Goal: Task Accomplishment & Management: Manage account settings

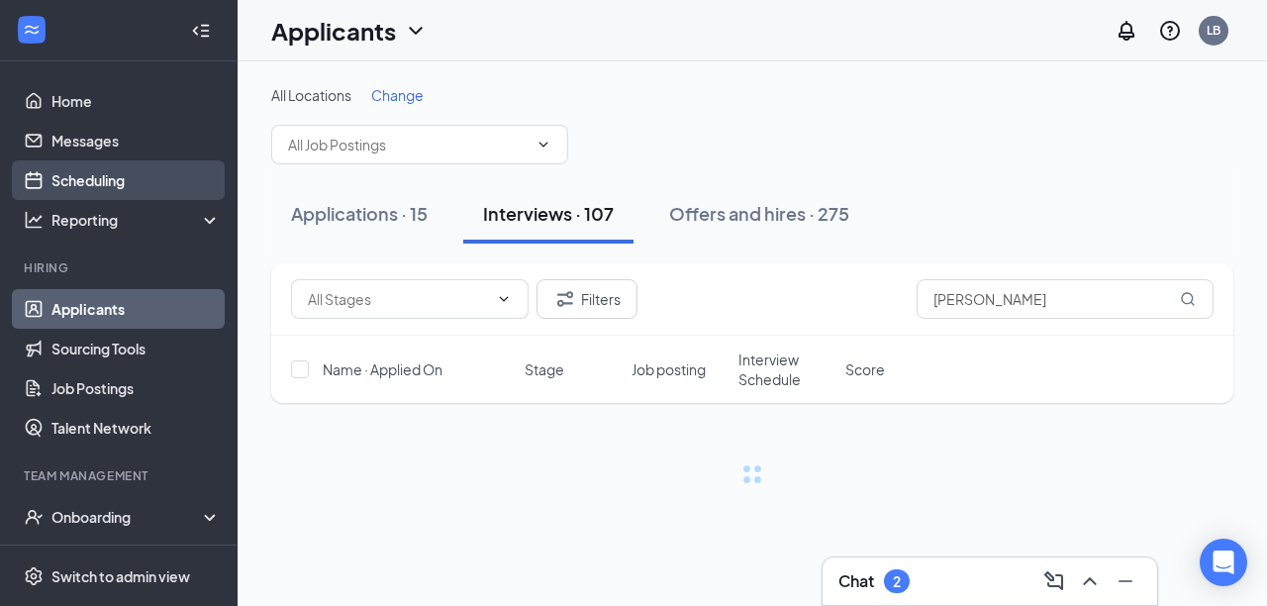
click at [119, 188] on link "Scheduling" at bounding box center [135, 180] width 169 height 40
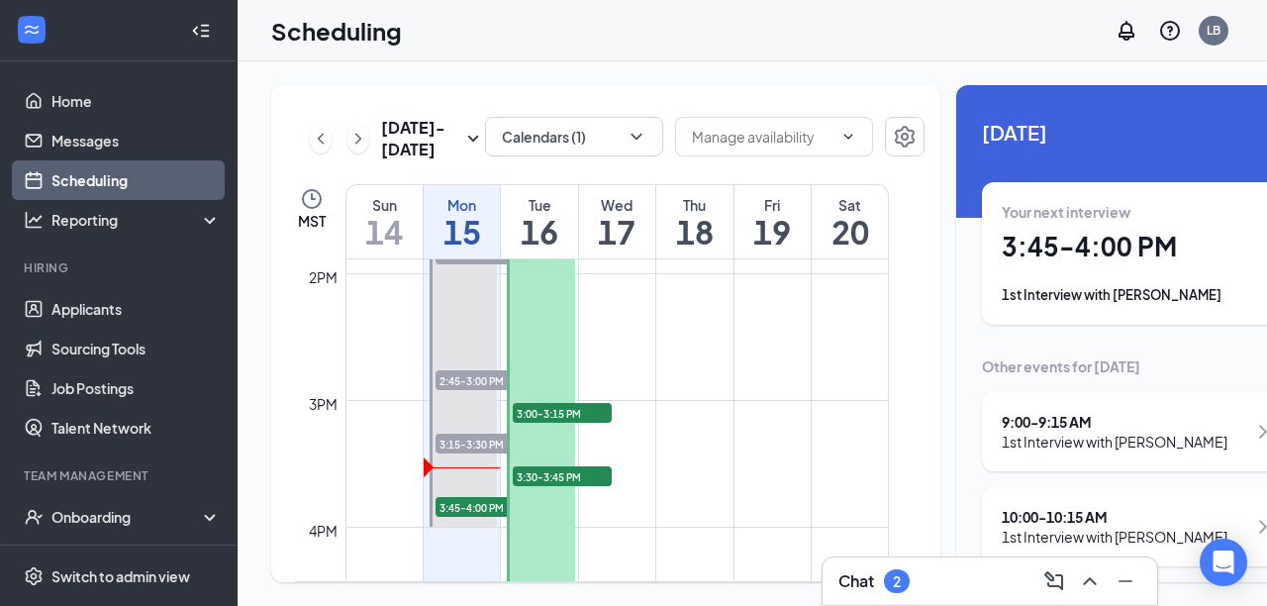
scroll to position [1797, 0]
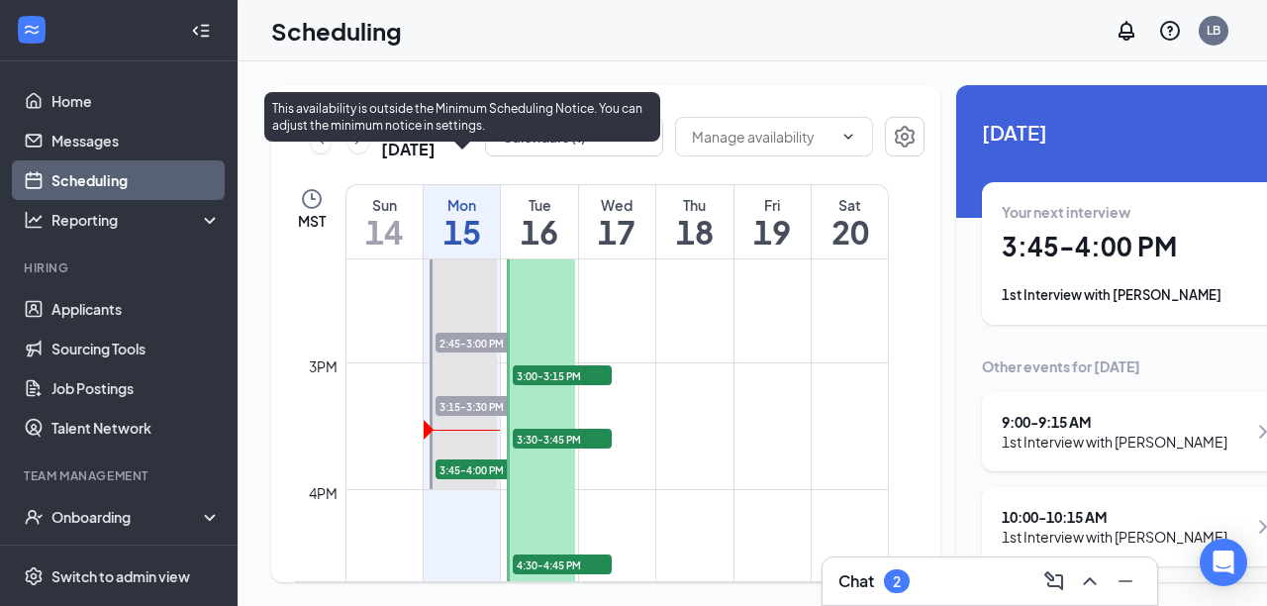
click at [478, 416] on span "3:15-3:30 PM" at bounding box center [484, 406] width 99 height 20
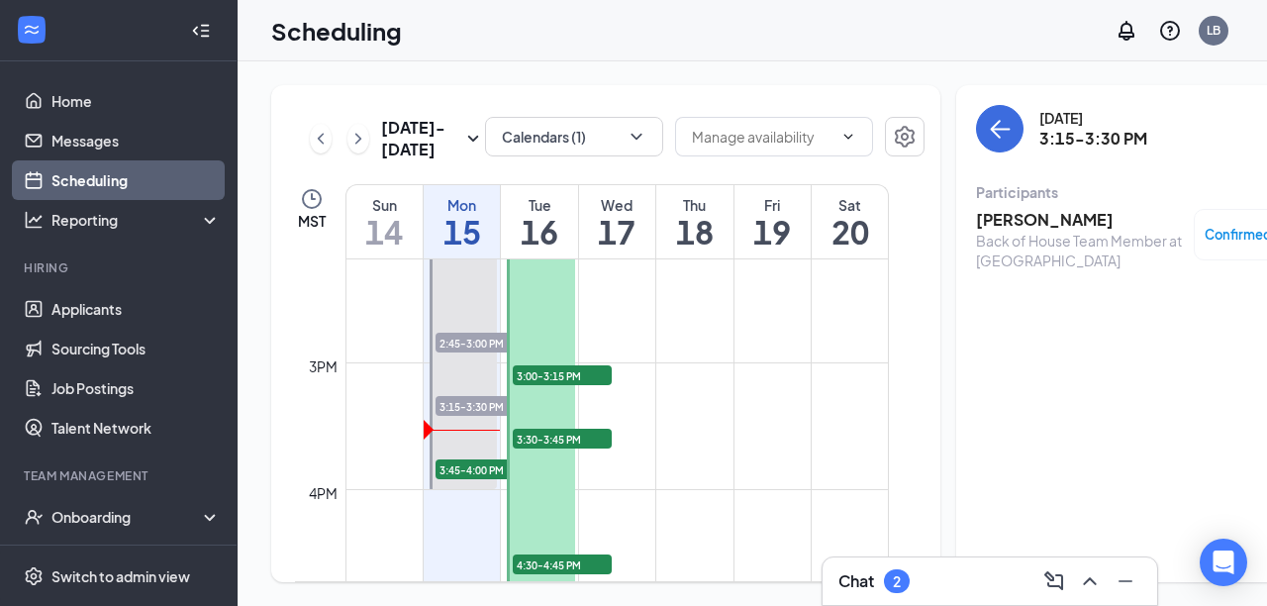
click at [977, 224] on h3 "[PERSON_NAME]" at bounding box center [1080, 220] width 208 height 22
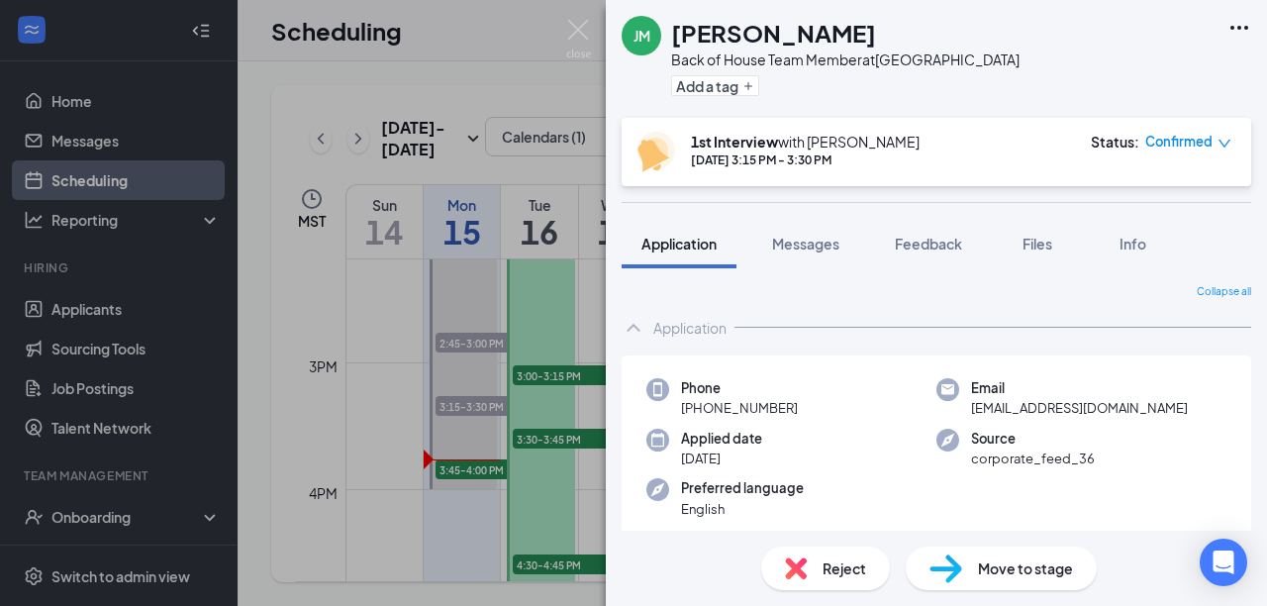
click at [353, 375] on div "JM Jason Mclin Back of House Team Member at Mesa Street & Remcon Circle Add a t…" at bounding box center [633, 303] width 1267 height 606
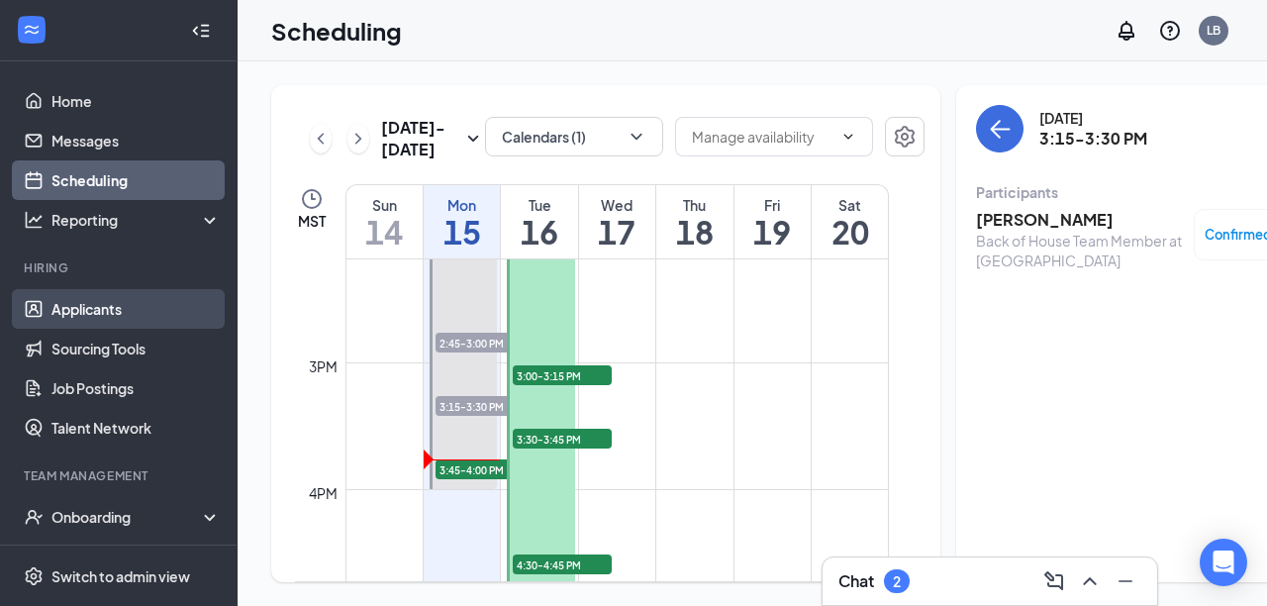
click at [110, 314] on link "Applicants" at bounding box center [135, 309] width 169 height 40
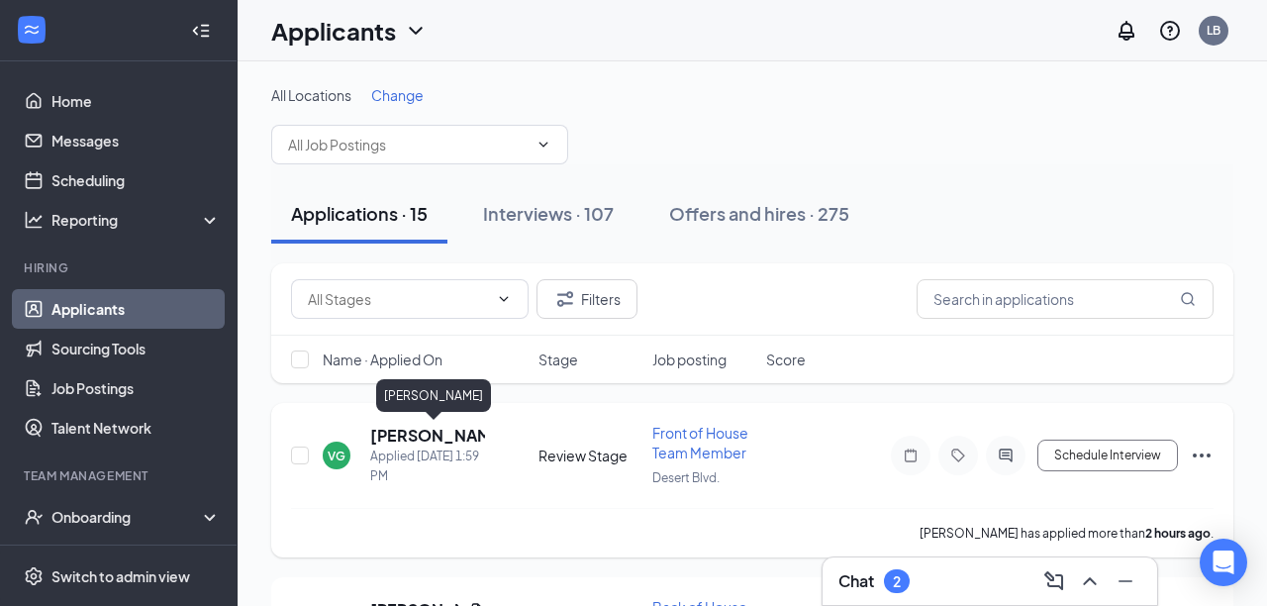
click at [445, 436] on h5 "[PERSON_NAME]" at bounding box center [427, 436] width 115 height 22
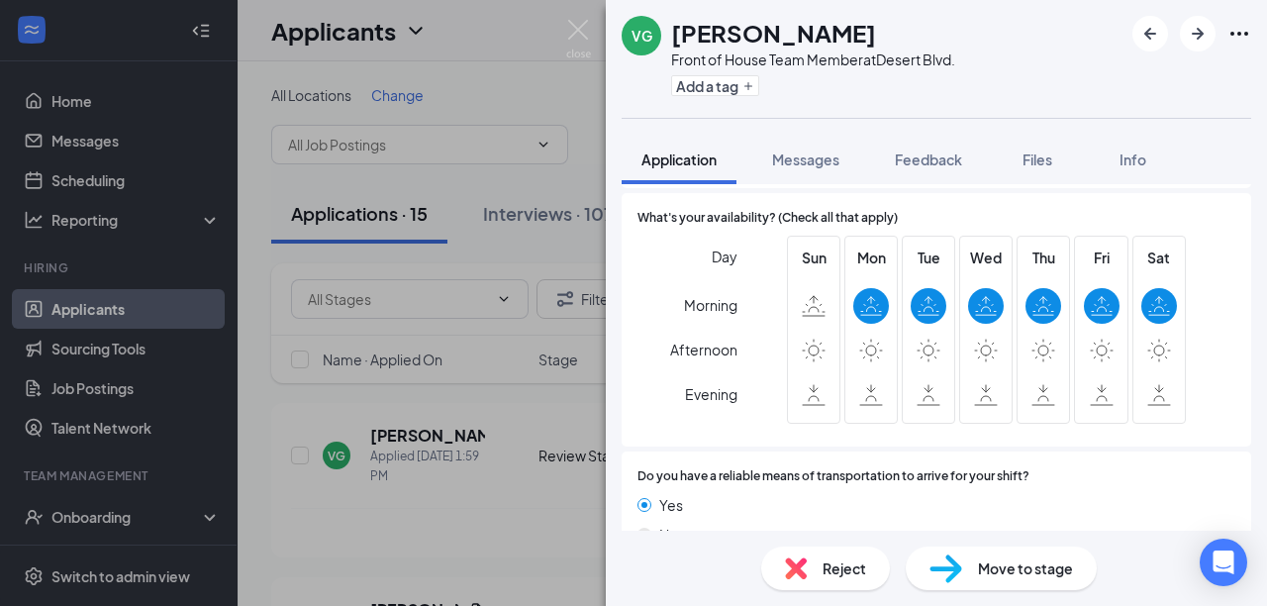
scroll to position [1541, 0]
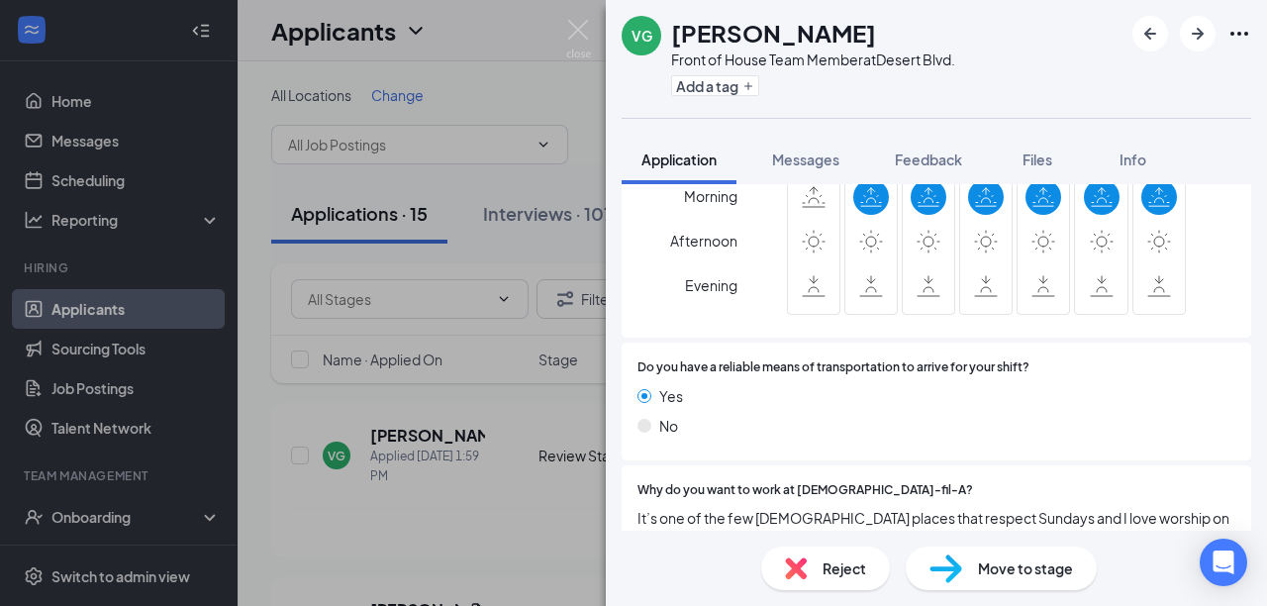
click at [1006, 567] on span "Move to stage" at bounding box center [1025, 568] width 95 height 22
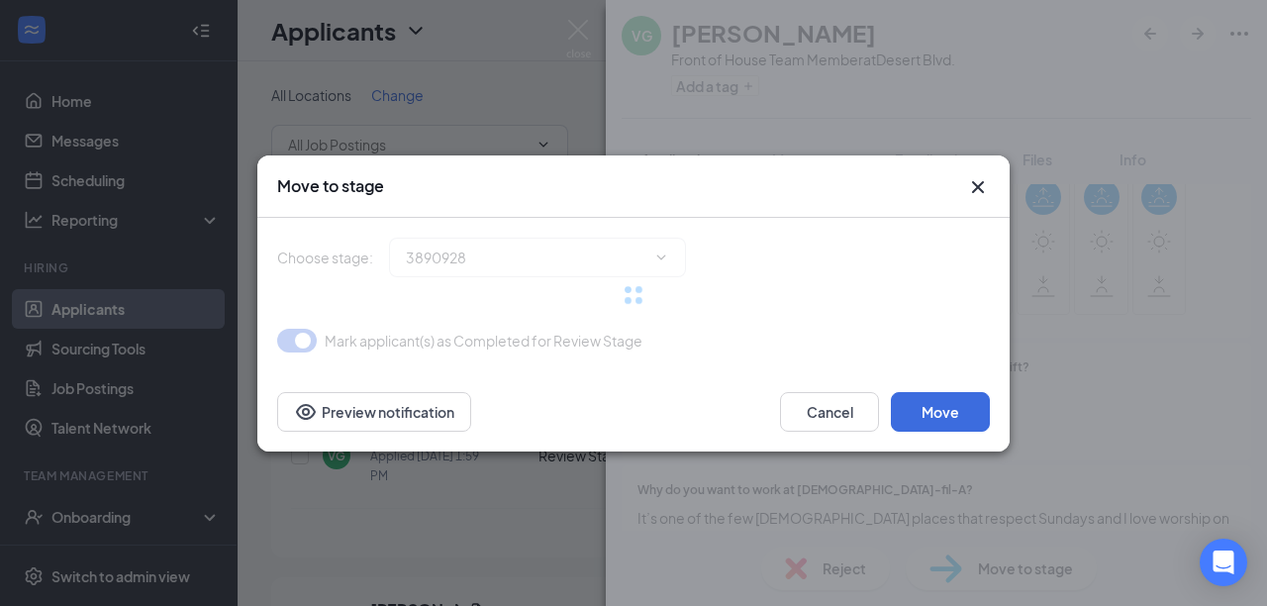
scroll to position [1533, 0]
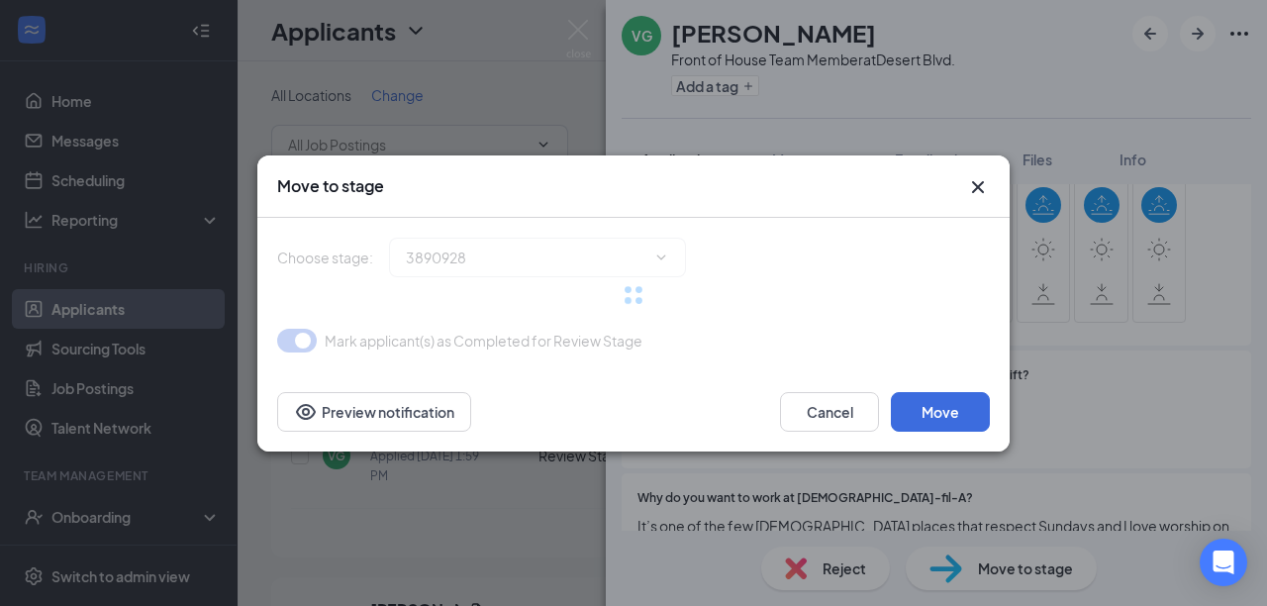
type input "1st Interview (next stage)"
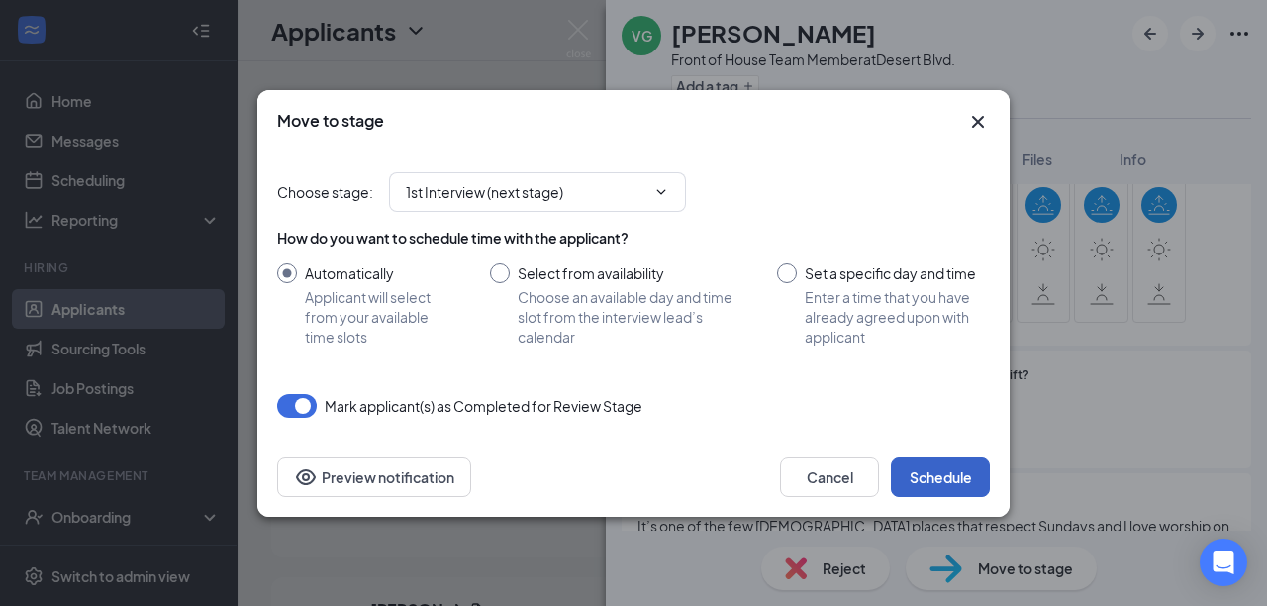
click at [945, 473] on button "Schedule" at bounding box center [940, 477] width 99 height 40
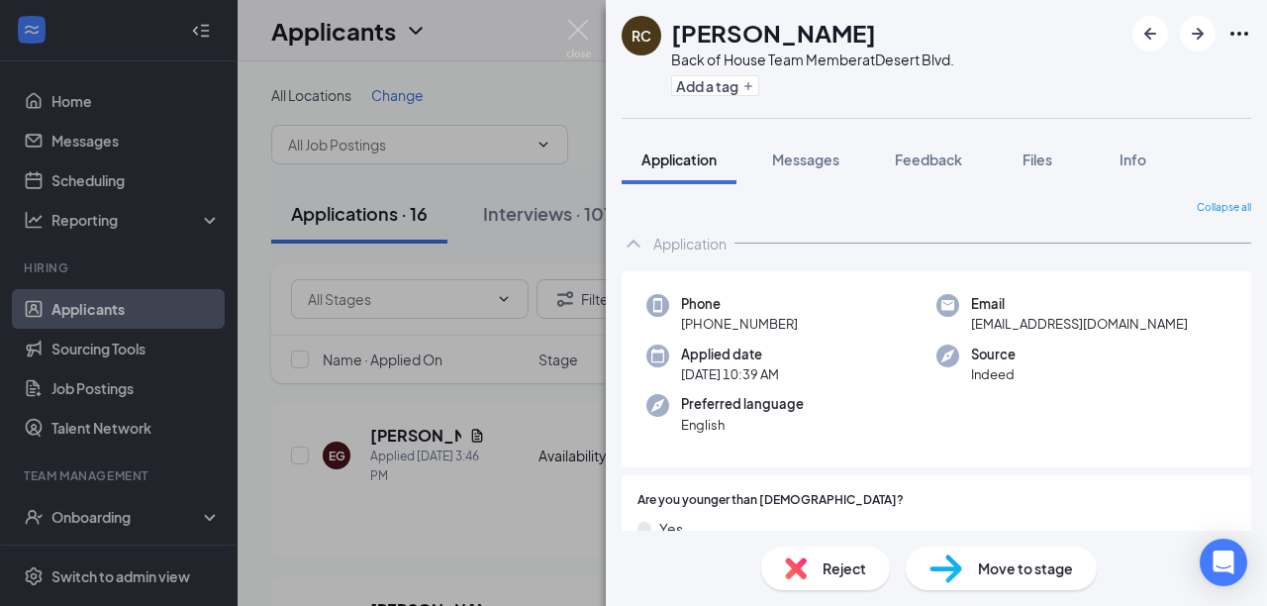
click at [514, 552] on div "RC Raisa Candelario Back of House Team Member at Desert Blvd. Add a tag Applica…" at bounding box center [633, 303] width 1267 height 606
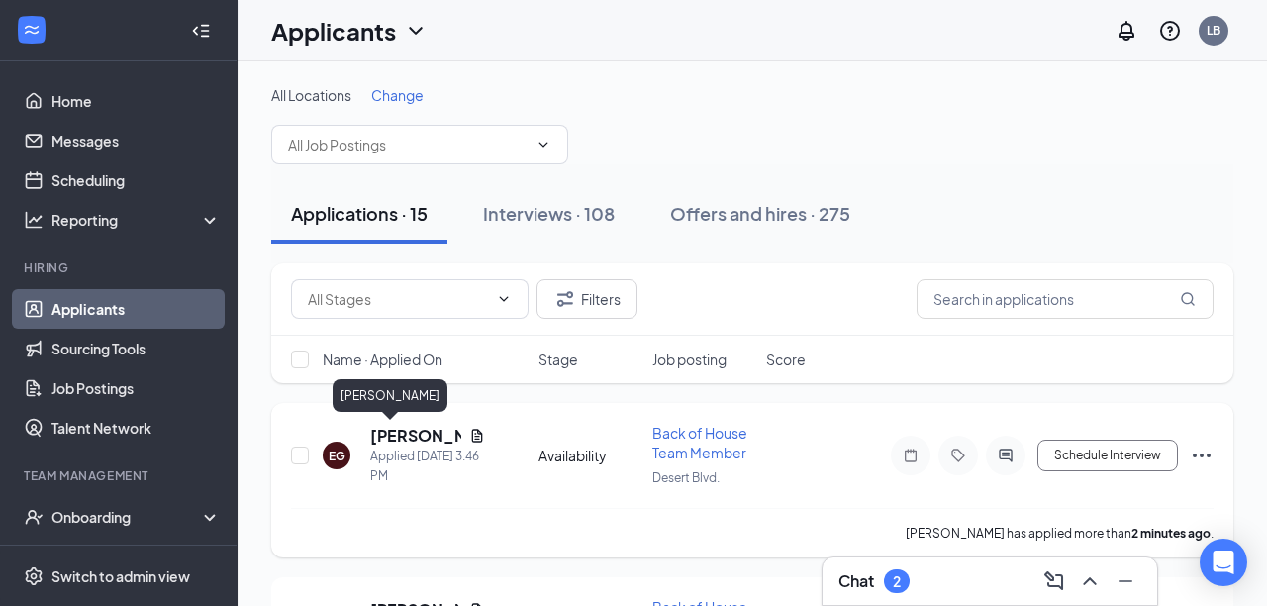
click at [410, 437] on h5 "[PERSON_NAME]" at bounding box center [415, 436] width 91 height 22
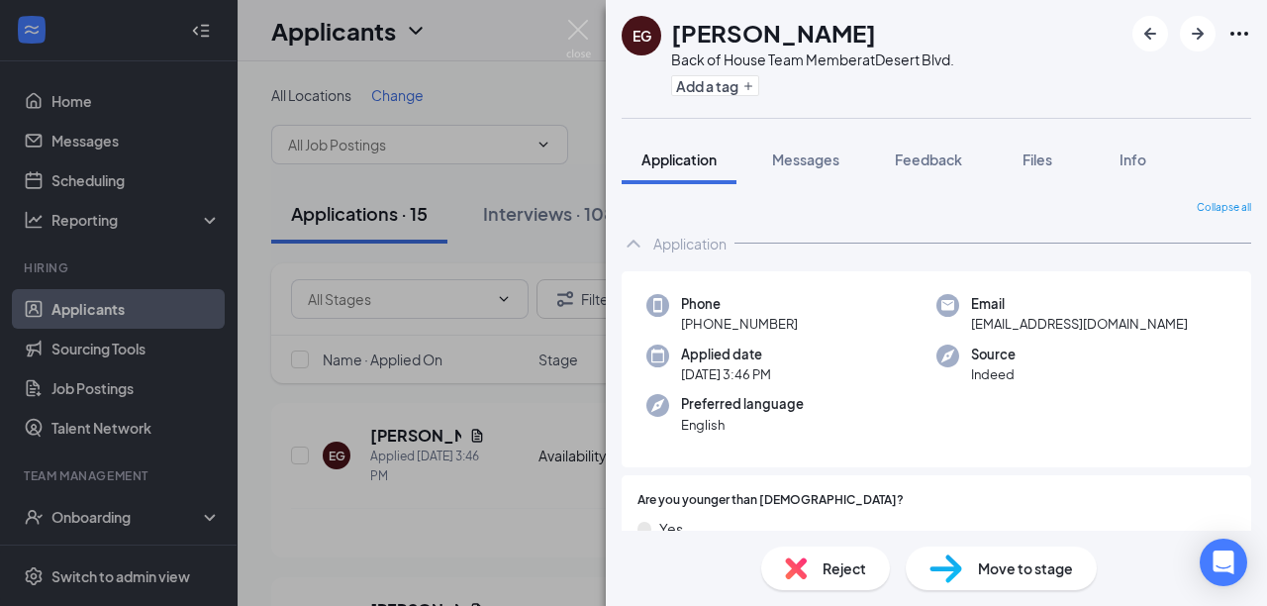
click at [488, 464] on div "EG EBONY GALLARDO-LEWIS Back of House Team Member at Desert Blvd. Add a tag App…" at bounding box center [633, 303] width 1267 height 606
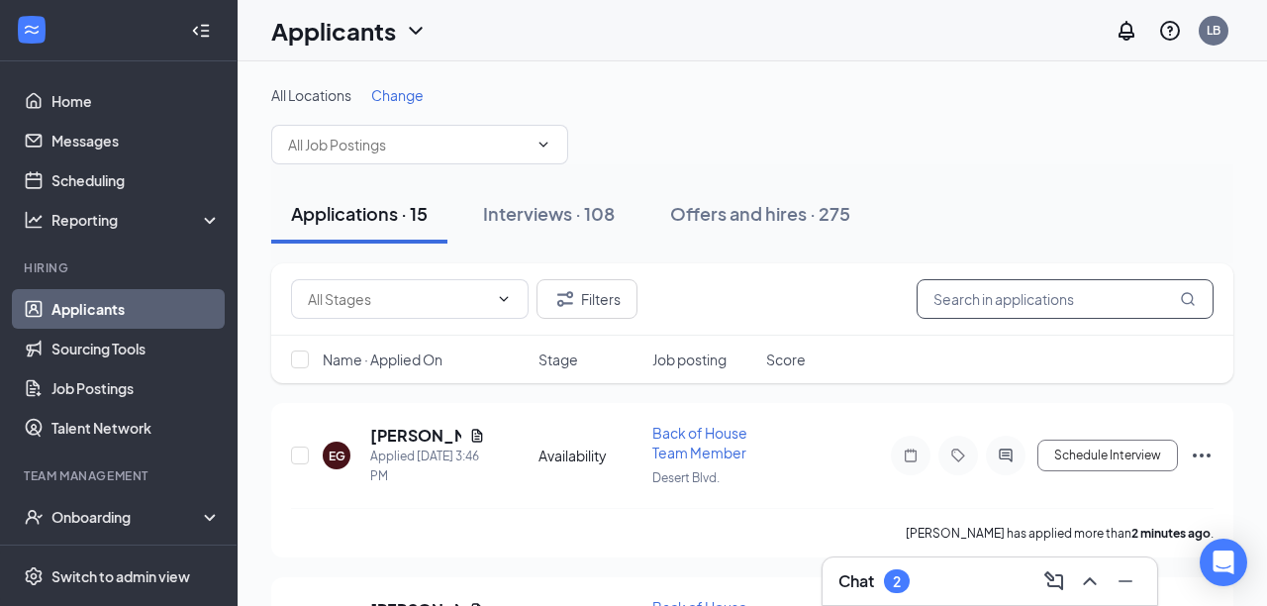
click at [939, 305] on input "text" at bounding box center [1064, 299] width 297 height 40
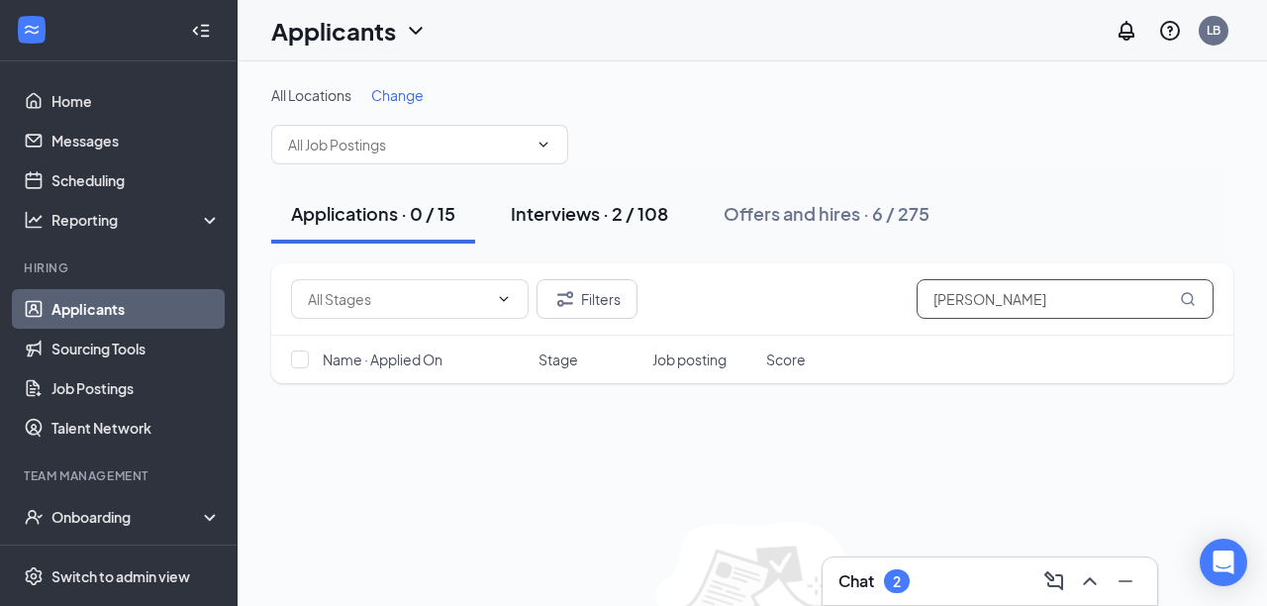
type input "garcia"
click at [562, 209] on div "Interviews · 2 / 108" at bounding box center [589, 213] width 157 height 25
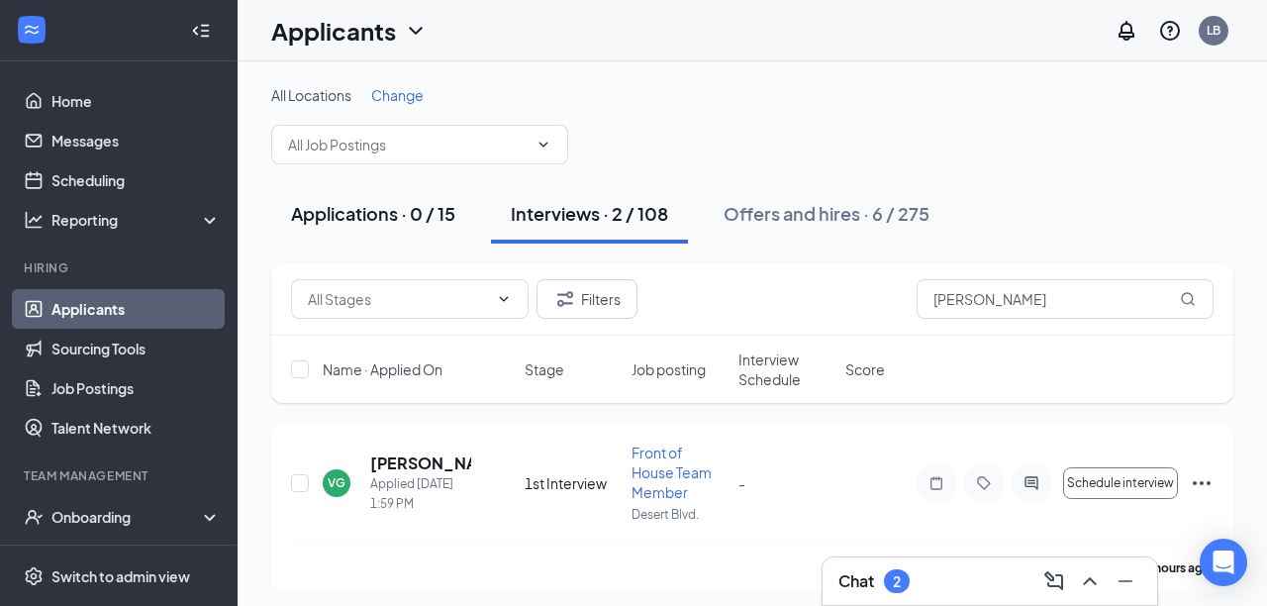
click at [357, 214] on div "Applications · 0 / 15" at bounding box center [373, 213] width 164 height 25
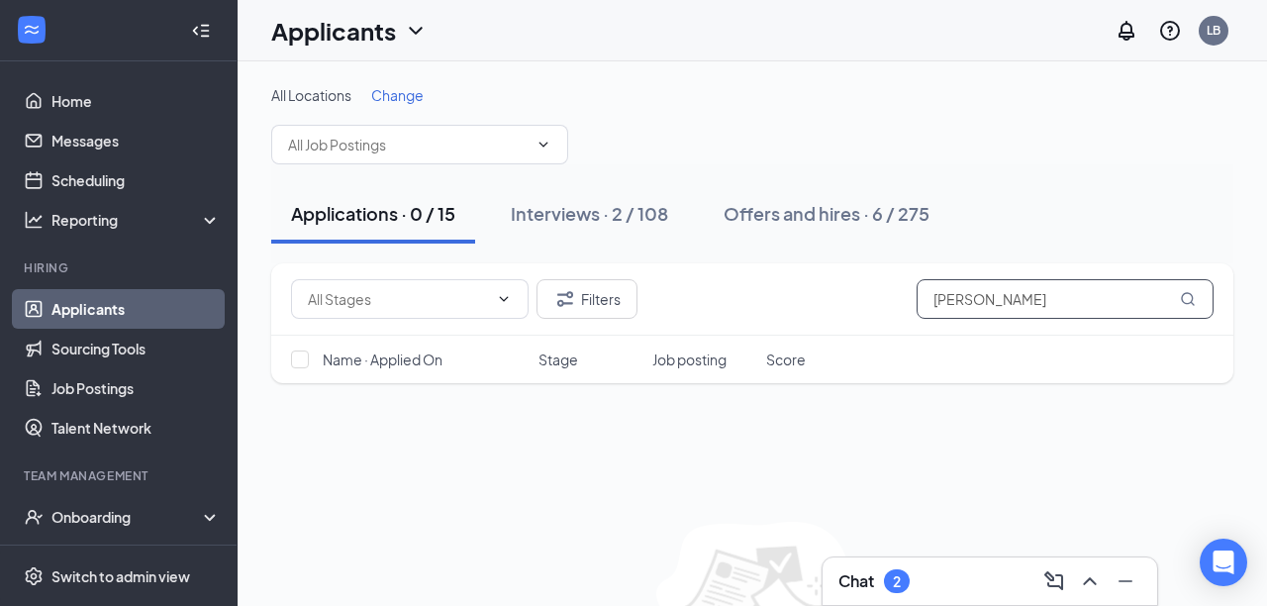
click at [978, 308] on input "garcia" at bounding box center [1064, 299] width 297 height 40
type input "g"
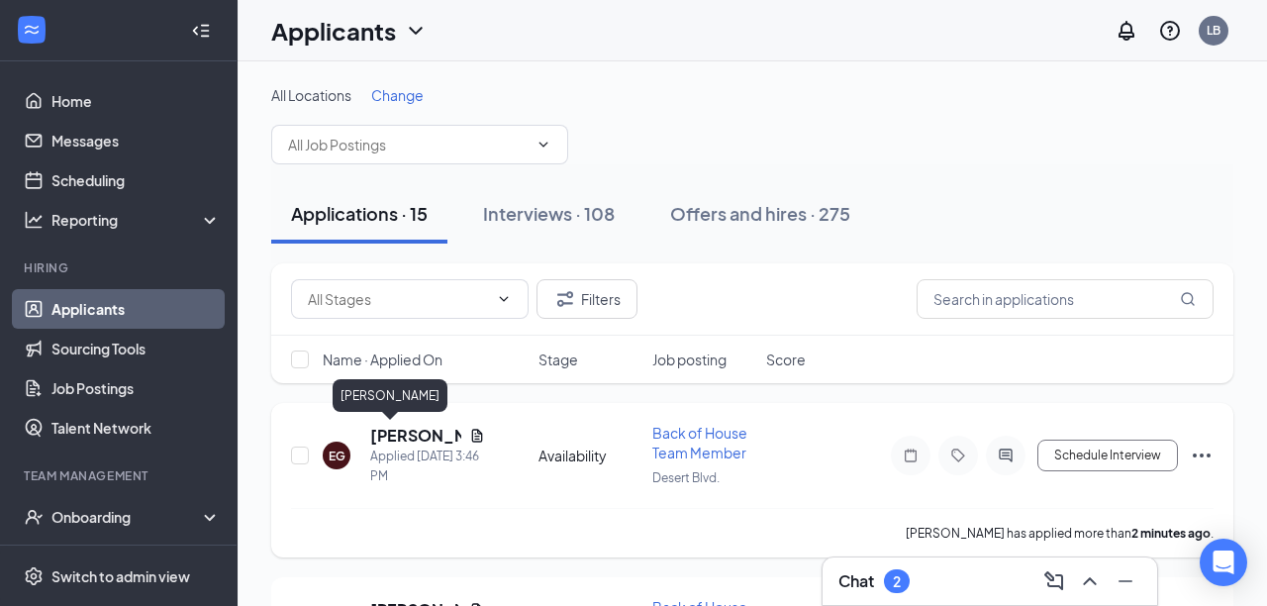
click at [402, 433] on h5 "[PERSON_NAME]" at bounding box center [415, 436] width 91 height 22
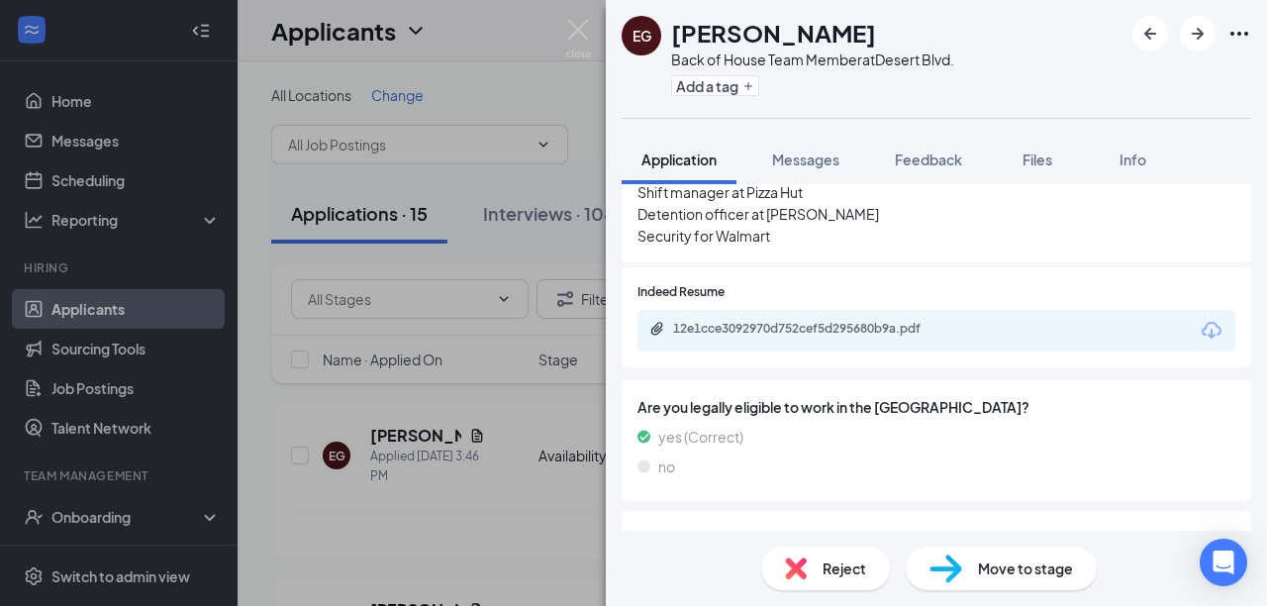
scroll to position [888, 0]
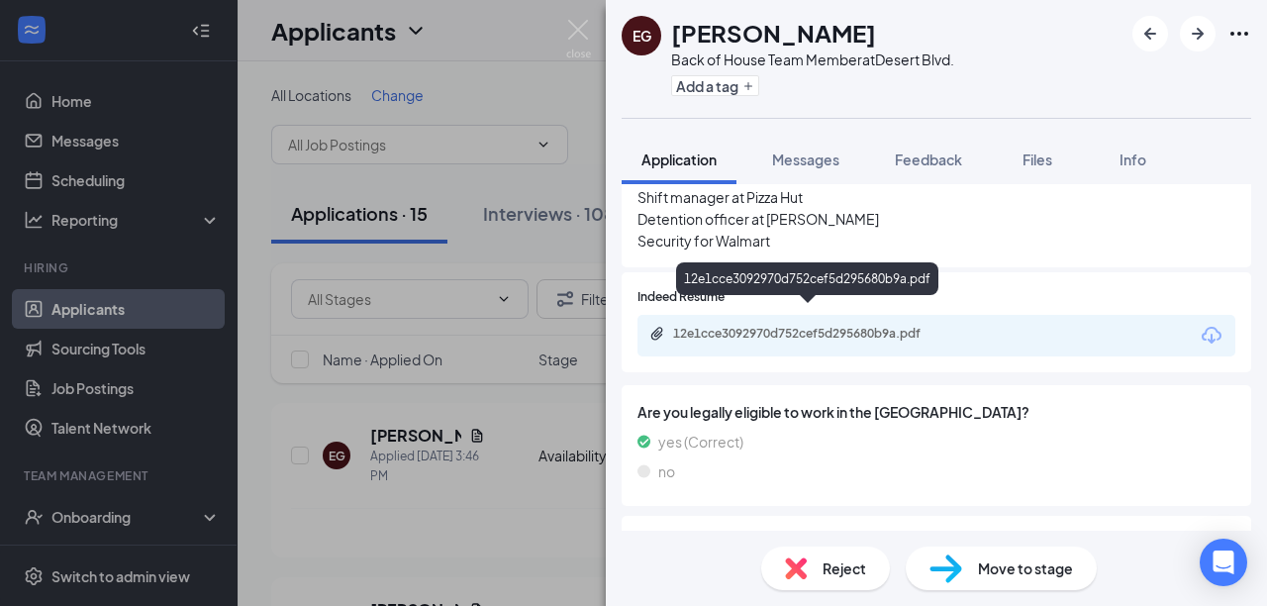
click at [659, 326] on icon "Paperclip" at bounding box center [657, 334] width 16 height 16
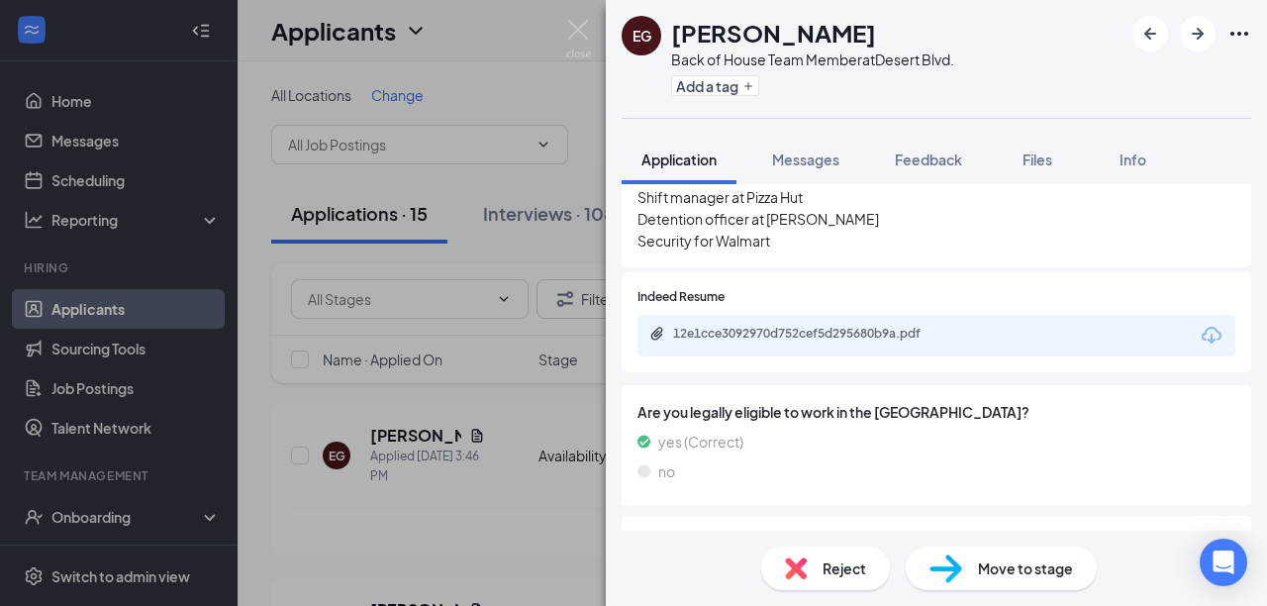
click at [1019, 569] on span "Move to stage" at bounding box center [1025, 568] width 95 height 22
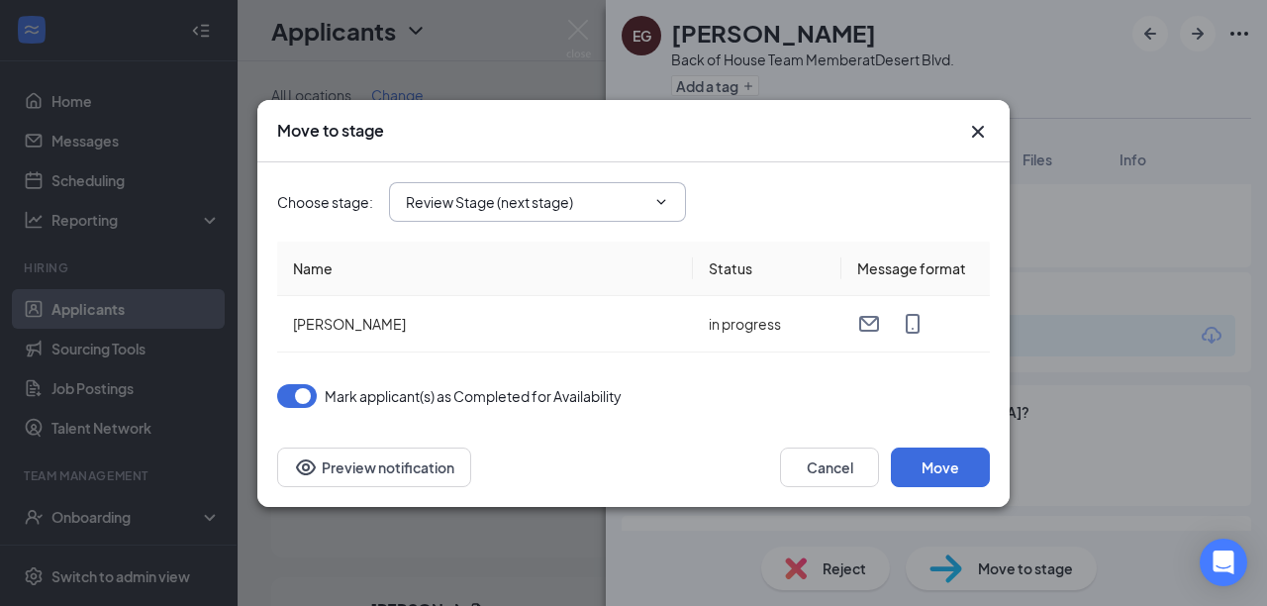
click at [663, 198] on icon "ChevronDown" at bounding box center [661, 202] width 16 height 16
click at [530, 198] on input "Review Stage (next stage)" at bounding box center [525, 202] width 239 height 22
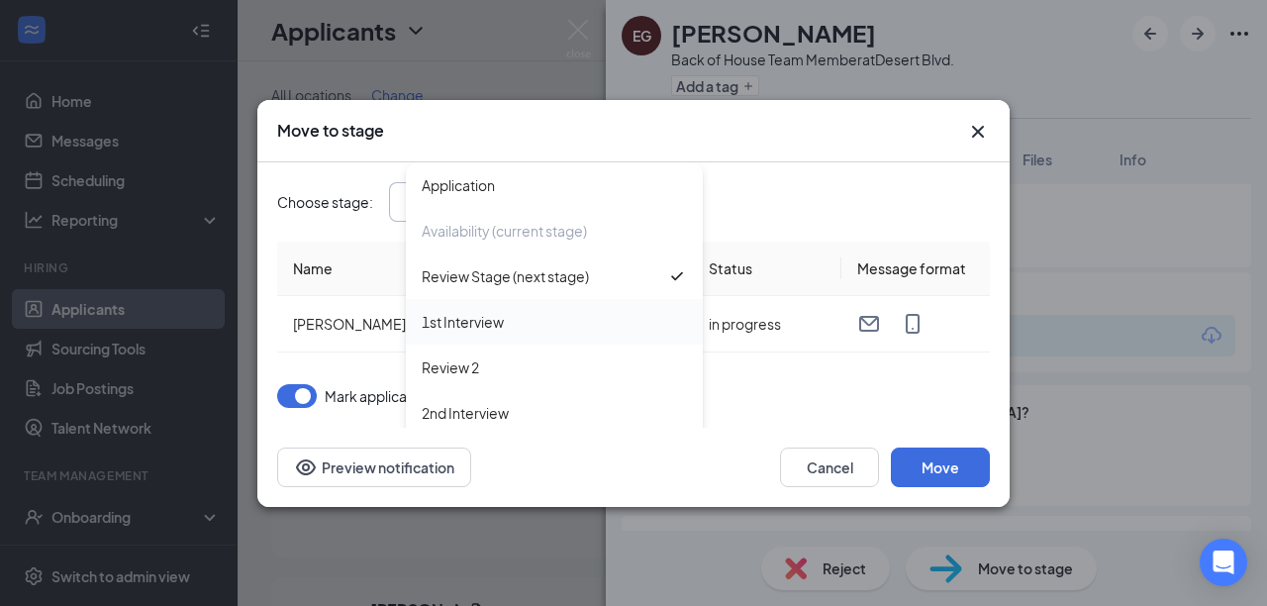
click at [491, 319] on div "1st Interview" at bounding box center [463, 322] width 82 height 22
type input "1st Interview"
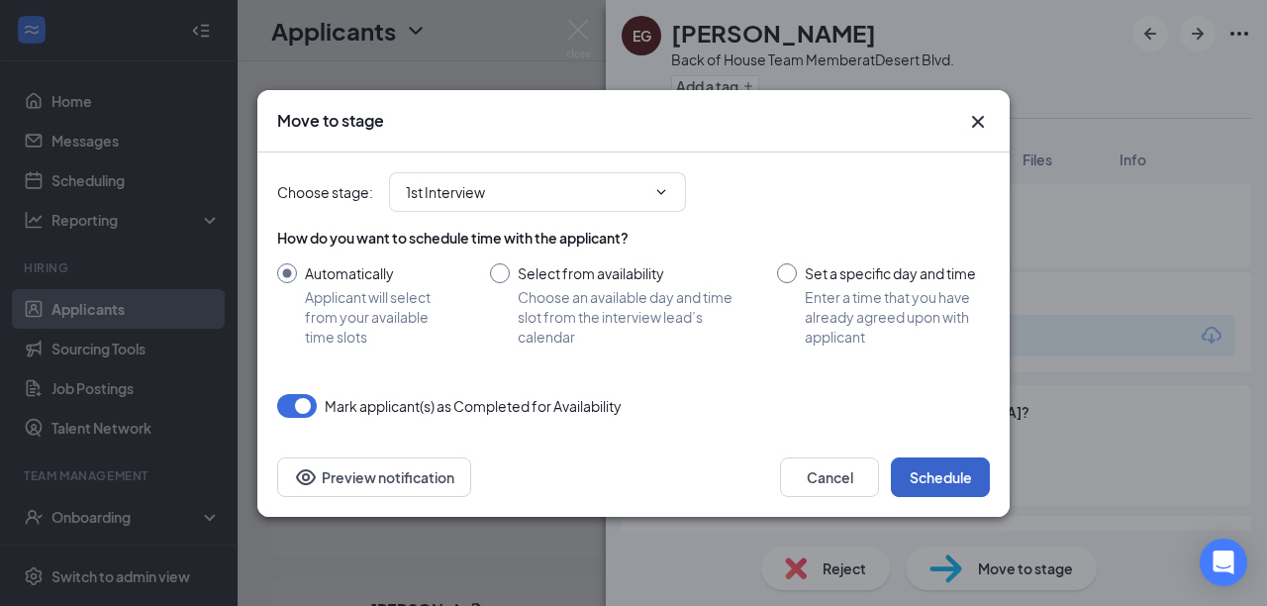
click at [943, 469] on button "Schedule" at bounding box center [940, 477] width 99 height 40
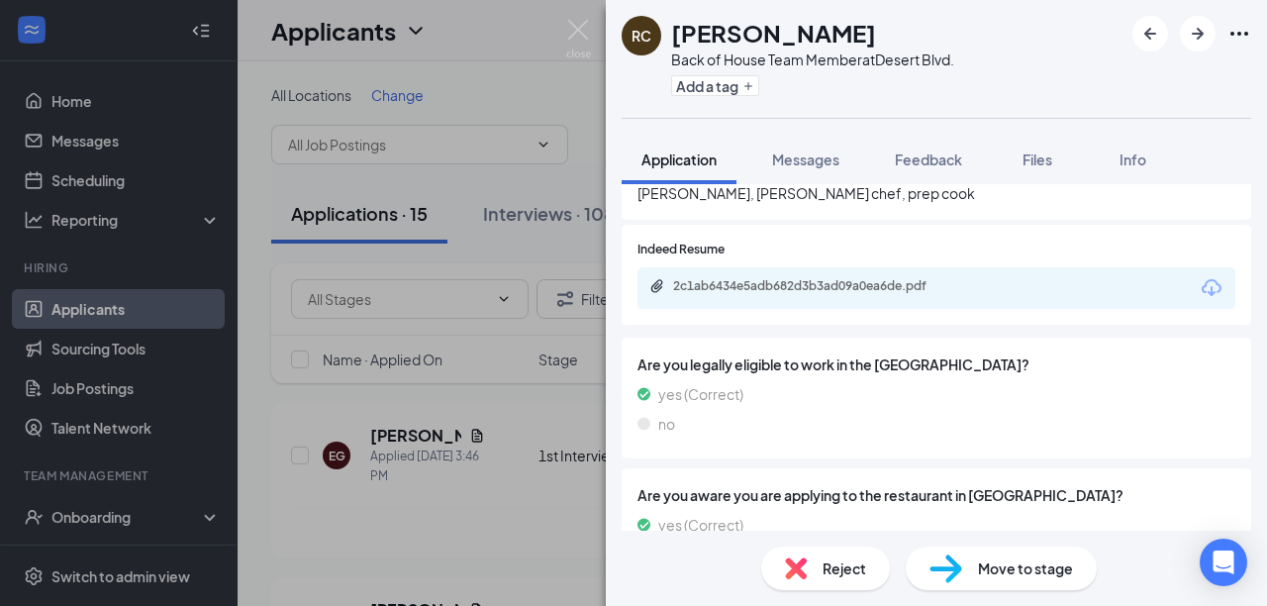
scroll to position [851, 0]
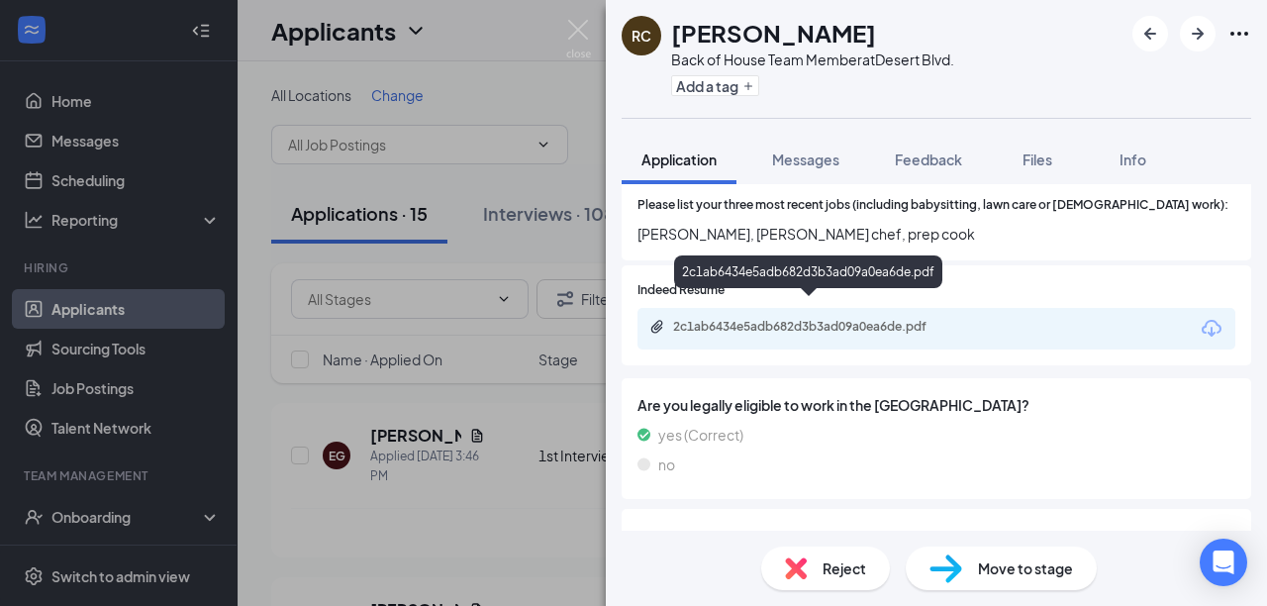
click at [654, 321] on icon "Paperclip" at bounding box center [657, 327] width 12 height 13
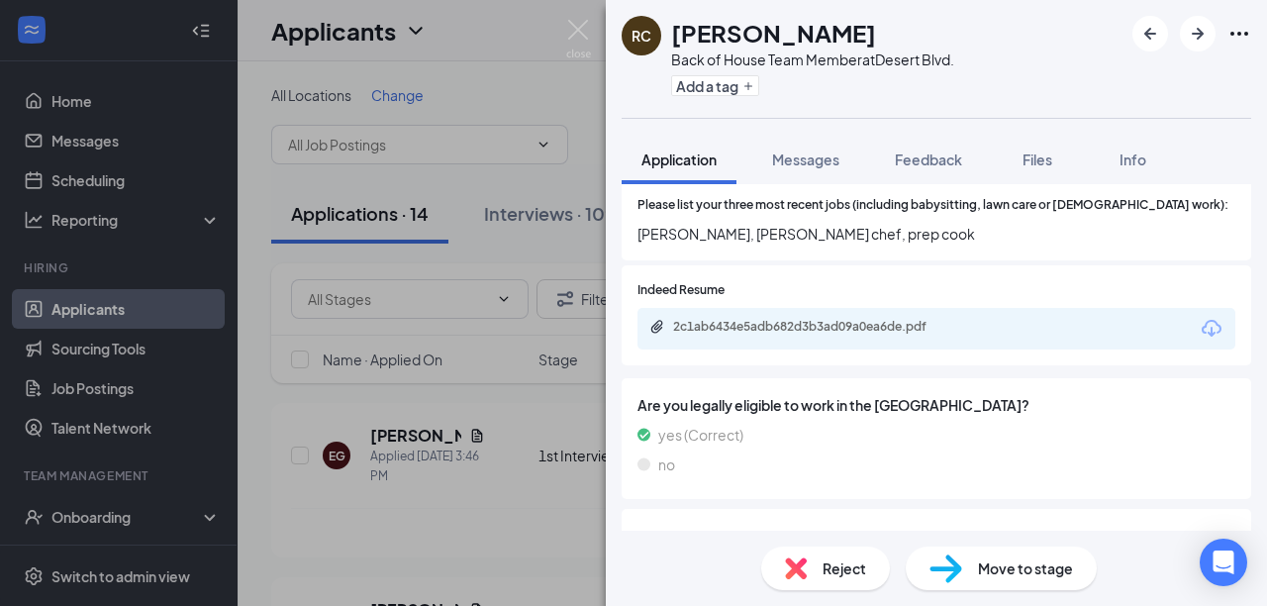
click at [1034, 568] on span "Move to stage" at bounding box center [1025, 568] width 95 height 22
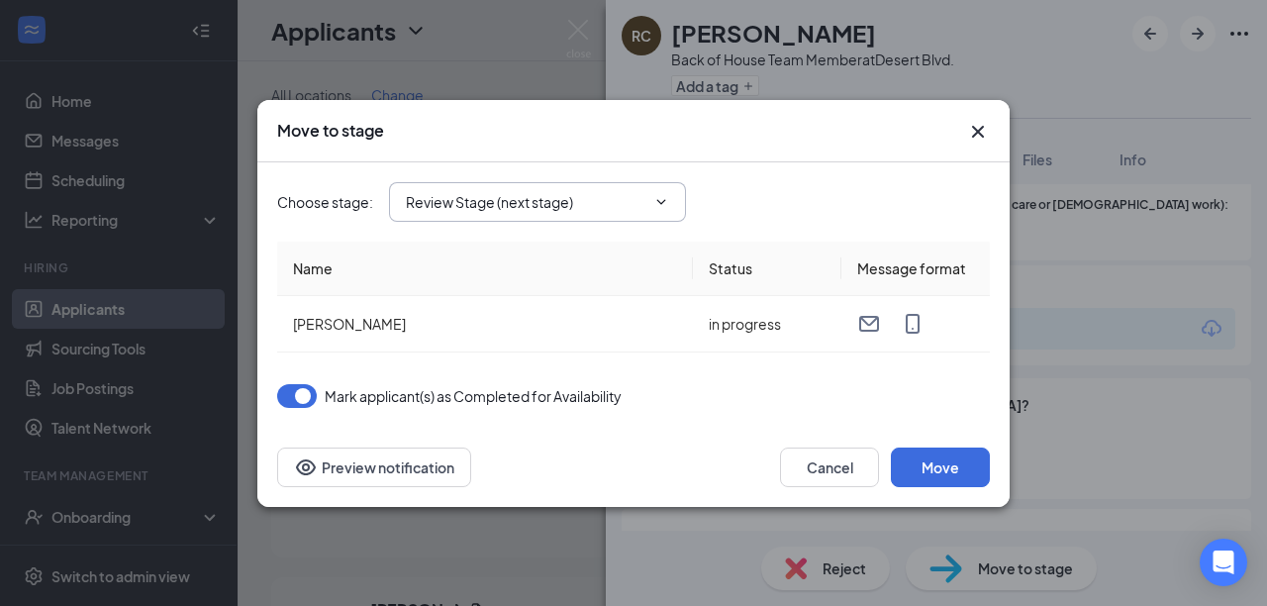
click at [515, 198] on input "Review Stage (next stage)" at bounding box center [525, 202] width 239 height 22
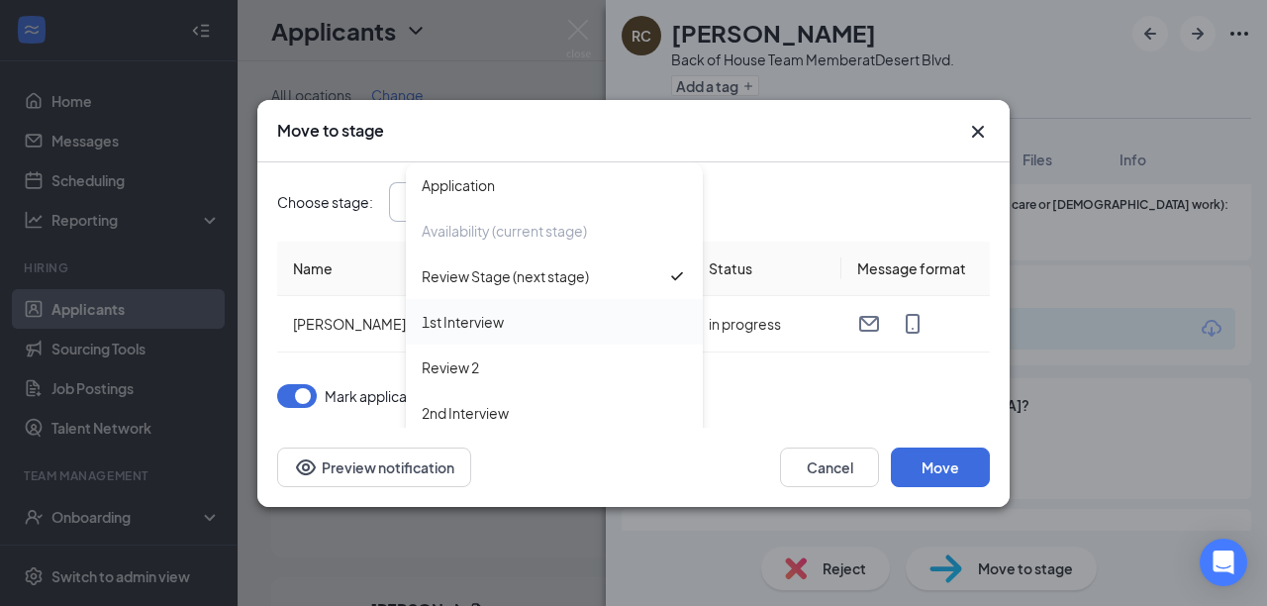
click at [484, 322] on div "1st Interview" at bounding box center [463, 322] width 82 height 22
type input "1st Interview"
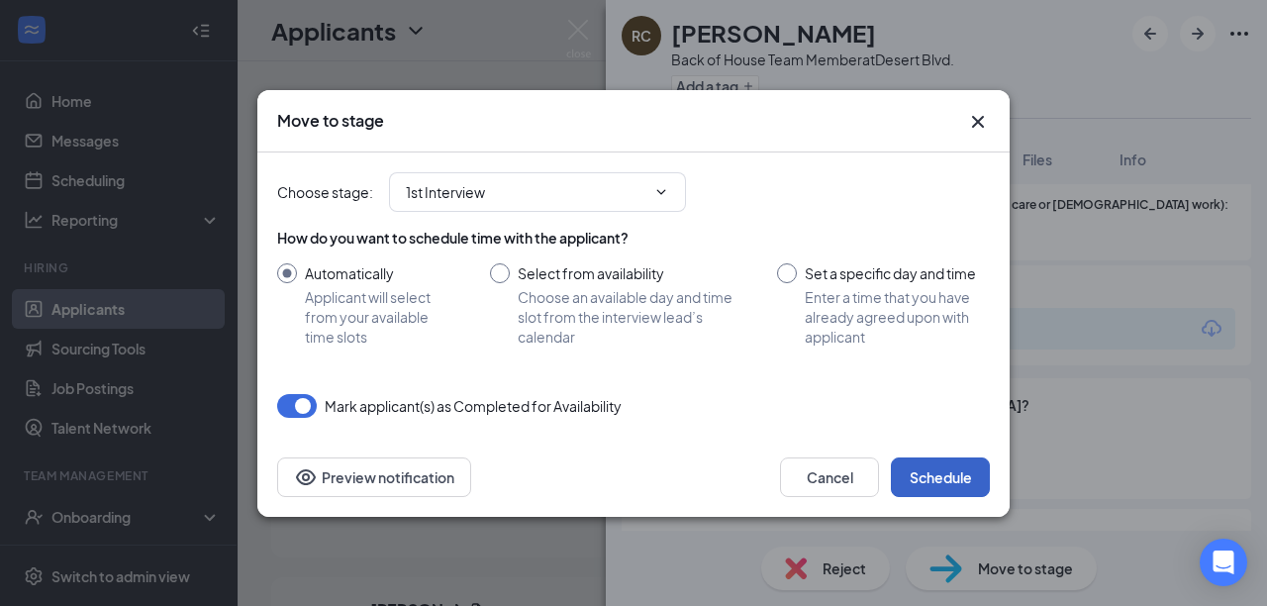
click at [947, 483] on button "Schedule" at bounding box center [940, 477] width 99 height 40
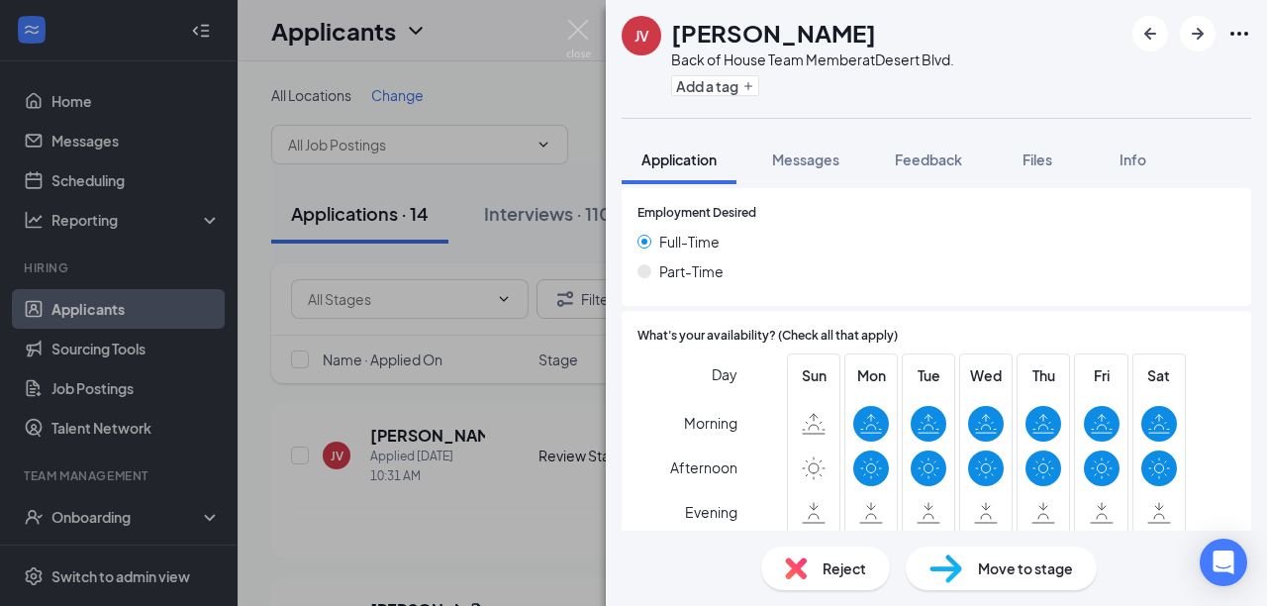
scroll to position [1357, 0]
click at [1004, 566] on span "Move to stage" at bounding box center [1025, 568] width 95 height 22
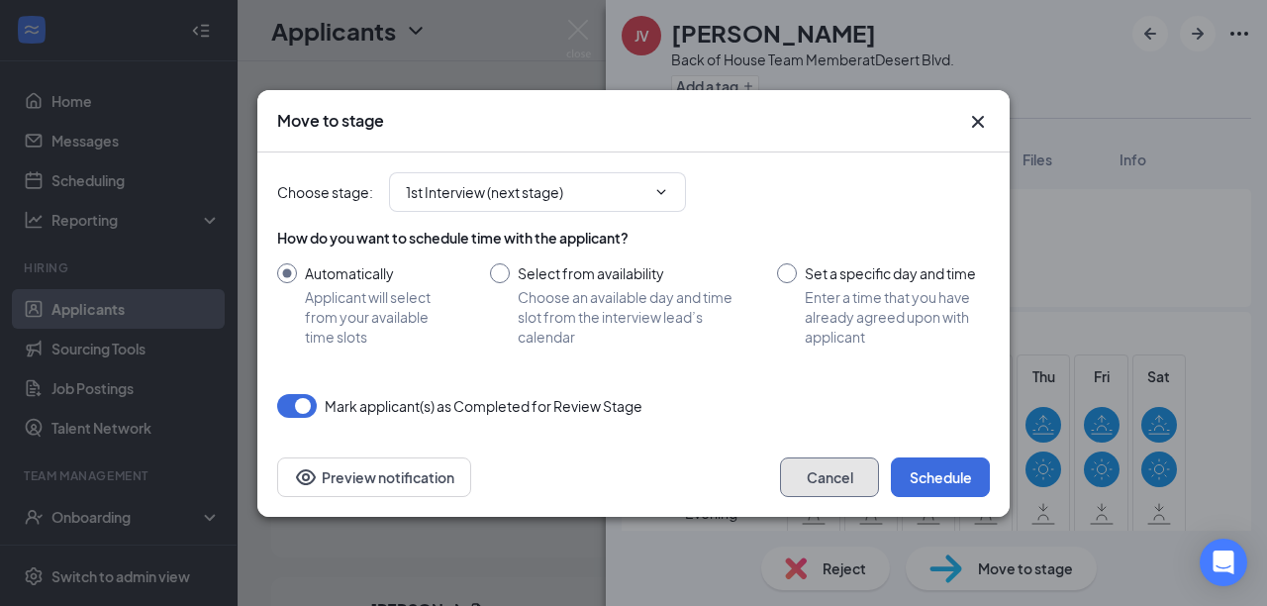
click at [844, 482] on button "Cancel" at bounding box center [829, 477] width 99 height 40
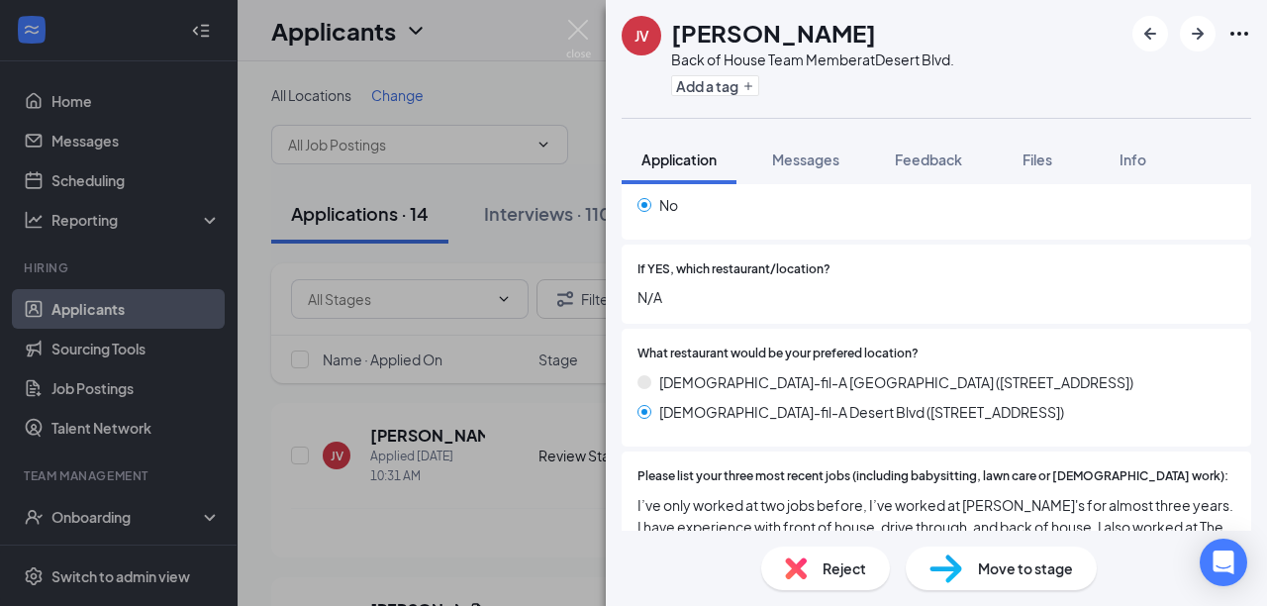
scroll to position [735, 0]
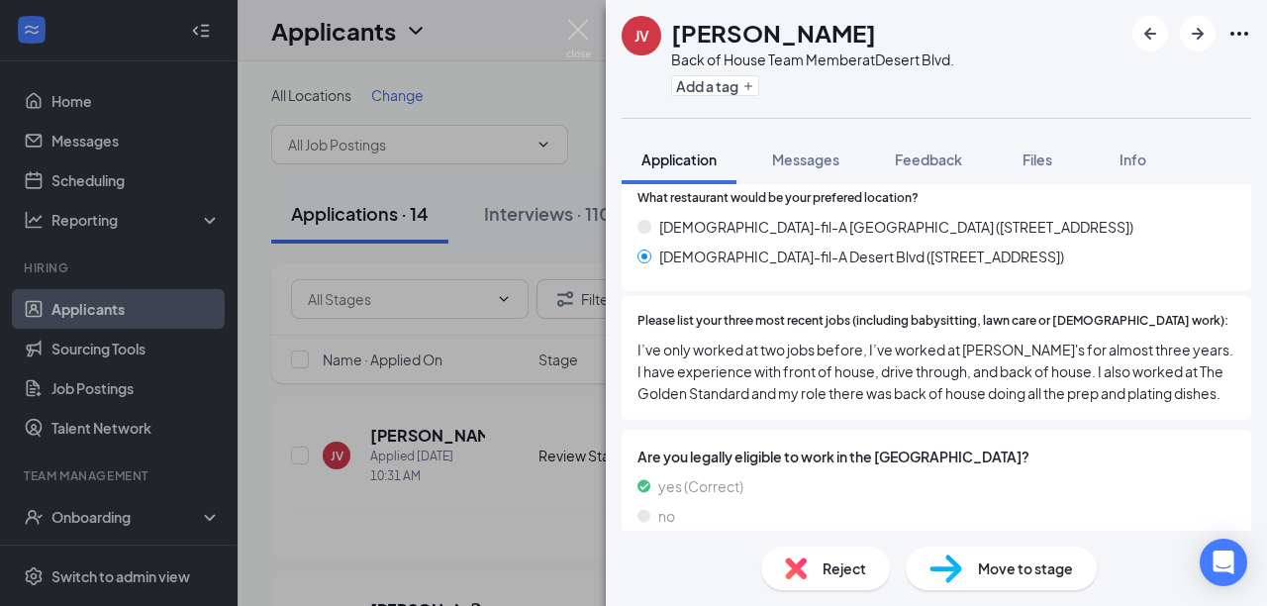
click at [1000, 562] on span "Move to stage" at bounding box center [1025, 568] width 95 height 22
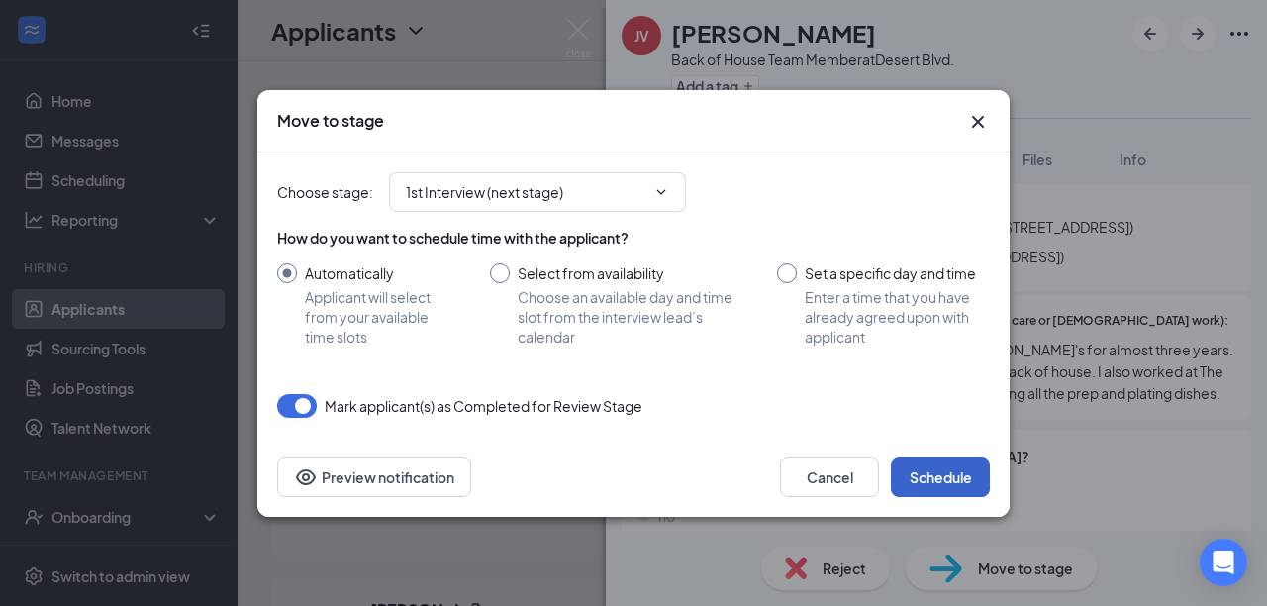
click at [944, 474] on button "Schedule" at bounding box center [940, 477] width 99 height 40
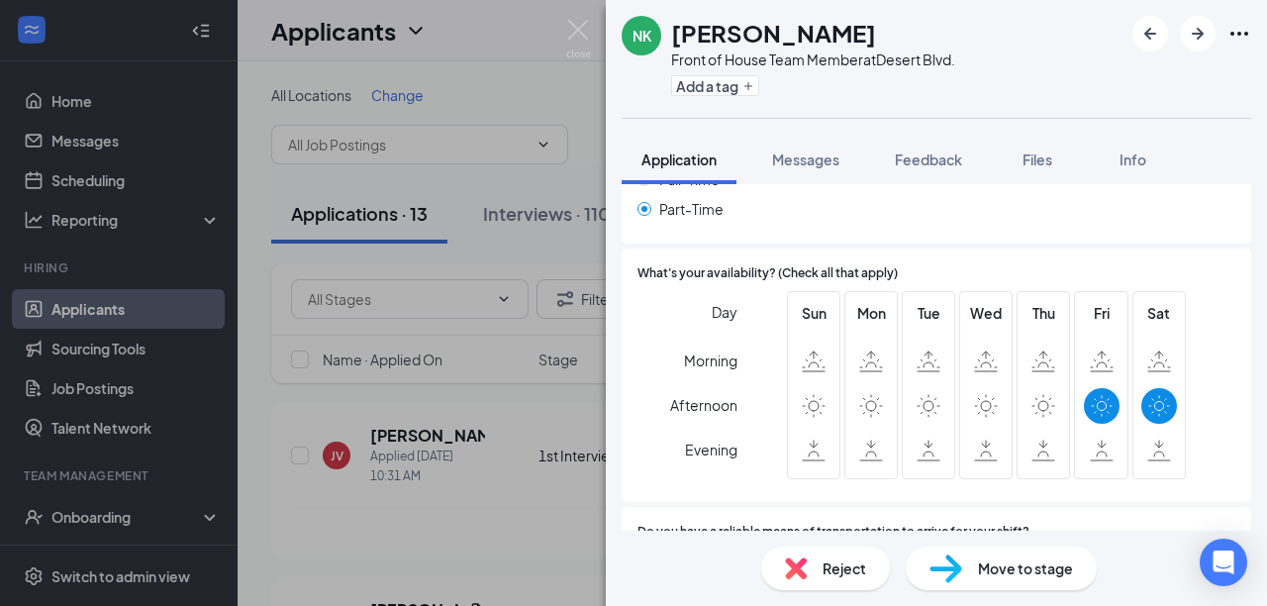
scroll to position [1739, 0]
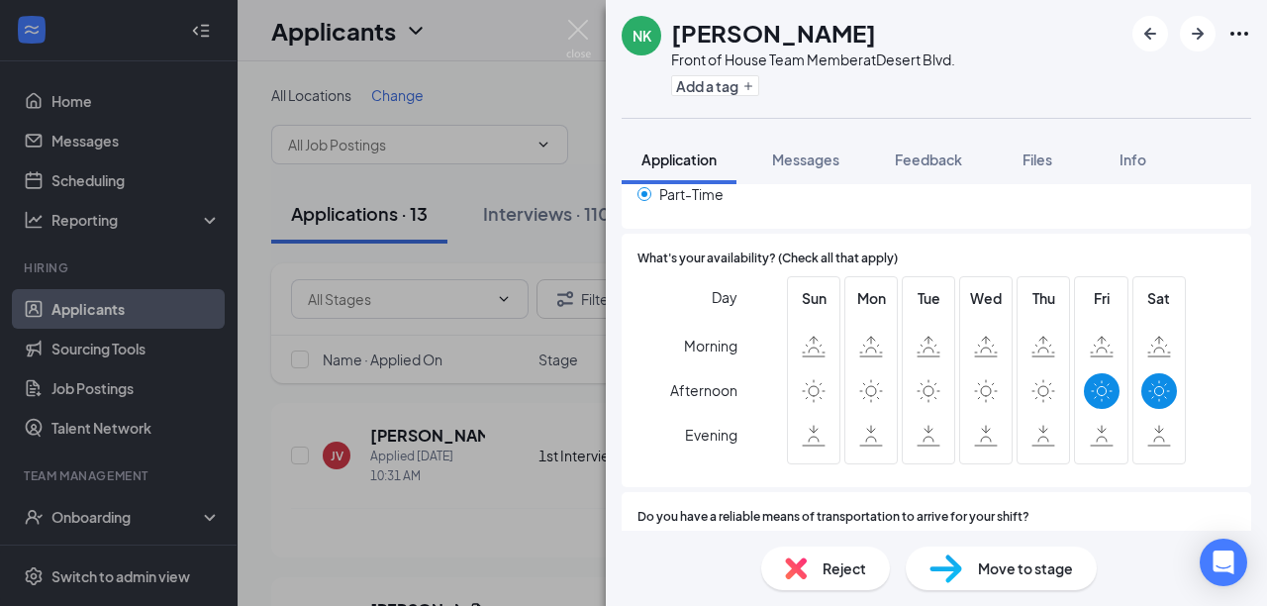
click at [994, 566] on span "Move to stage" at bounding box center [1025, 568] width 95 height 22
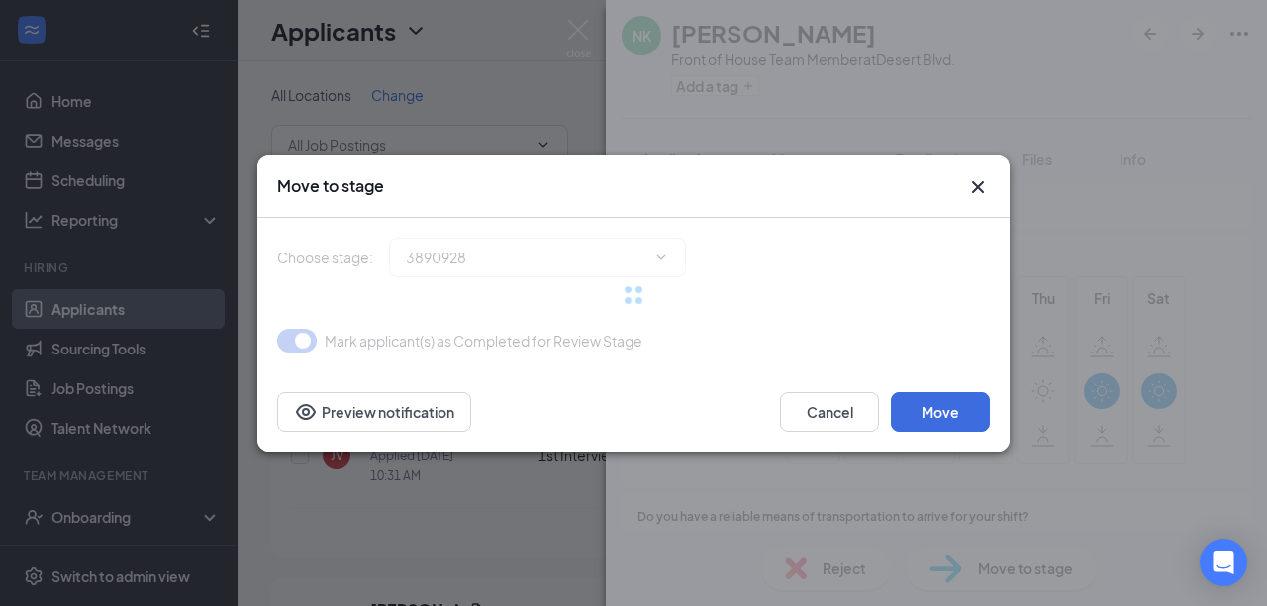
type input "1st Interview (next stage)"
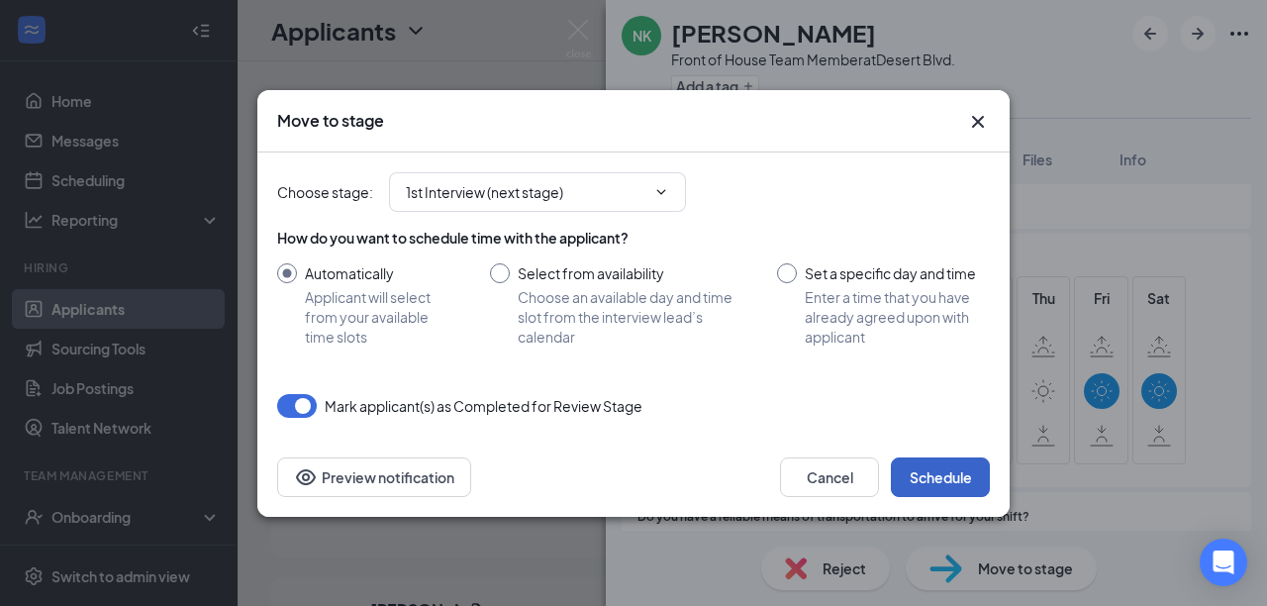
click at [933, 468] on button "Schedule" at bounding box center [940, 477] width 99 height 40
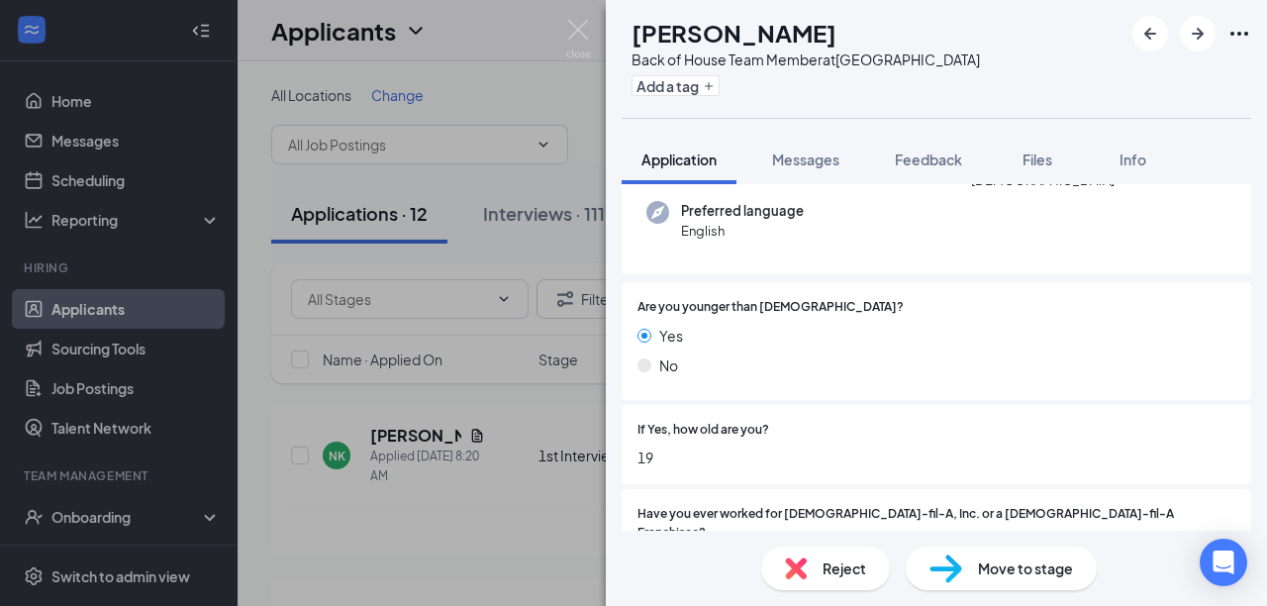
scroll to position [213, 0]
click at [1019, 569] on span "Move to stage" at bounding box center [1025, 568] width 95 height 22
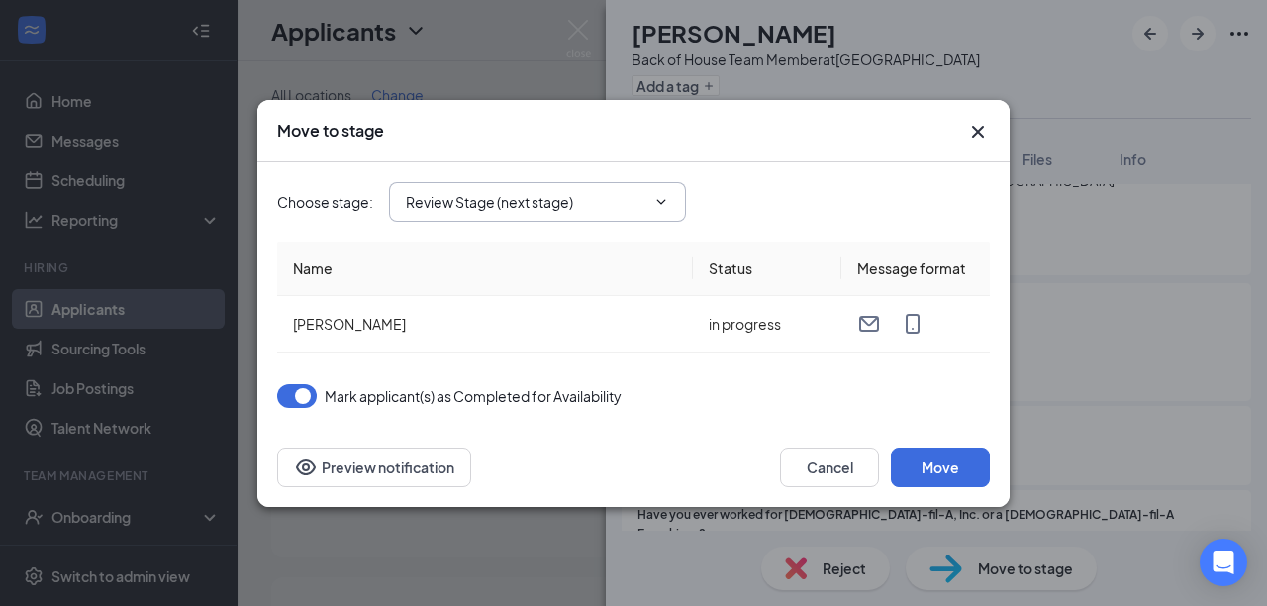
click at [509, 202] on input "Review Stage (next stage)" at bounding box center [525, 202] width 239 height 22
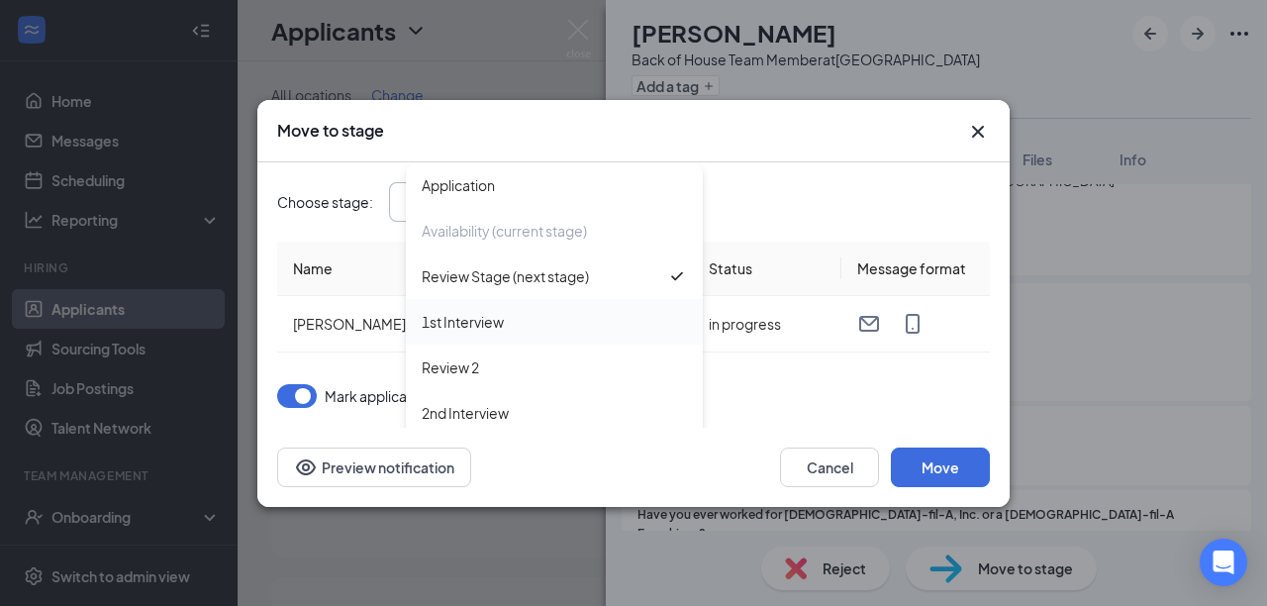
click at [493, 321] on div "1st Interview" at bounding box center [463, 322] width 82 height 22
type input "1st Interview"
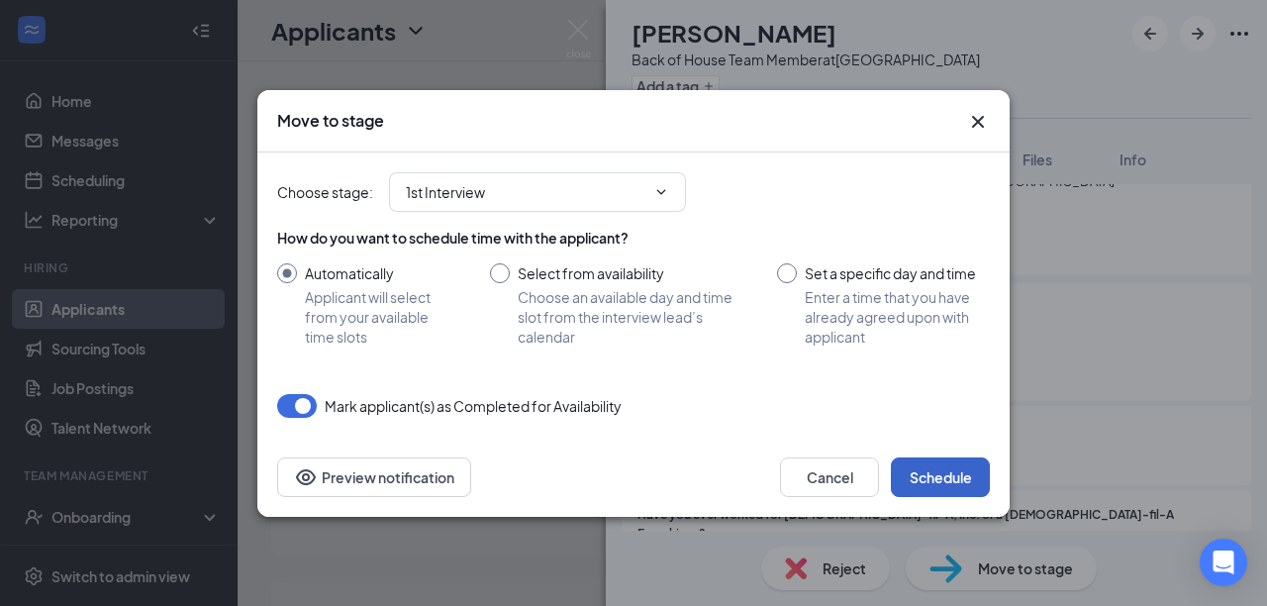
click at [953, 470] on button "Schedule" at bounding box center [940, 477] width 99 height 40
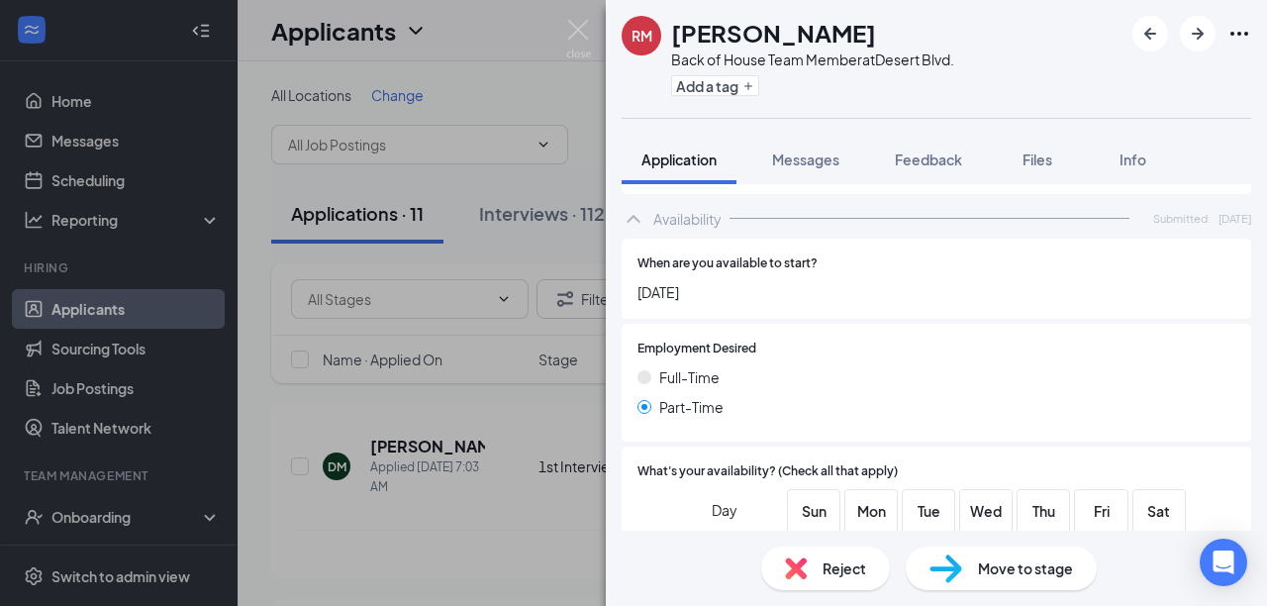
scroll to position [1313, 0]
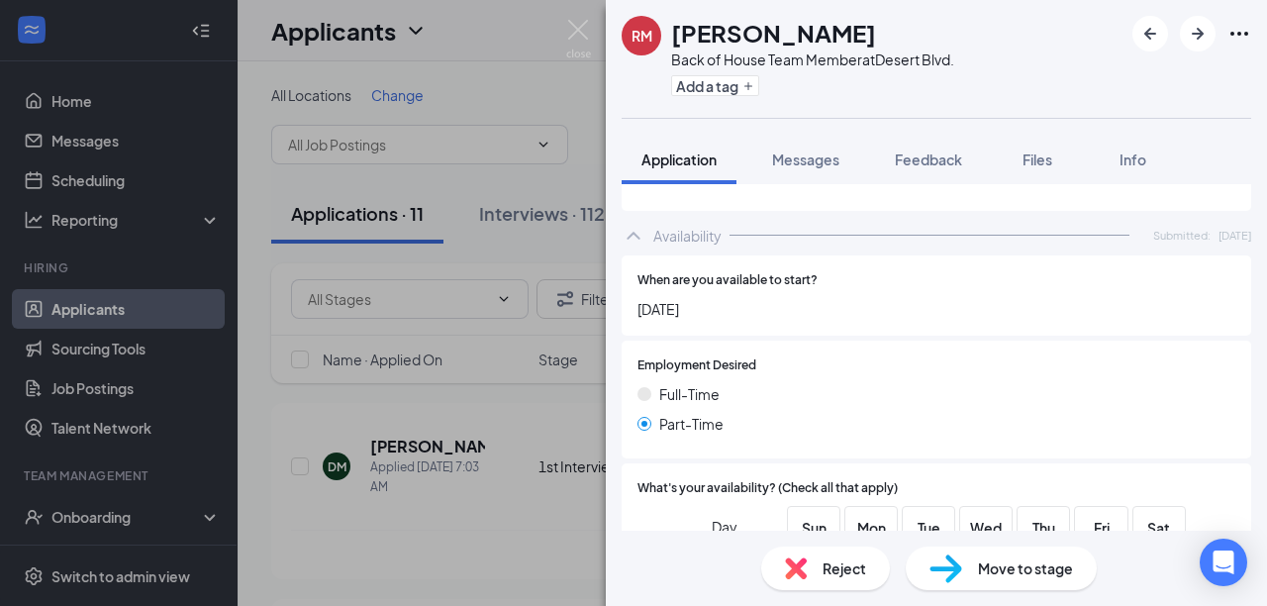
click at [850, 569] on span "Reject" at bounding box center [844, 568] width 44 height 22
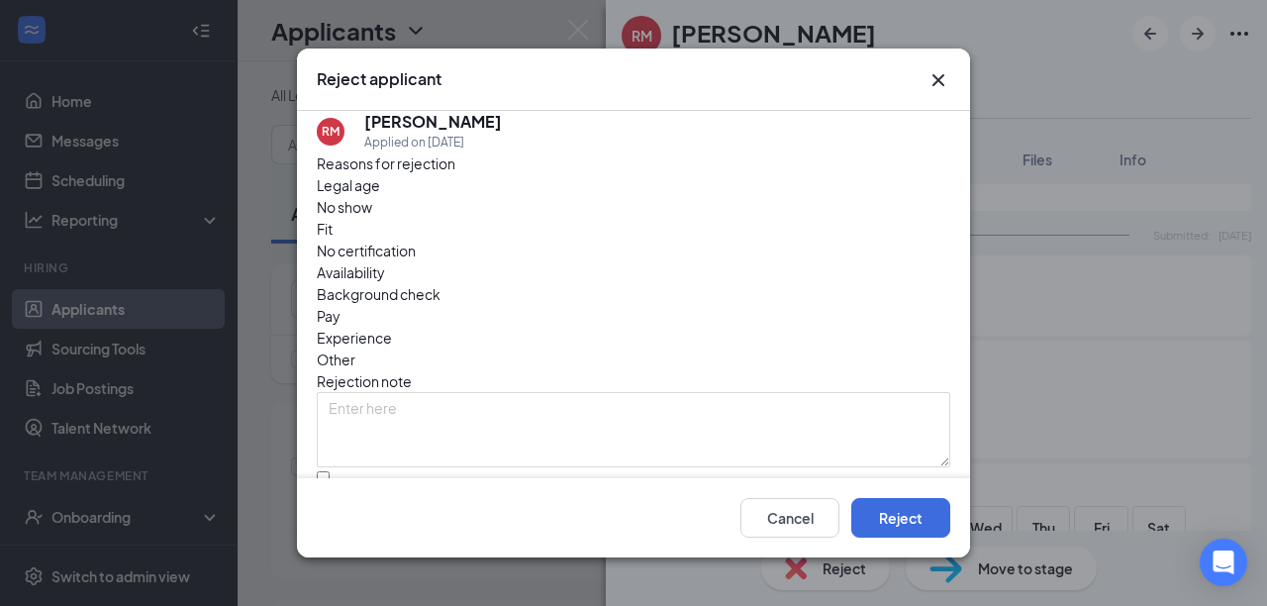
click at [385, 261] on span "Availability" at bounding box center [351, 272] width 68 height 22
click at [326, 471] on input "Send rejection message If unchecked, the applicant will not receive a rejection…" at bounding box center [323, 477] width 13 height 13
checkbox input "true"
click at [880, 519] on button "Reject" at bounding box center [900, 518] width 99 height 40
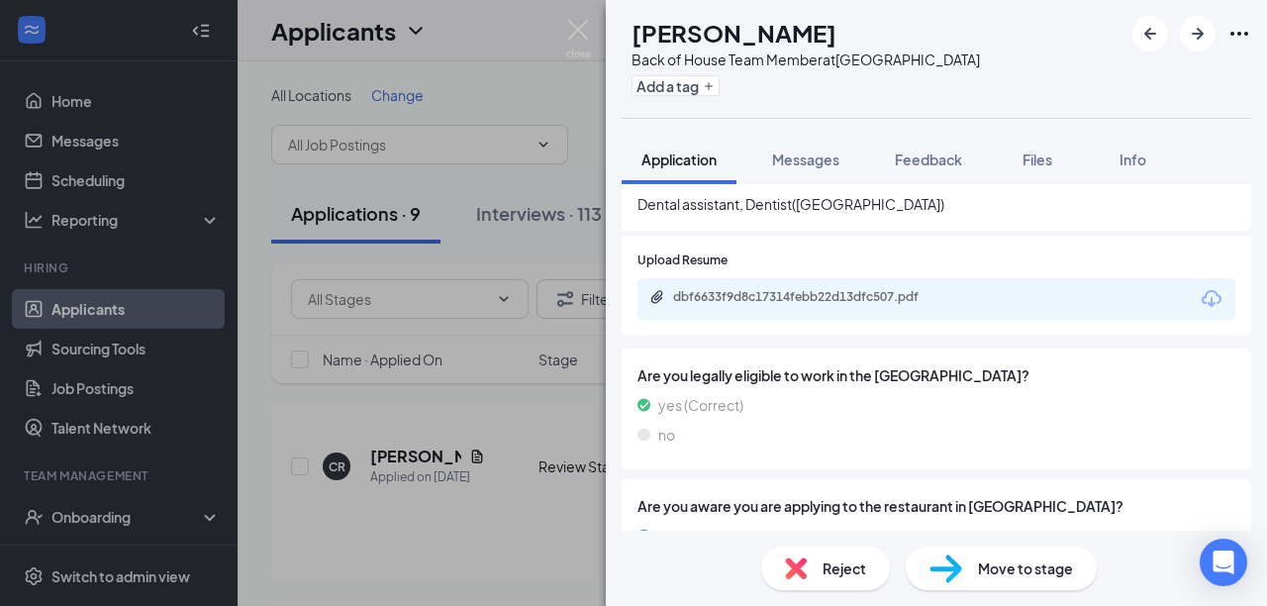
scroll to position [867, 0]
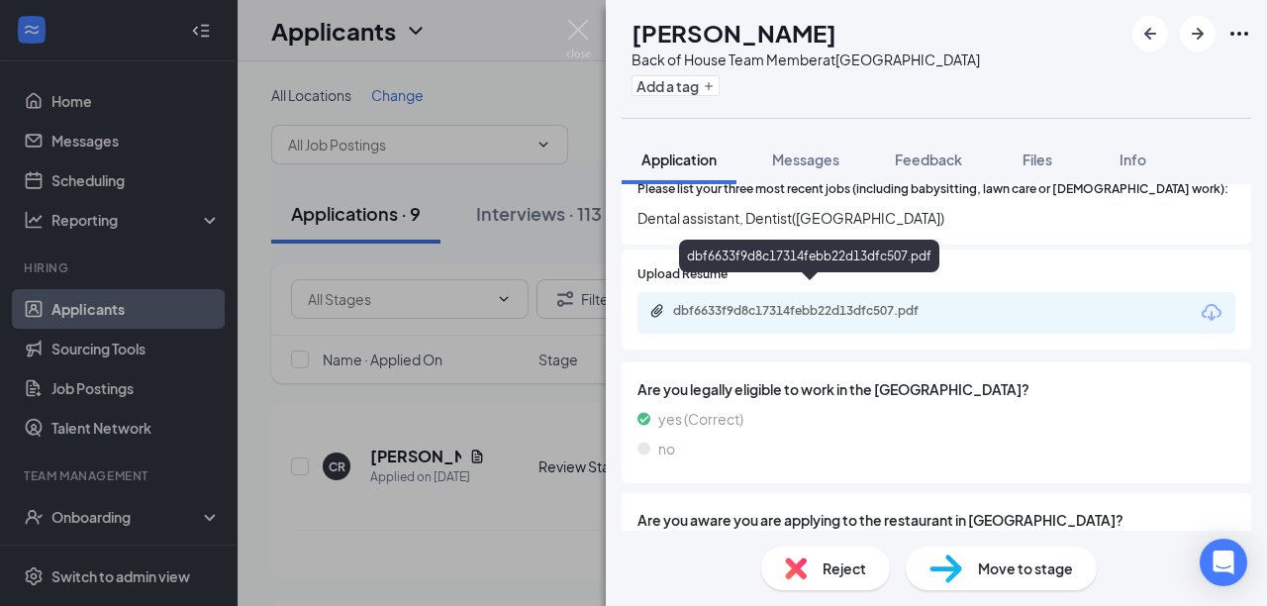
click at [662, 303] on icon "Paperclip" at bounding box center [657, 311] width 16 height 16
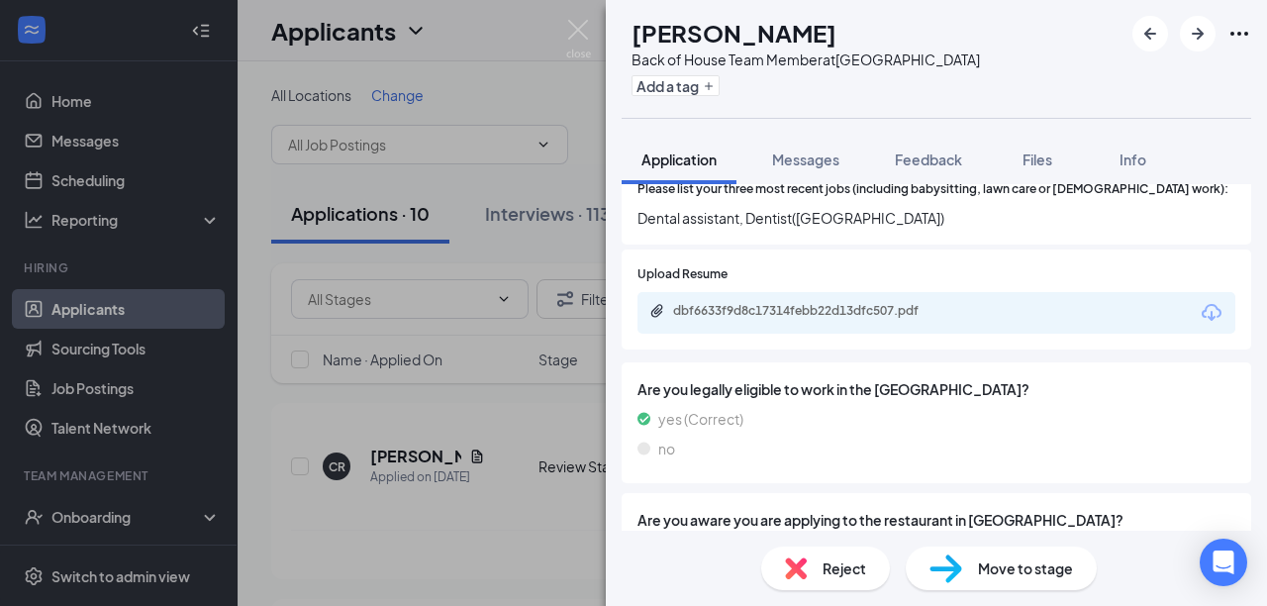
click at [998, 568] on span "Move to stage" at bounding box center [1025, 568] width 95 height 22
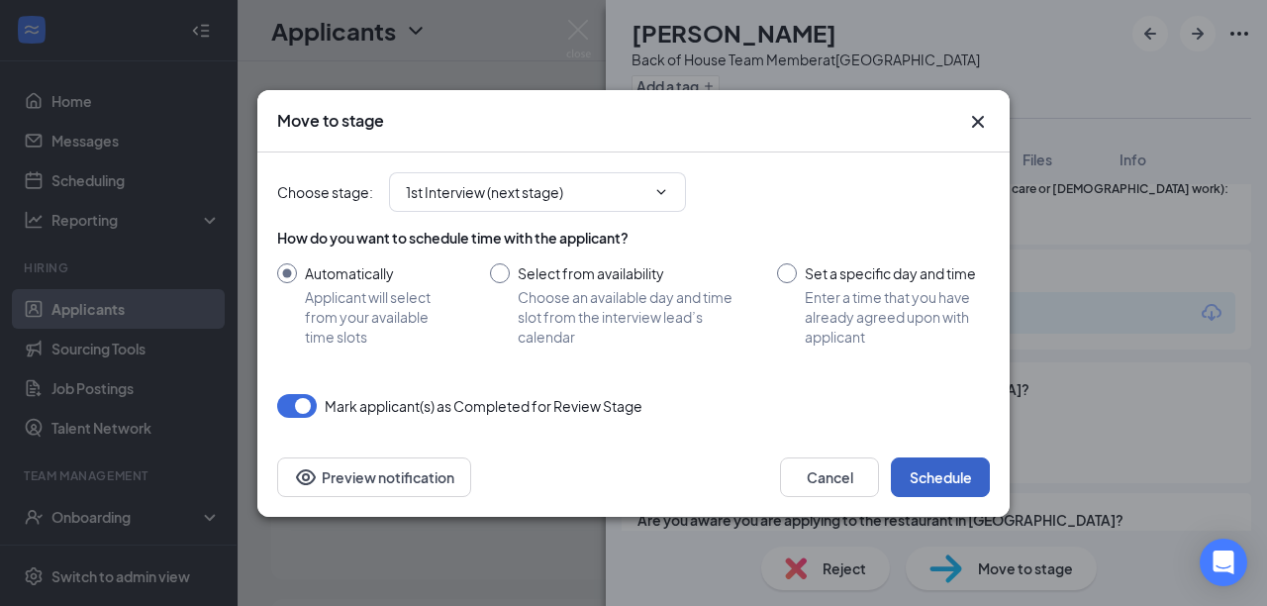
click at [949, 490] on button "Schedule" at bounding box center [940, 477] width 99 height 40
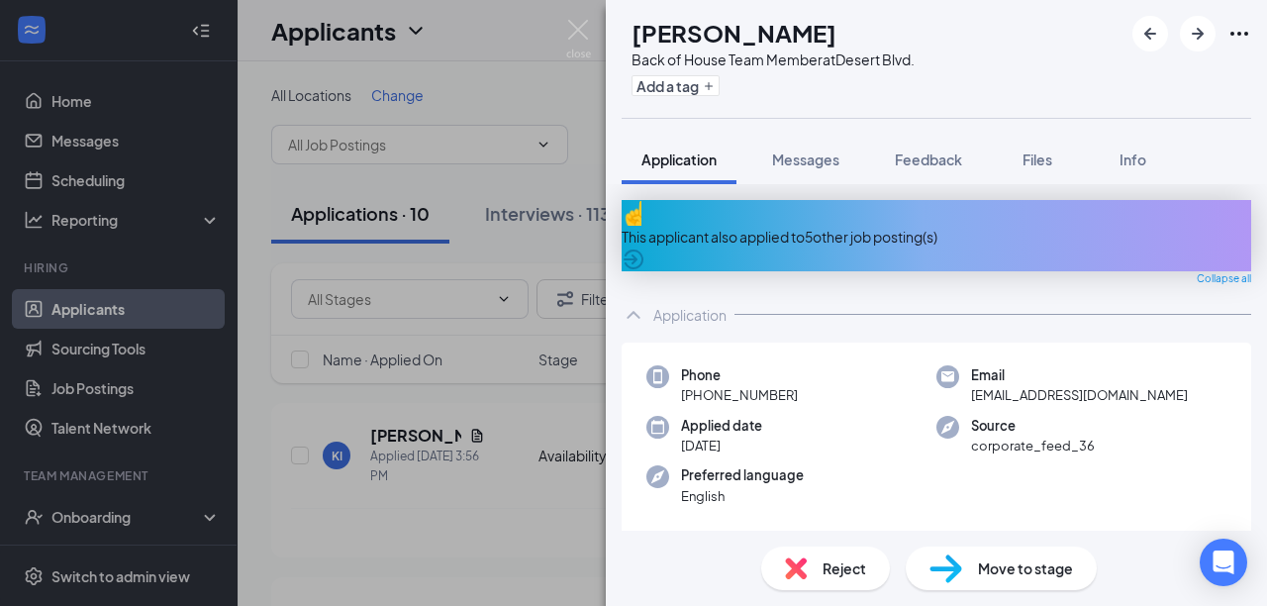
click at [557, 507] on div "JF Joel Fermin Back of House Team Member at Desert Blvd. Add a tag Application …" at bounding box center [633, 303] width 1267 height 606
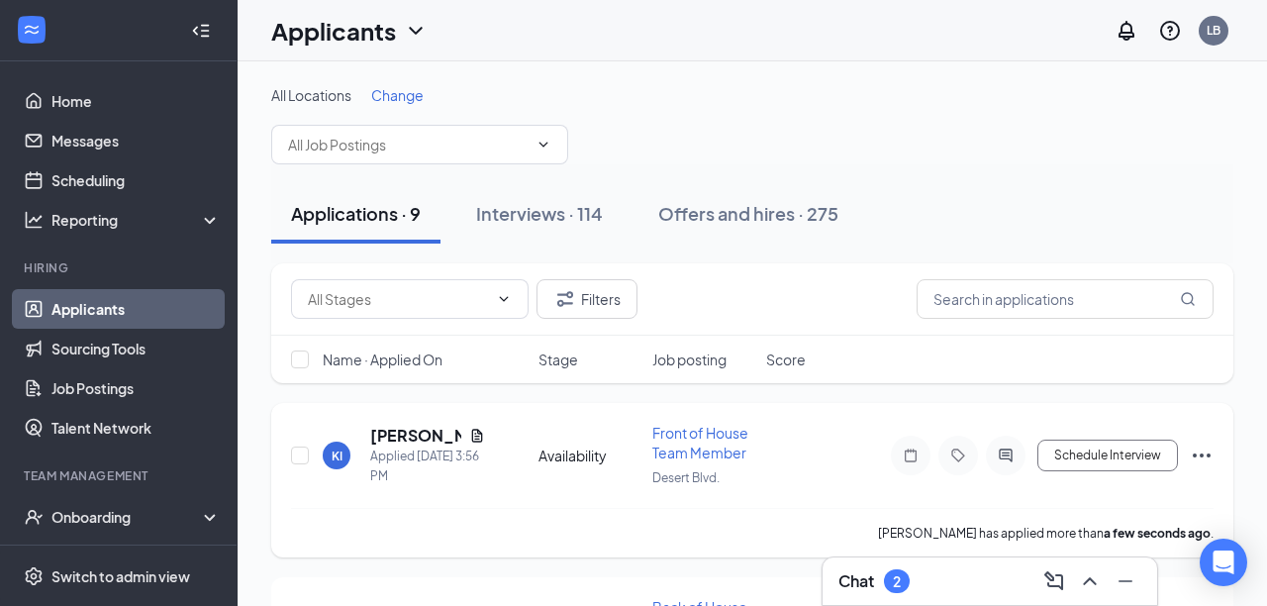
scroll to position [62, 0]
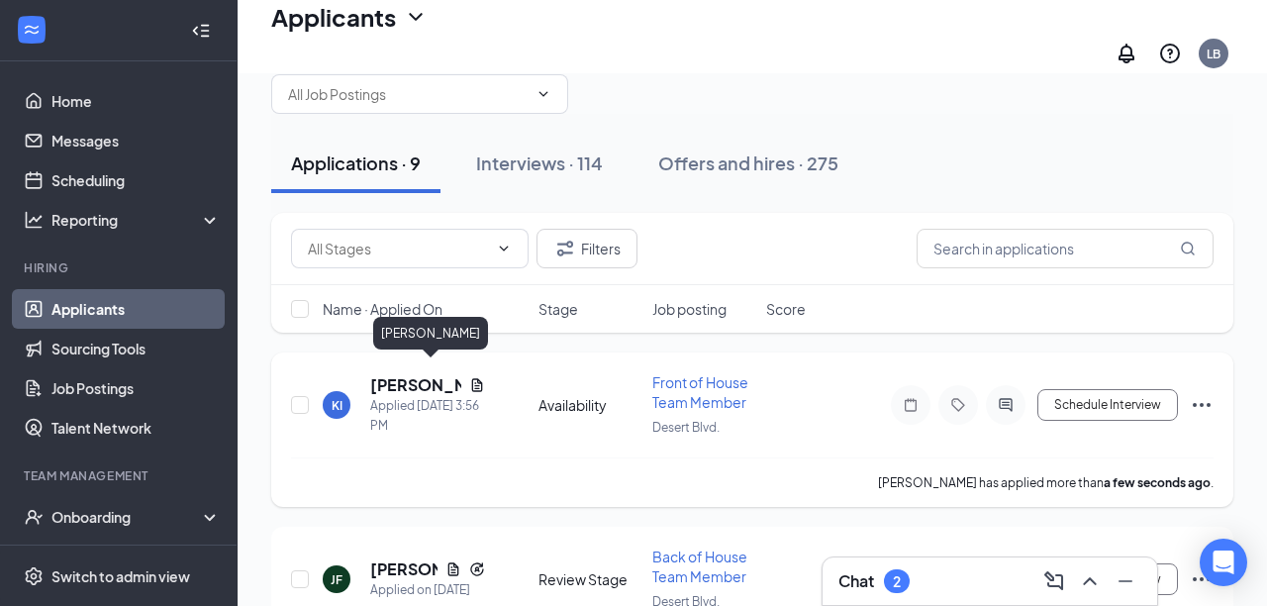
click at [385, 379] on h5 "[PERSON_NAME]" at bounding box center [415, 385] width 91 height 22
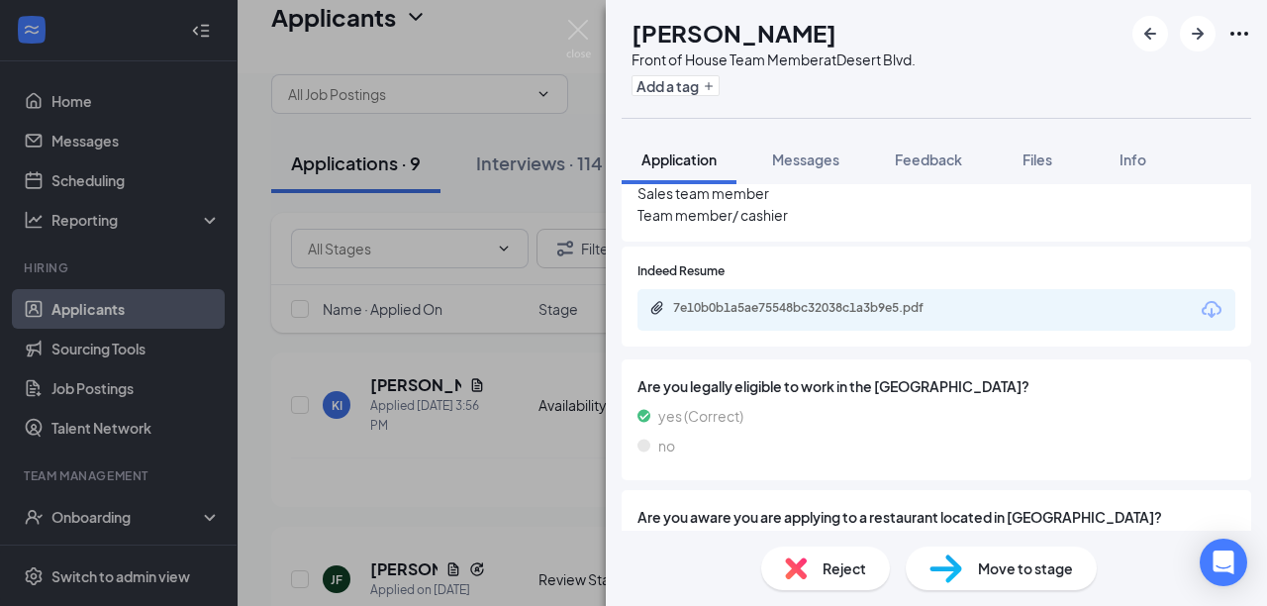
scroll to position [916, 0]
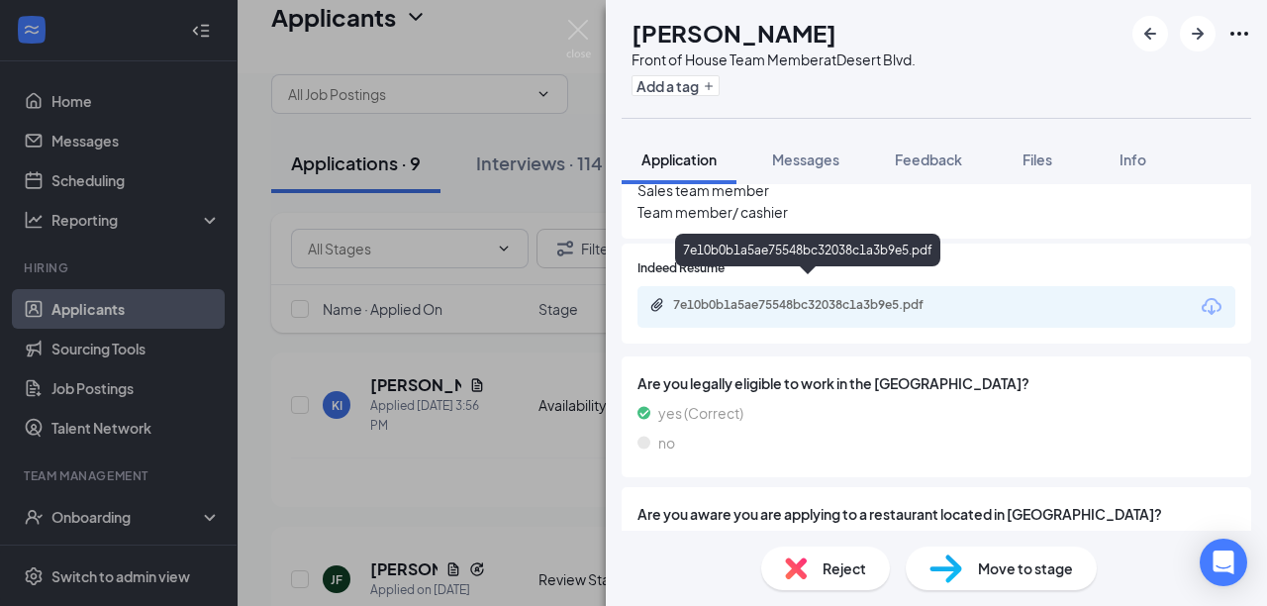
click at [657, 297] on icon "Paperclip" at bounding box center [657, 305] width 16 height 16
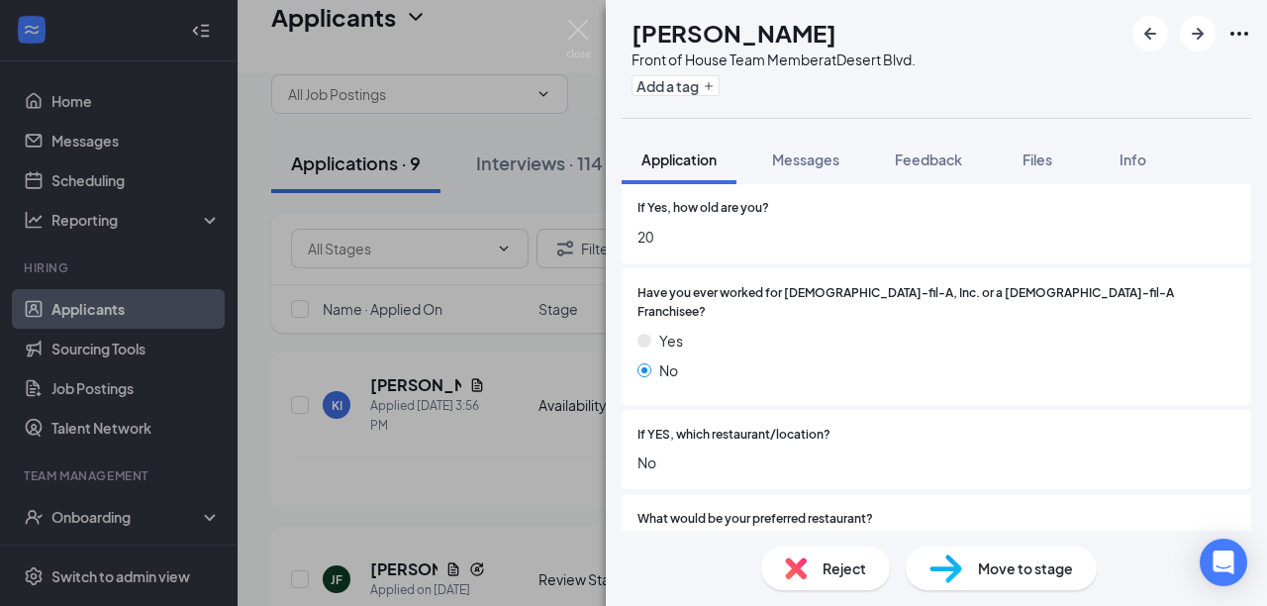
scroll to position [401, 0]
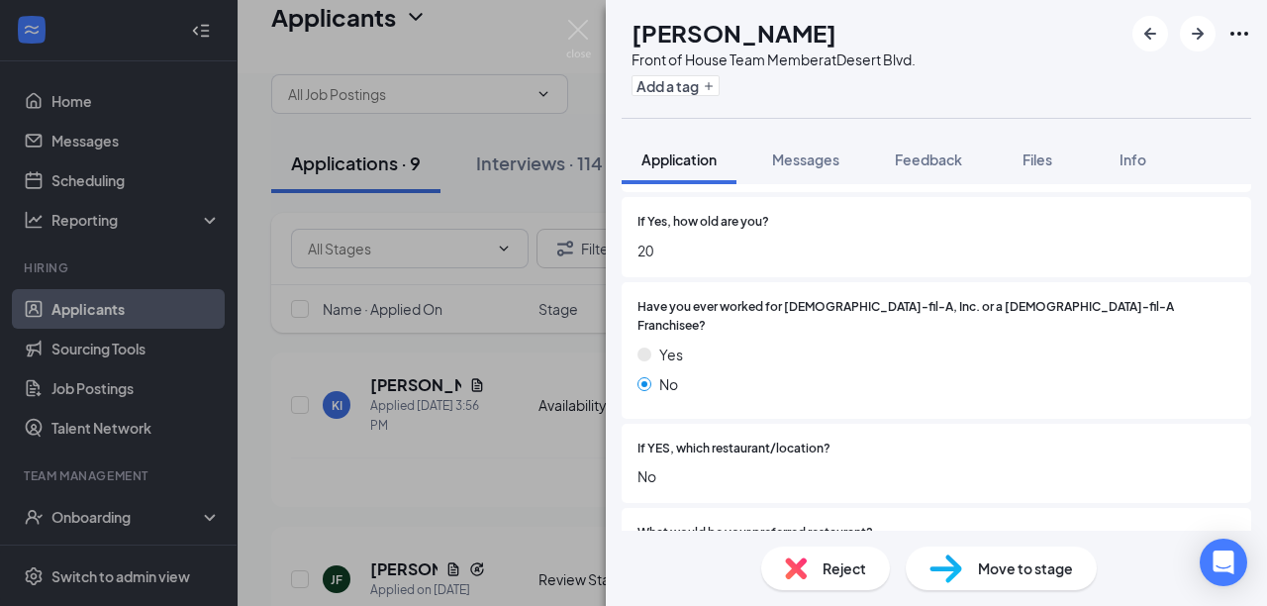
click at [995, 564] on span "Move to stage" at bounding box center [1025, 568] width 95 height 22
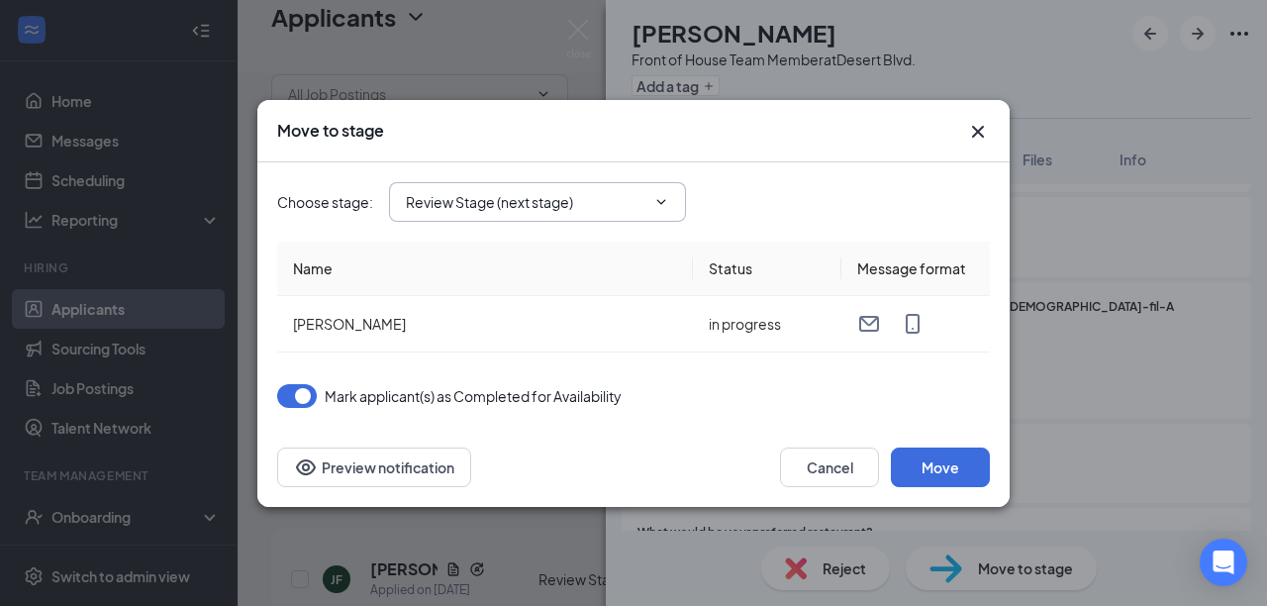
click at [478, 199] on input "Review Stage (next stage)" at bounding box center [525, 202] width 239 height 22
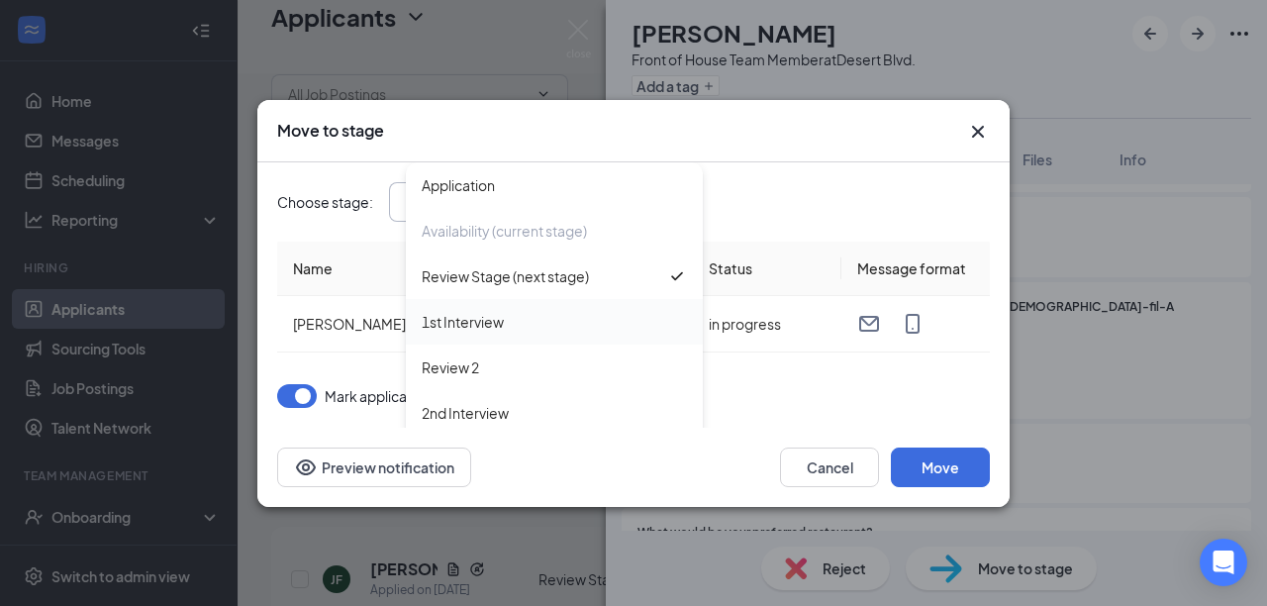
click at [504, 319] on div "1st Interview" at bounding box center [554, 322] width 265 height 22
type input "1st Interview"
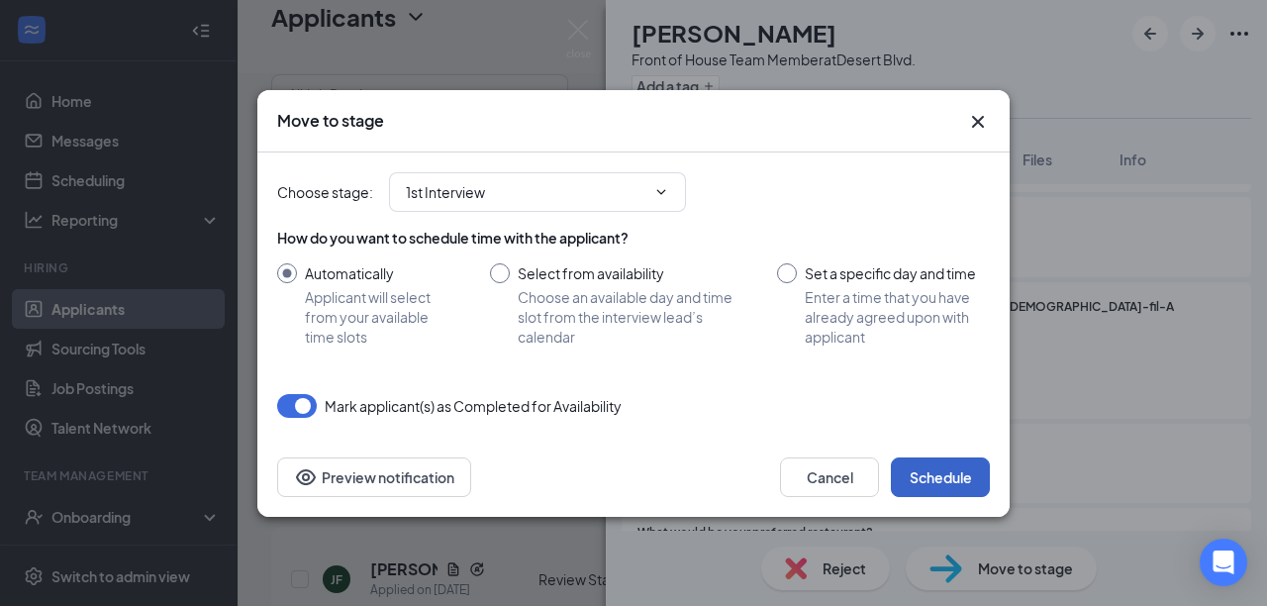
click at [932, 474] on button "Schedule" at bounding box center [940, 477] width 99 height 40
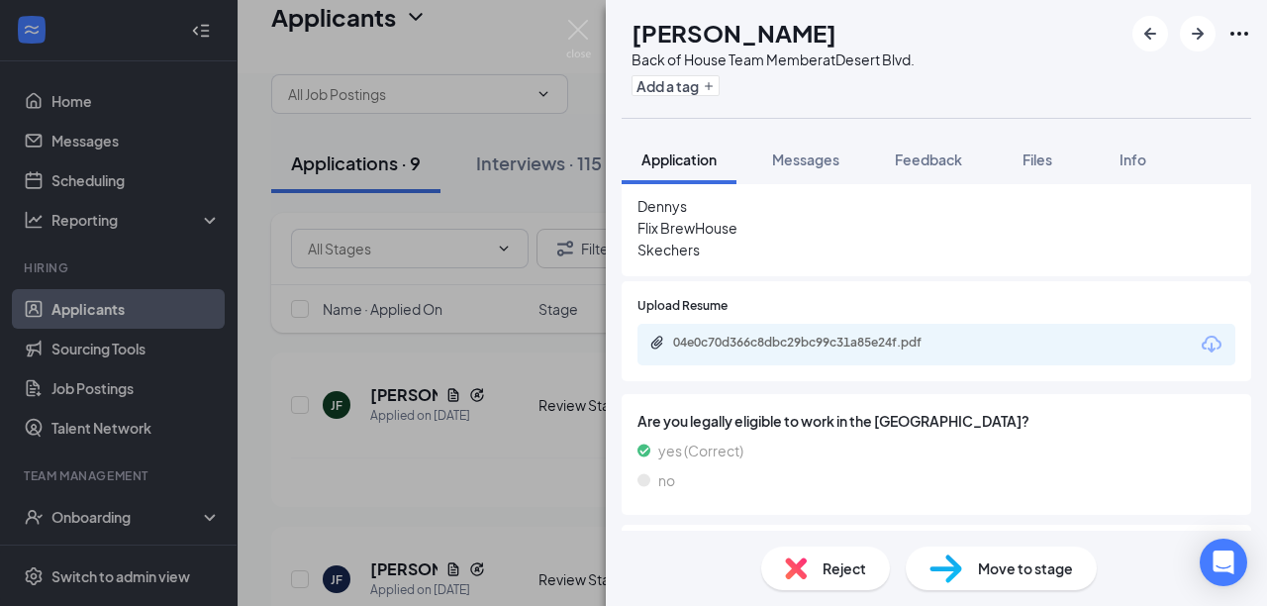
scroll to position [944, 0]
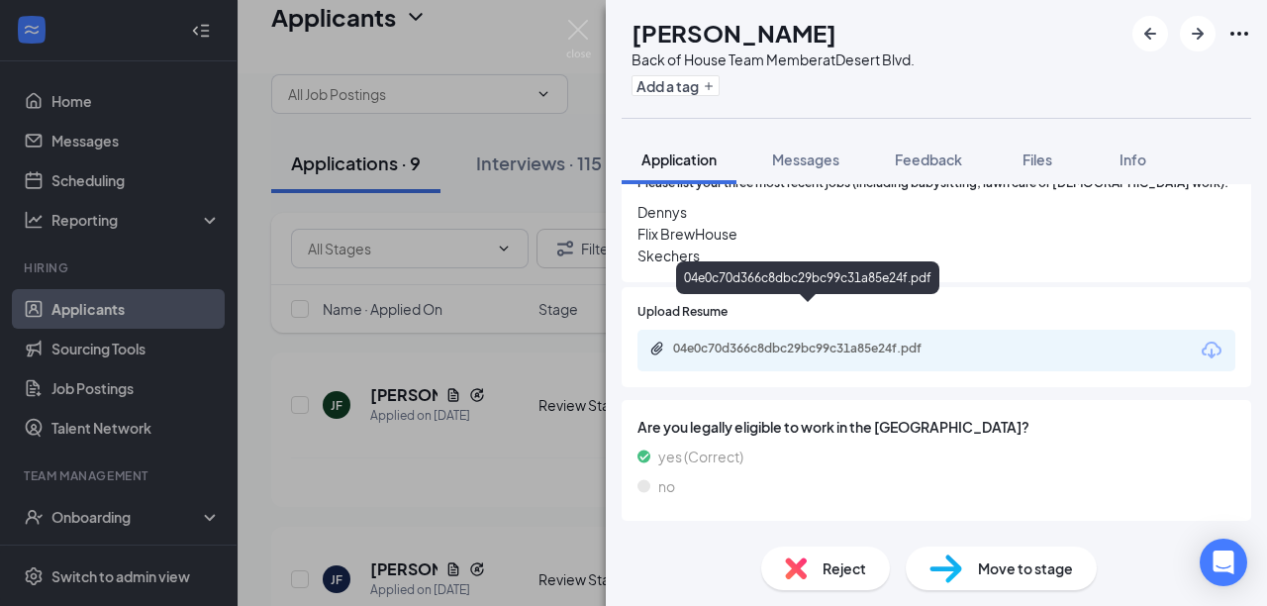
click at [661, 340] on icon "Paperclip" at bounding box center [657, 348] width 16 height 16
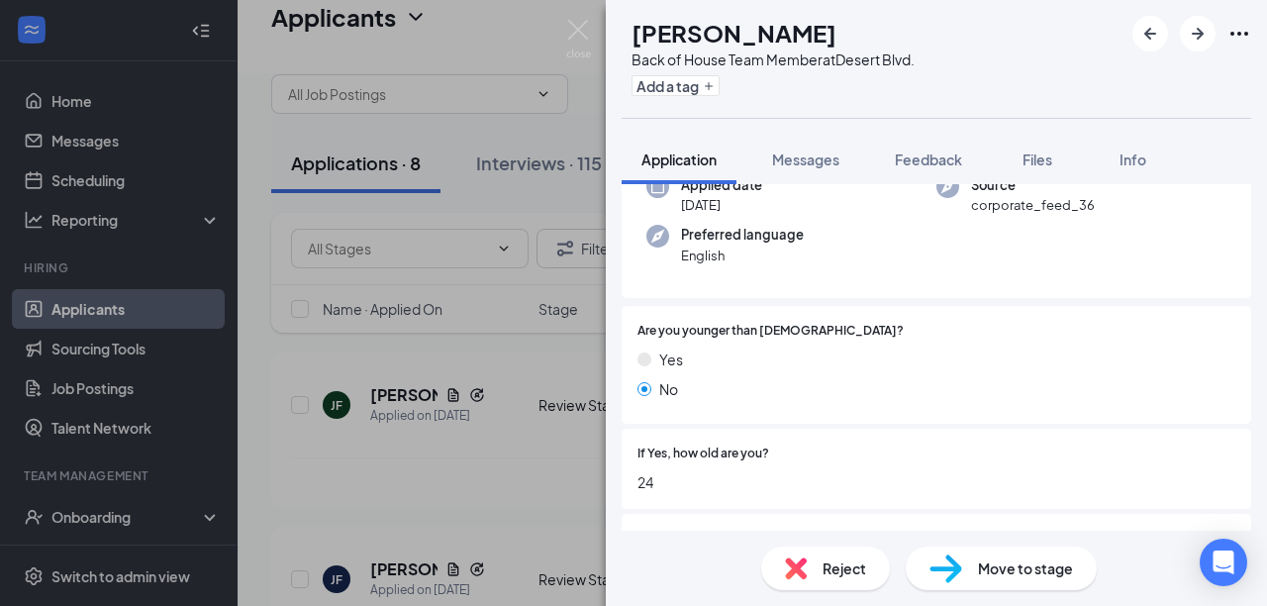
scroll to position [236, 0]
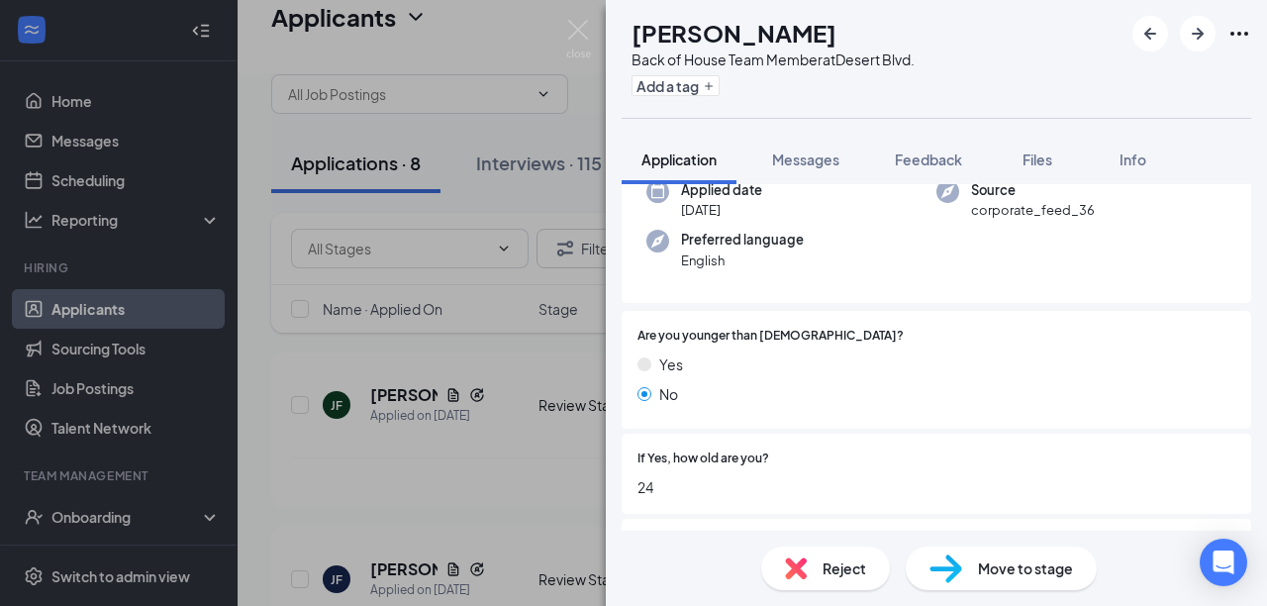
click at [993, 560] on span "Move to stage" at bounding box center [1025, 568] width 95 height 22
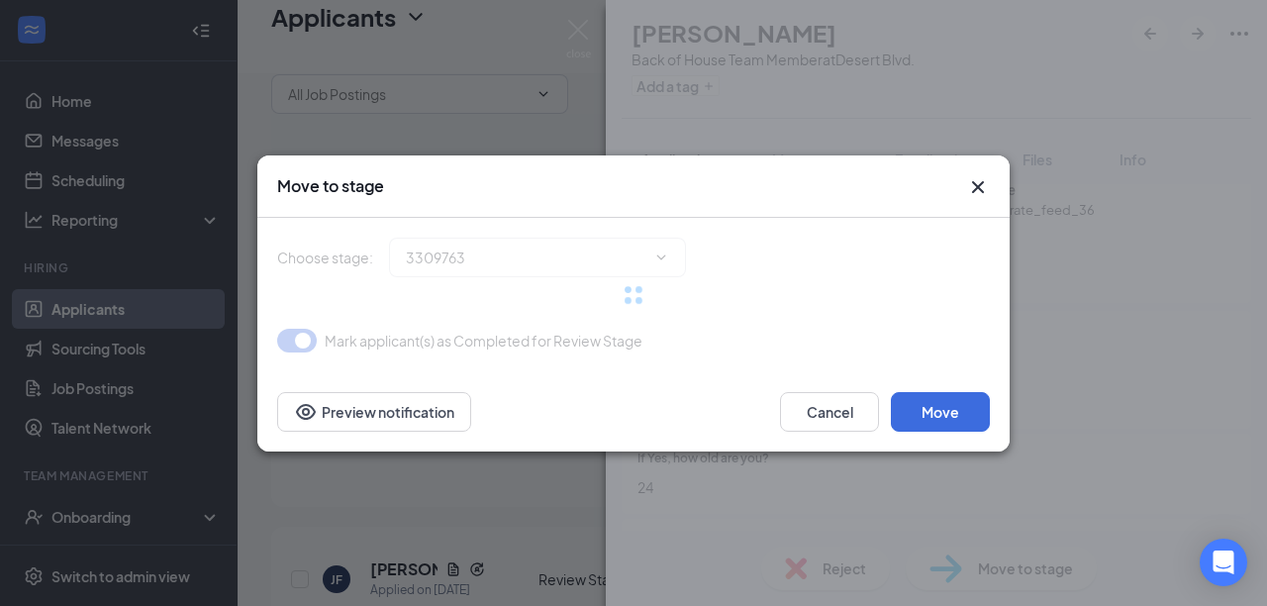
type input "1st Interview (next stage)"
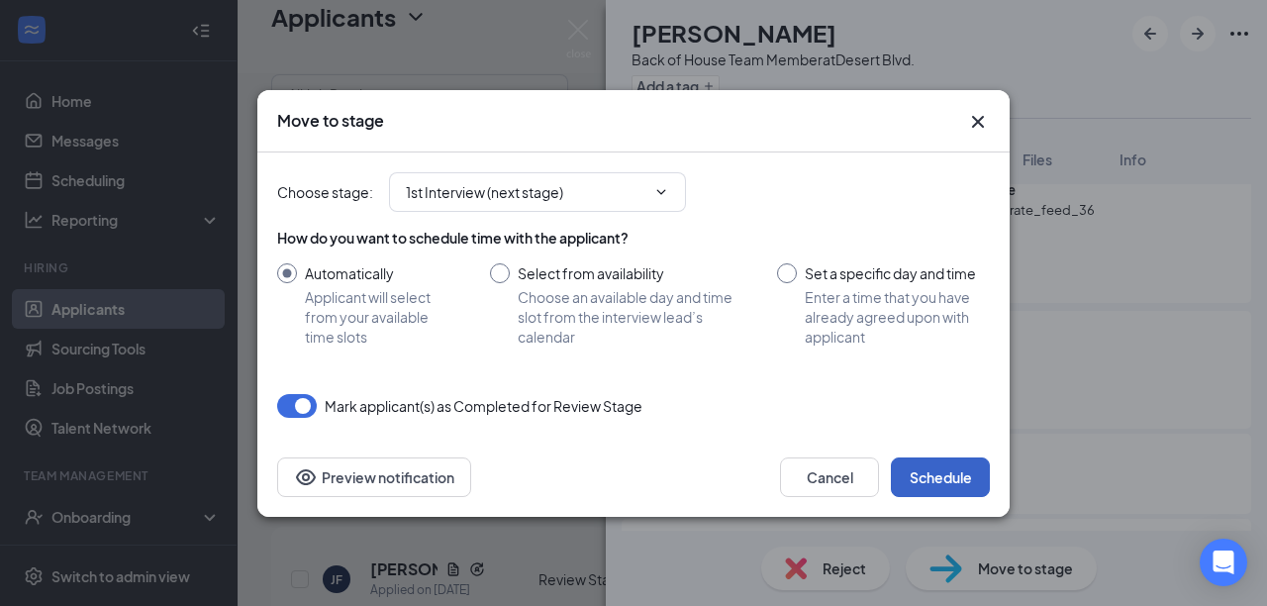
click at [919, 473] on button "Schedule" at bounding box center [940, 477] width 99 height 40
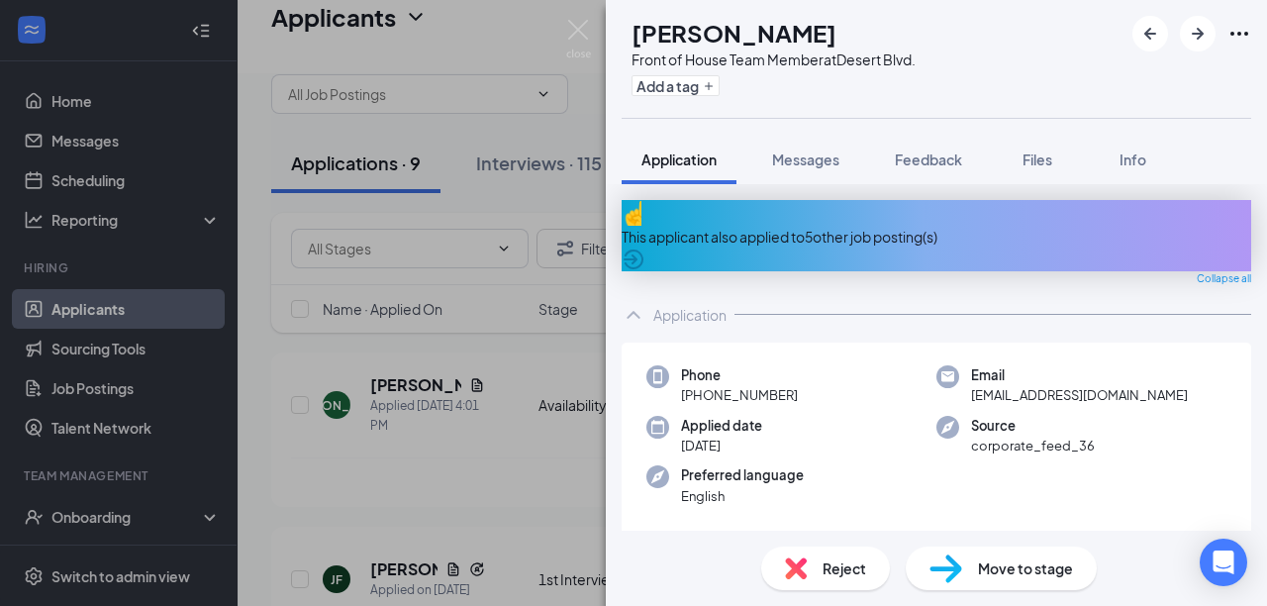
click at [385, 555] on div "JF Joel Fermin Front of House Team Member at Desert Blvd. Add a tag Application…" at bounding box center [633, 303] width 1267 height 606
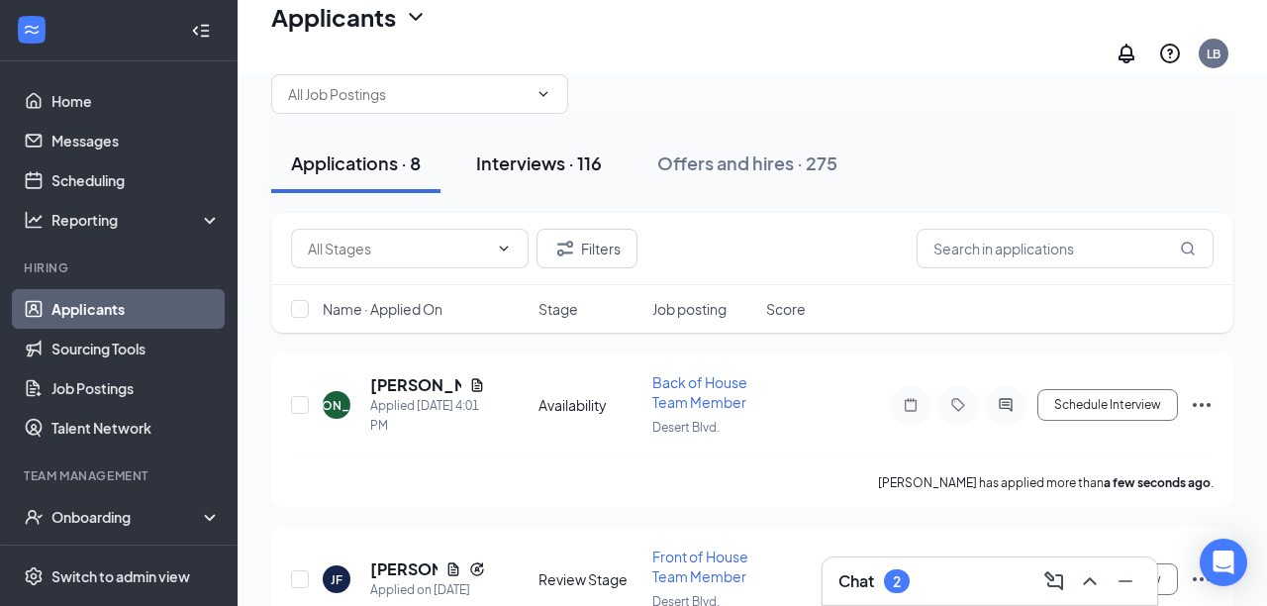
click at [533, 155] on div "Interviews · 116" at bounding box center [539, 162] width 126 height 25
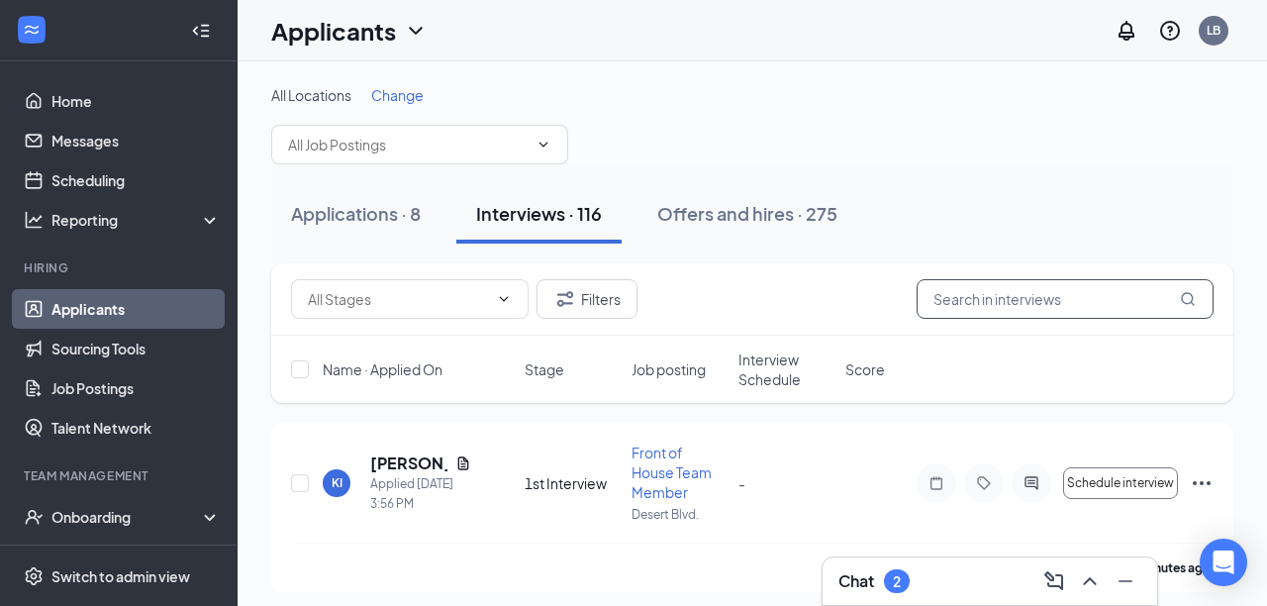
click at [933, 292] on input "text" at bounding box center [1064, 299] width 297 height 40
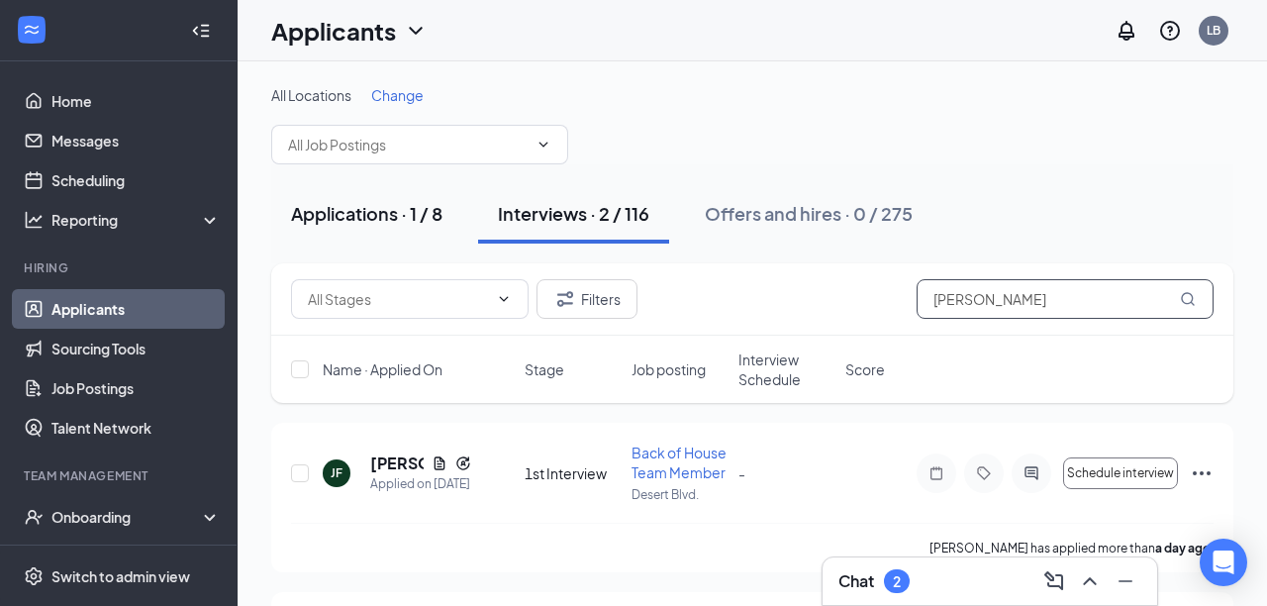
type input "joel"
click at [338, 209] on div "Applications · 1 / 8" at bounding box center [366, 213] width 151 height 25
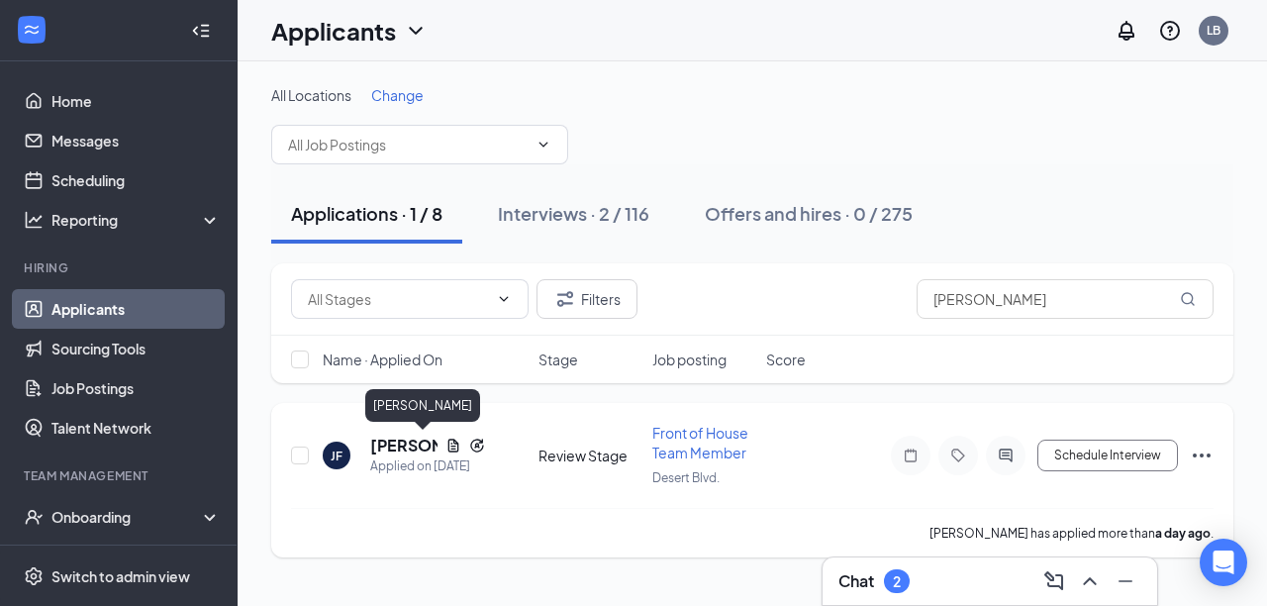
click at [398, 446] on h5 "[PERSON_NAME]" at bounding box center [403, 445] width 67 height 22
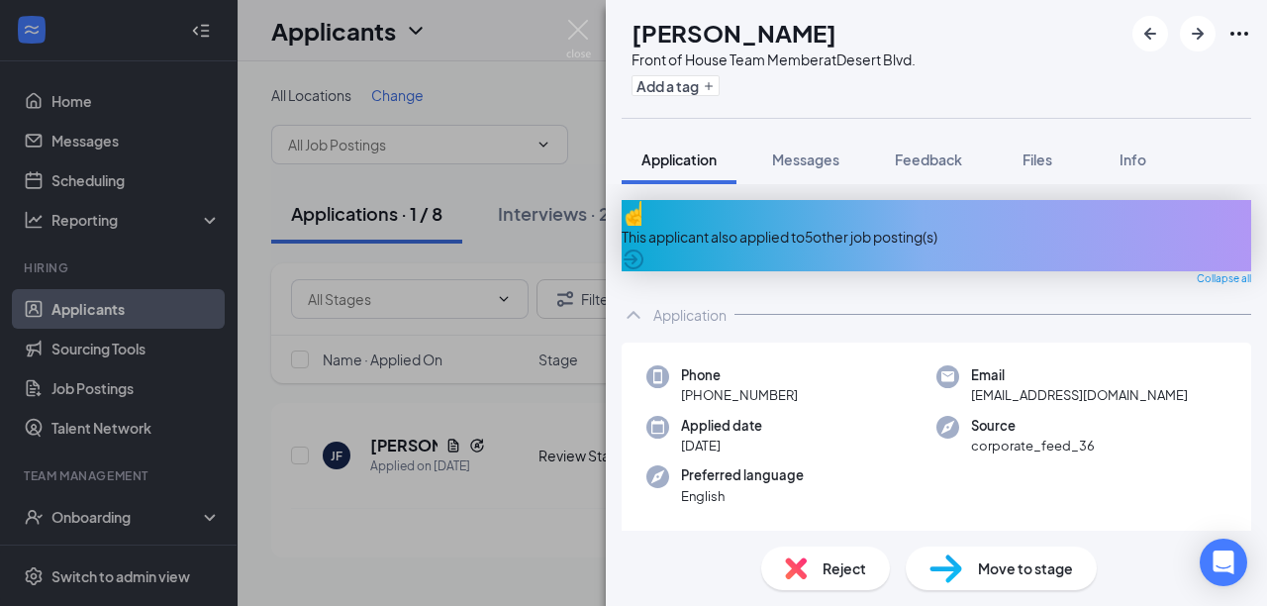
click at [842, 569] on span "Reject" at bounding box center [844, 568] width 44 height 22
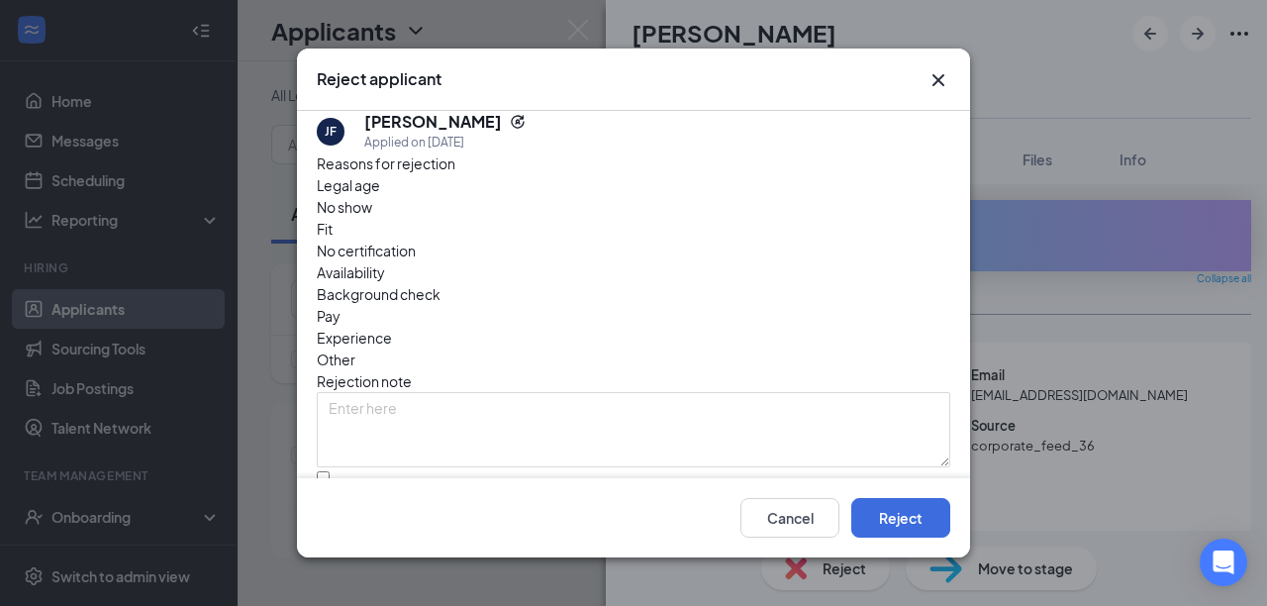
click at [355, 348] on span "Other" at bounding box center [336, 359] width 39 height 22
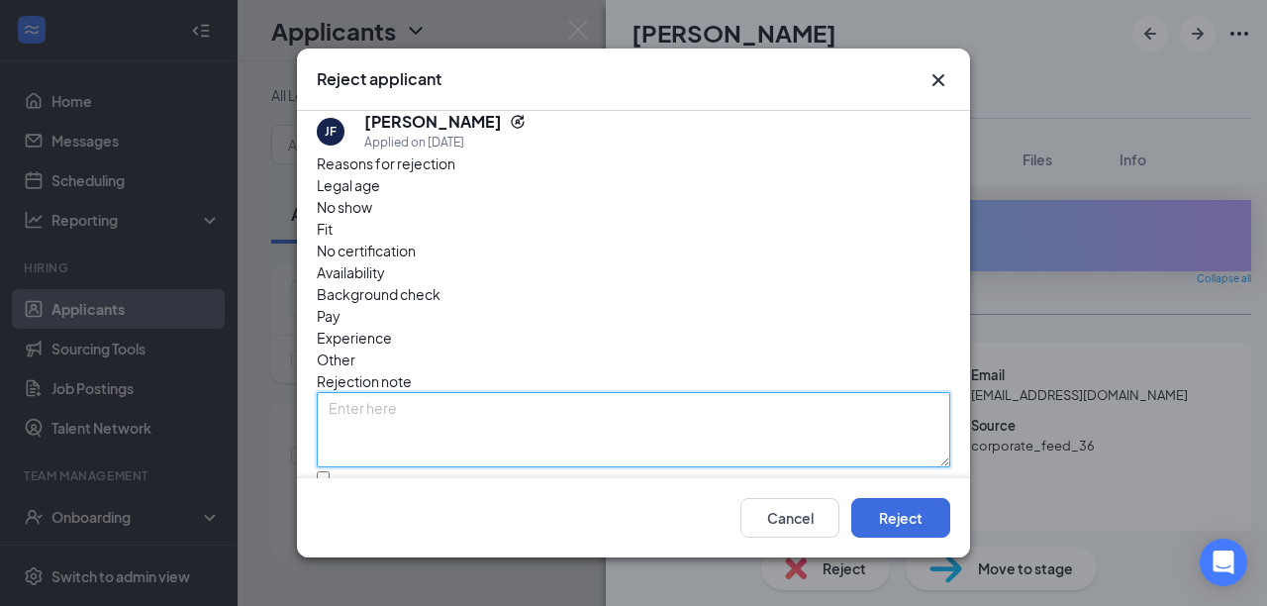
click at [532, 392] on textarea at bounding box center [633, 429] width 633 height 75
type textarea "2 apps."
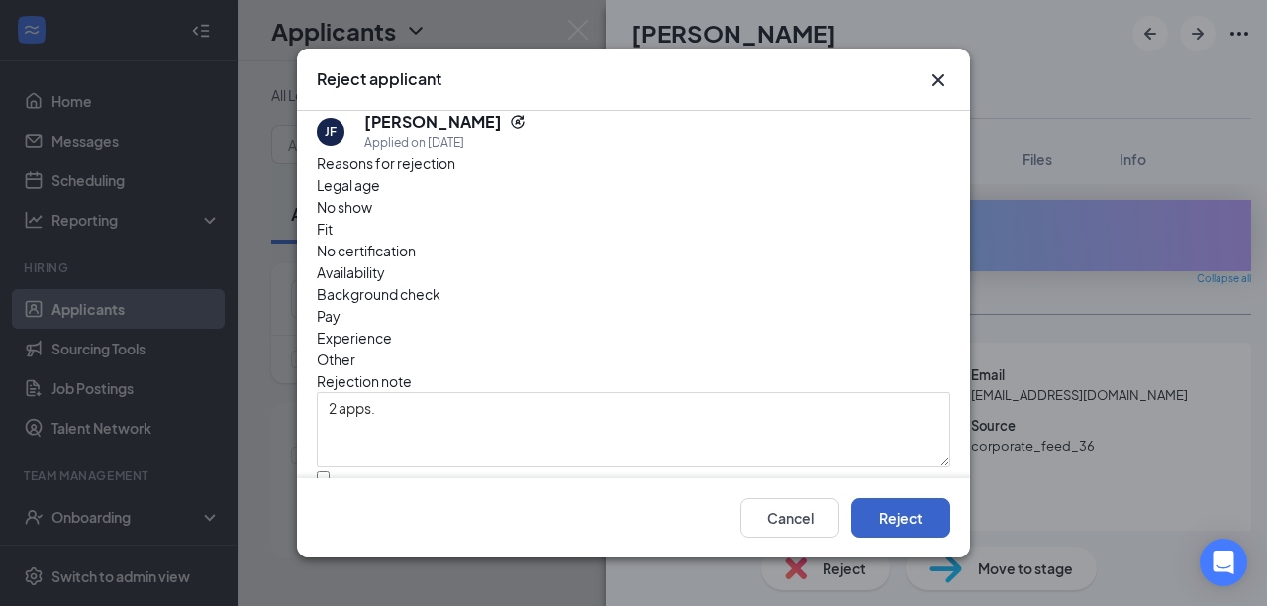
click at [895, 536] on button "Reject" at bounding box center [900, 518] width 99 height 40
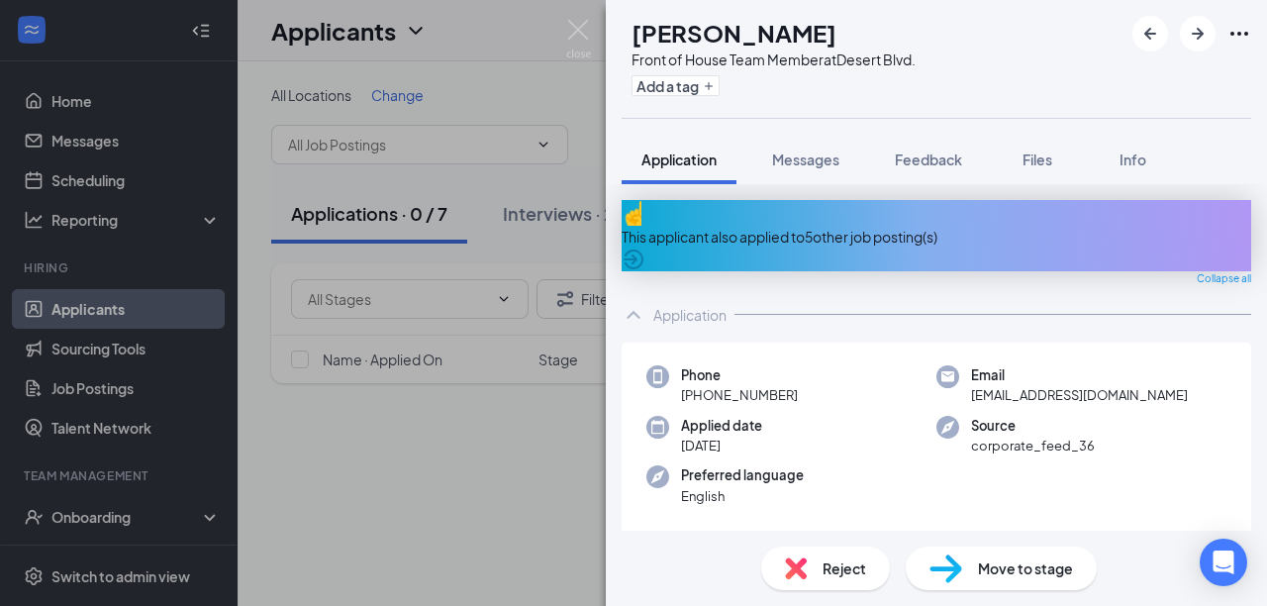
click at [520, 493] on div "JF Joel Fermin Front of House Team Member at Desert Blvd. Add a tag Application…" at bounding box center [633, 303] width 1267 height 606
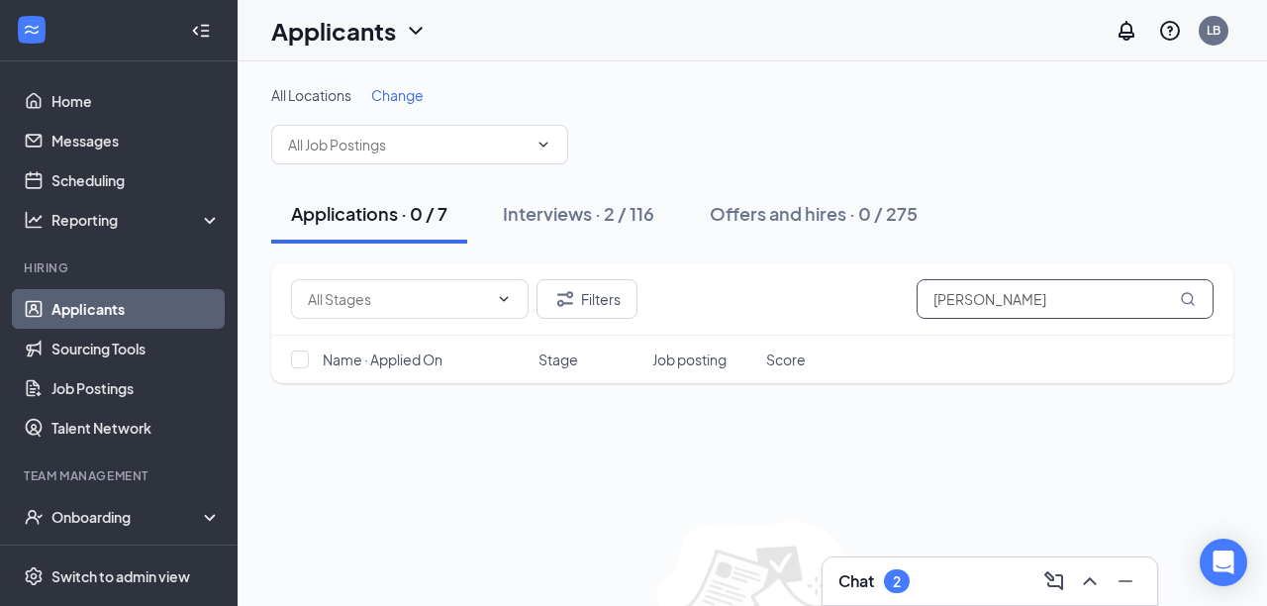
click at [981, 292] on input "joel" at bounding box center [1064, 299] width 297 height 40
type input "j"
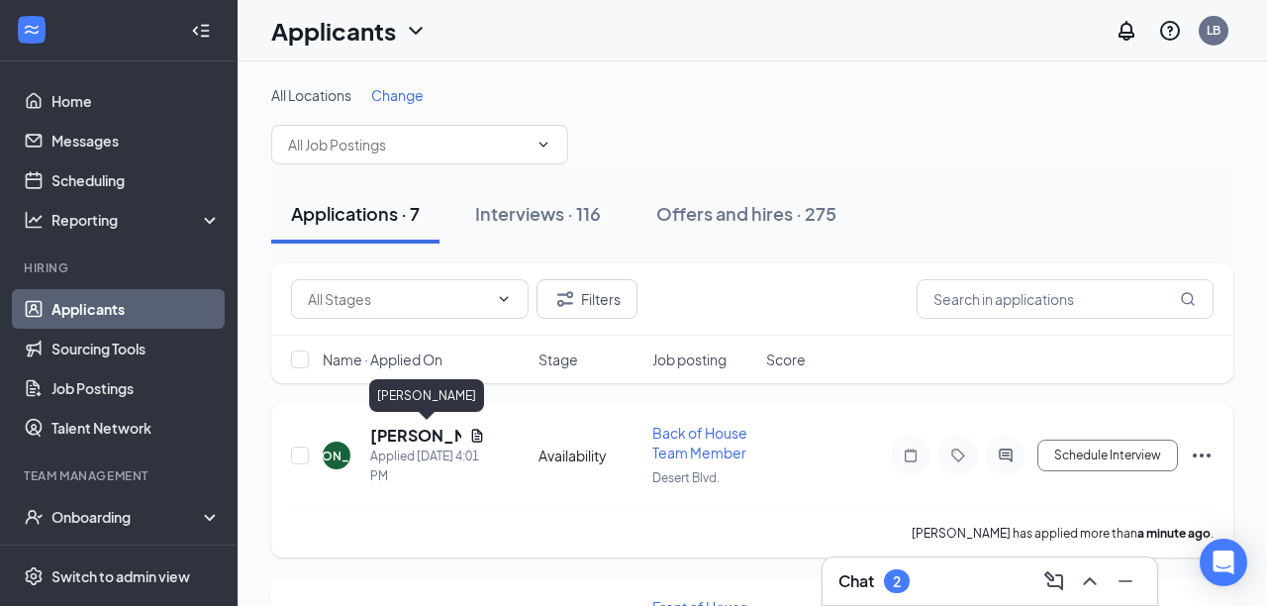
click at [409, 435] on h5 "[PERSON_NAME]" at bounding box center [415, 436] width 91 height 22
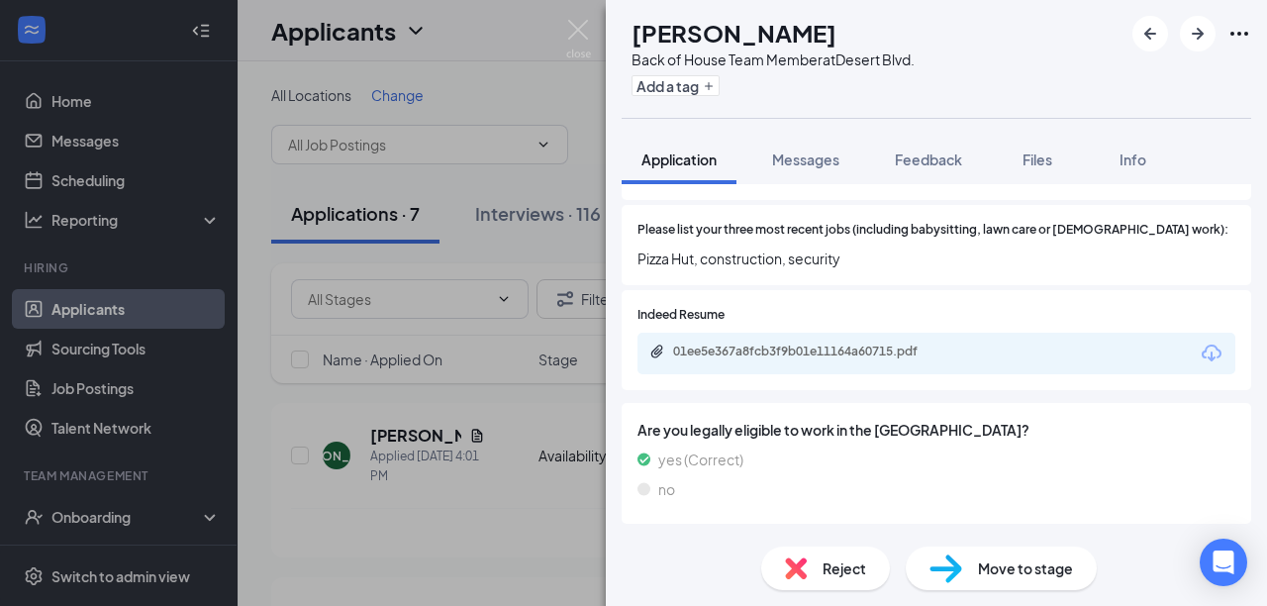
scroll to position [825, 0]
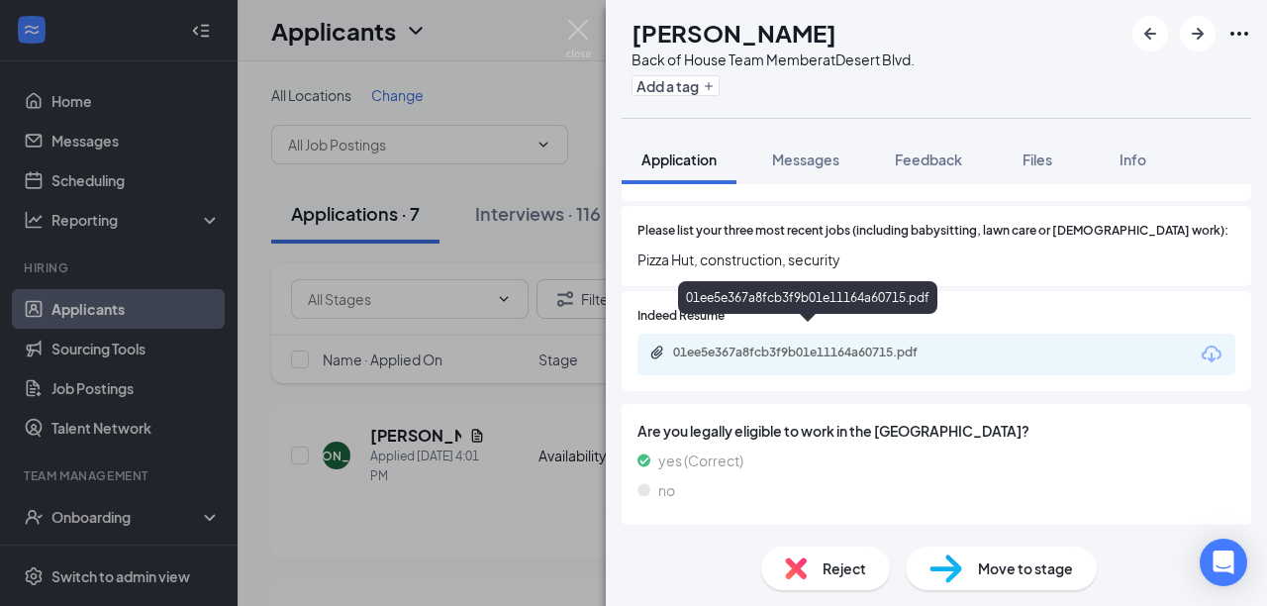
click at [655, 344] on icon "Paperclip" at bounding box center [657, 352] width 16 height 16
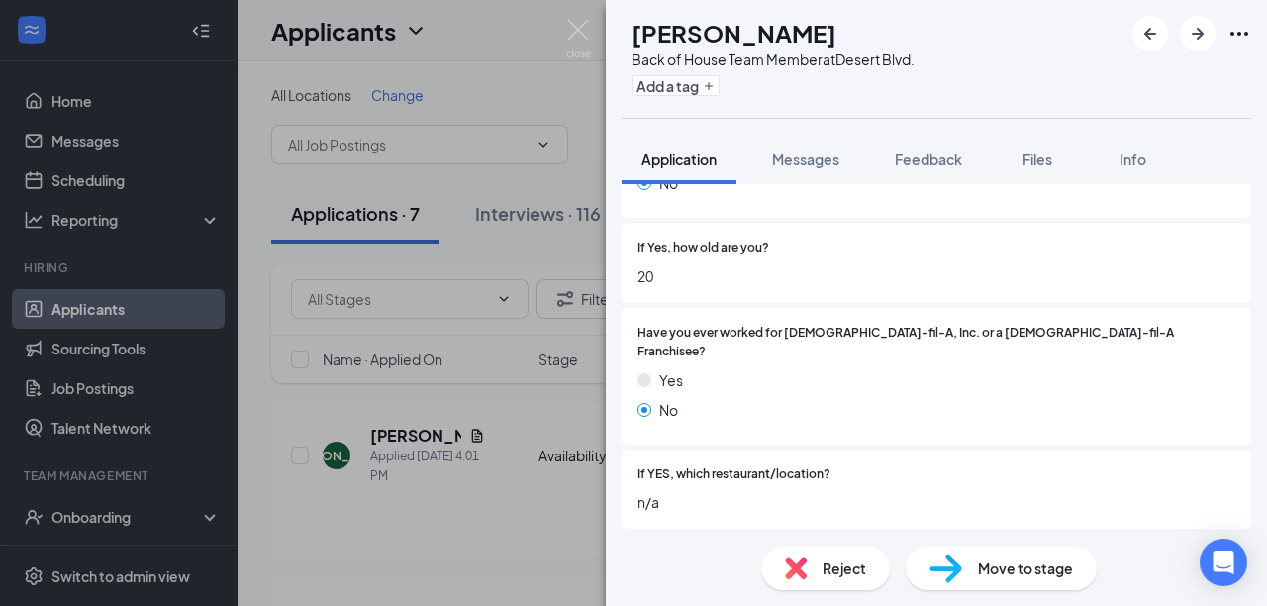
scroll to position [372, 0]
click at [987, 560] on span "Move to stage" at bounding box center [1025, 568] width 95 height 22
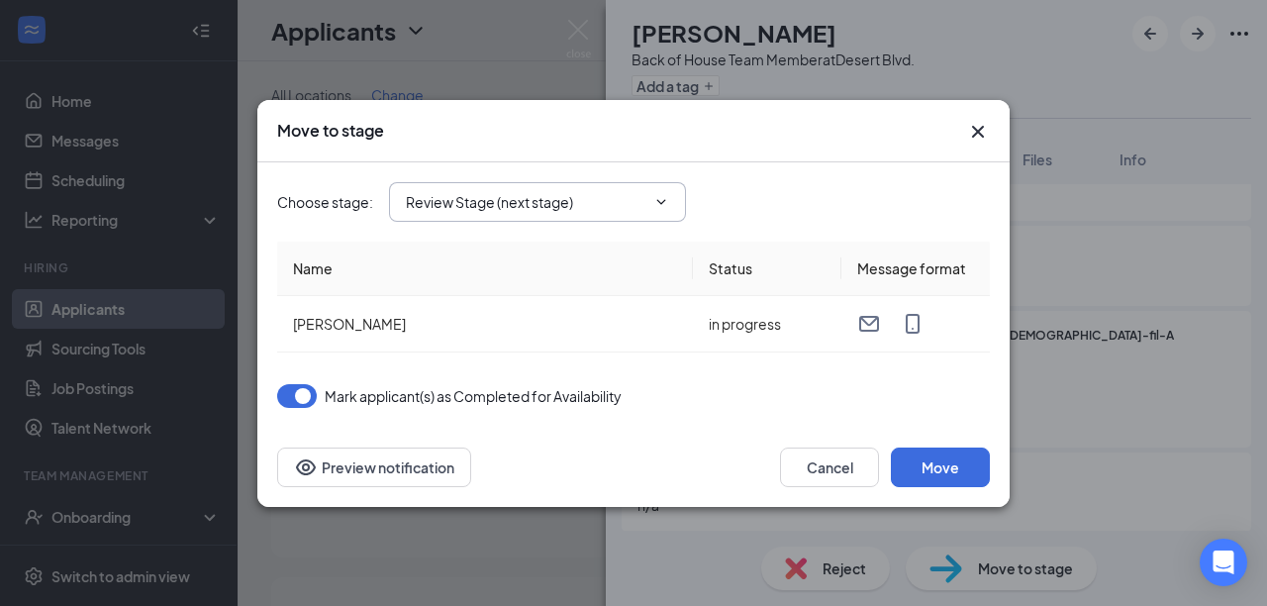
click at [489, 204] on input "Review Stage (next stage)" at bounding box center [525, 202] width 239 height 22
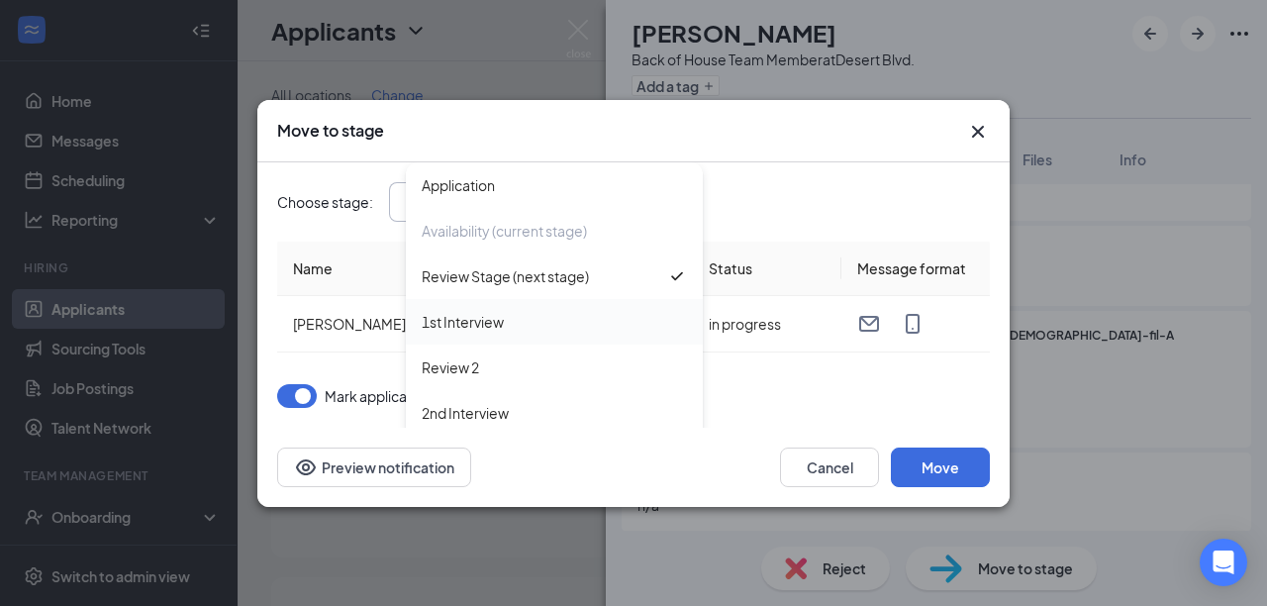
click at [493, 322] on div "1st Interview" at bounding box center [463, 322] width 82 height 22
type input "1st Interview"
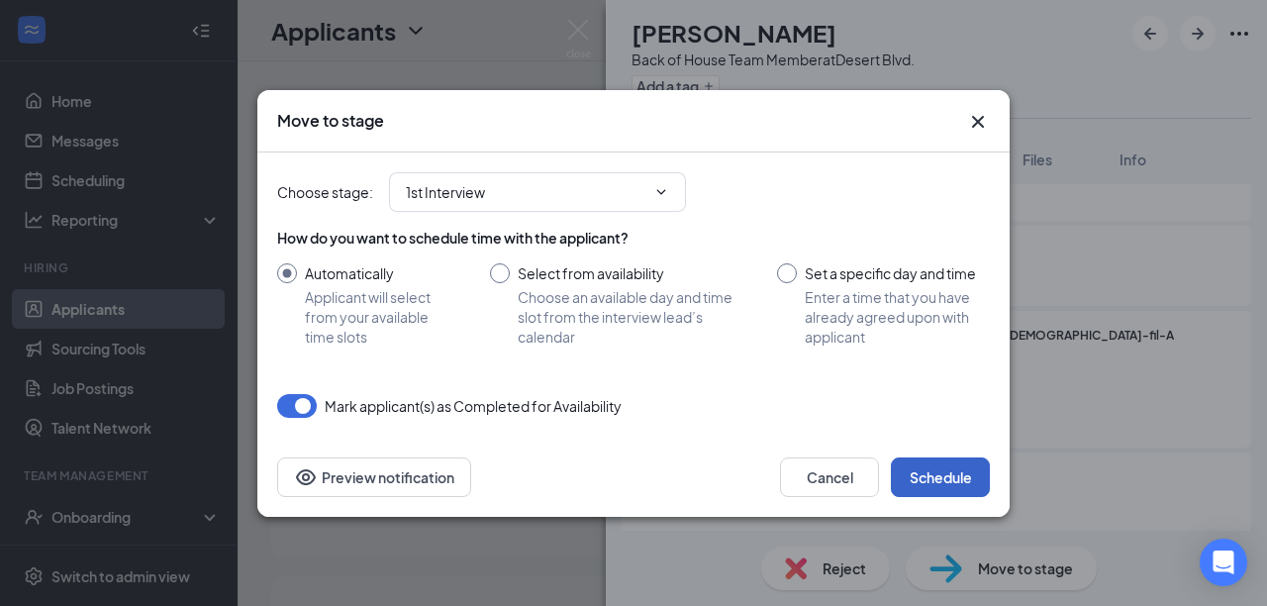
click at [930, 480] on button "Schedule" at bounding box center [940, 477] width 99 height 40
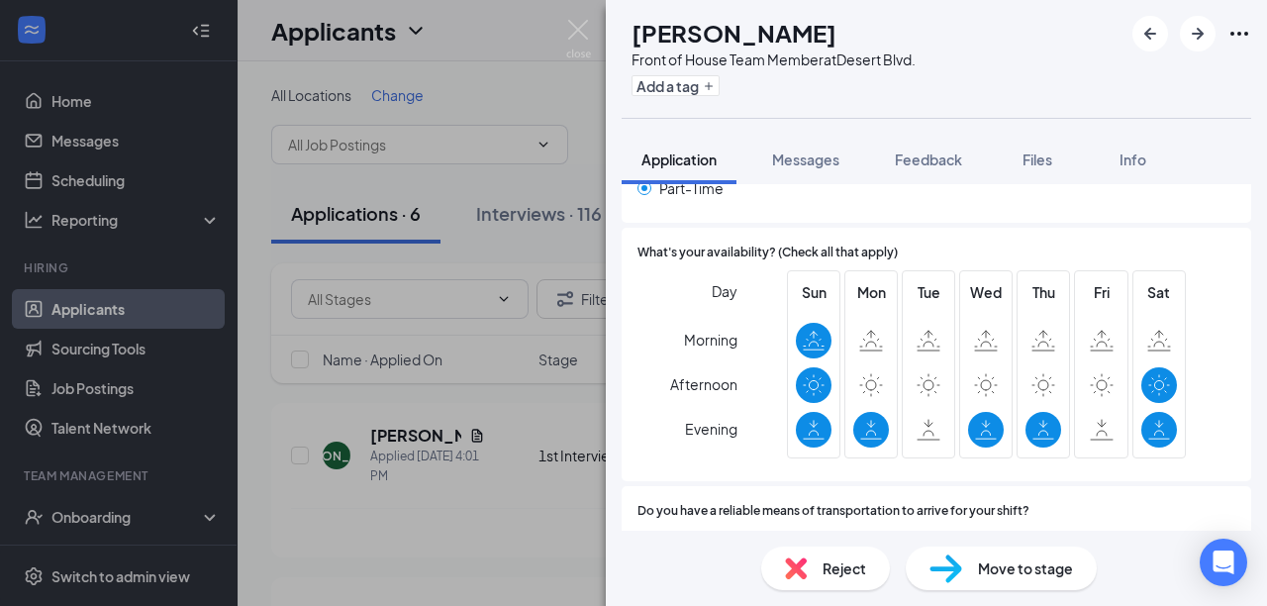
scroll to position [1556, 0]
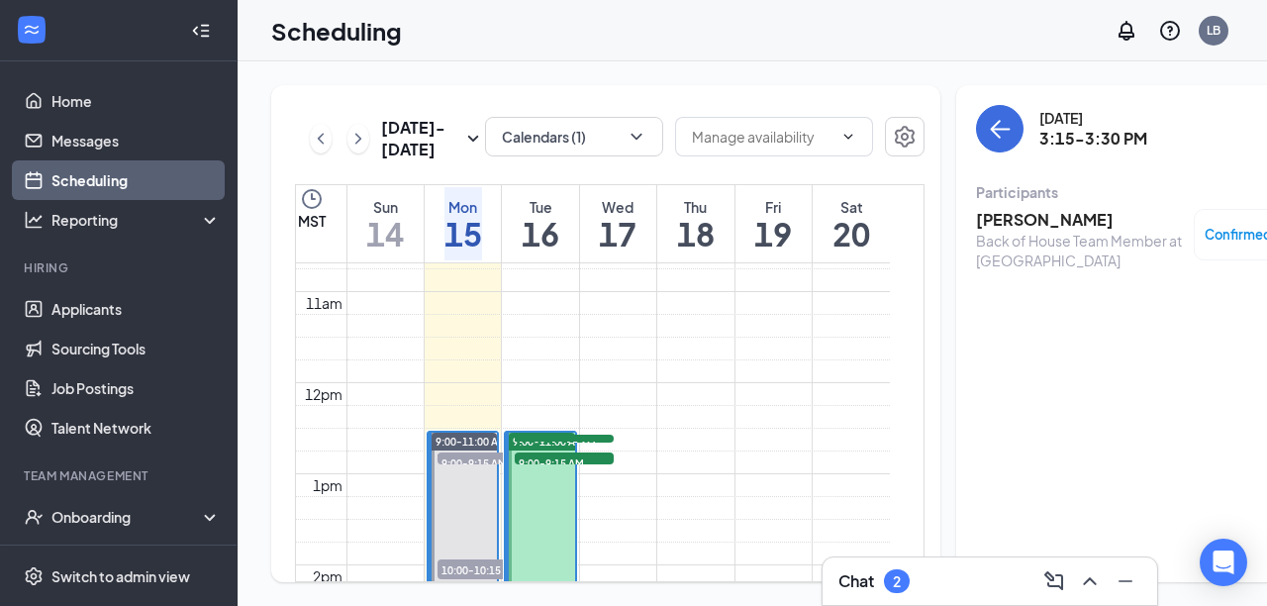
scroll to position [975, 0]
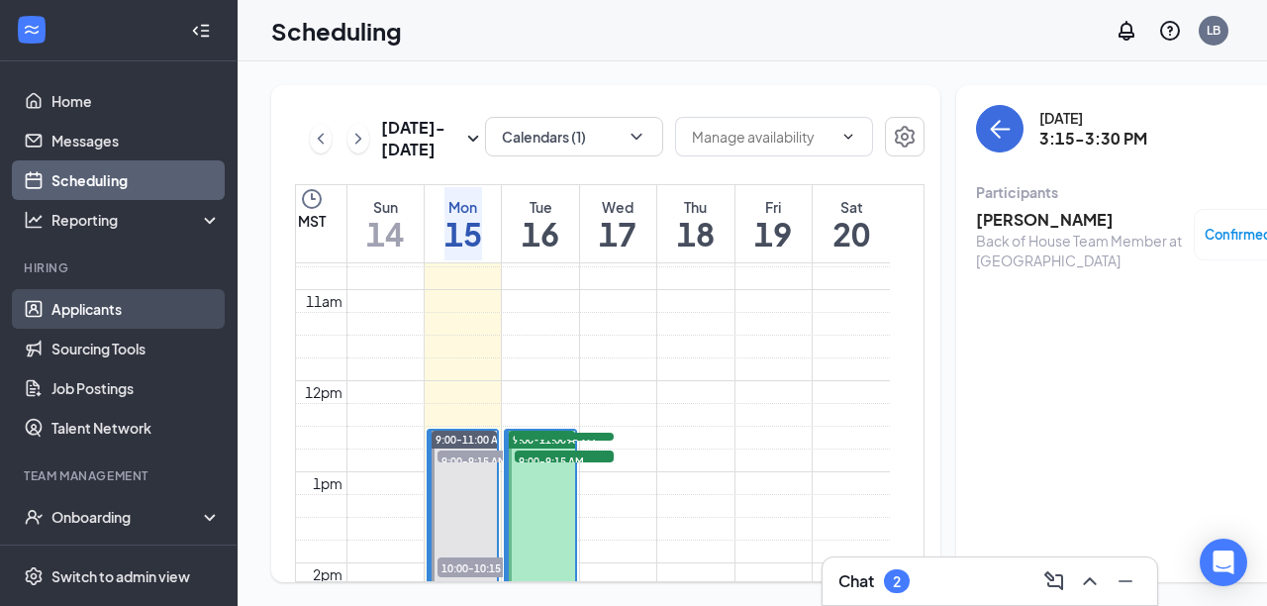
click at [88, 314] on link "Applicants" at bounding box center [135, 309] width 169 height 40
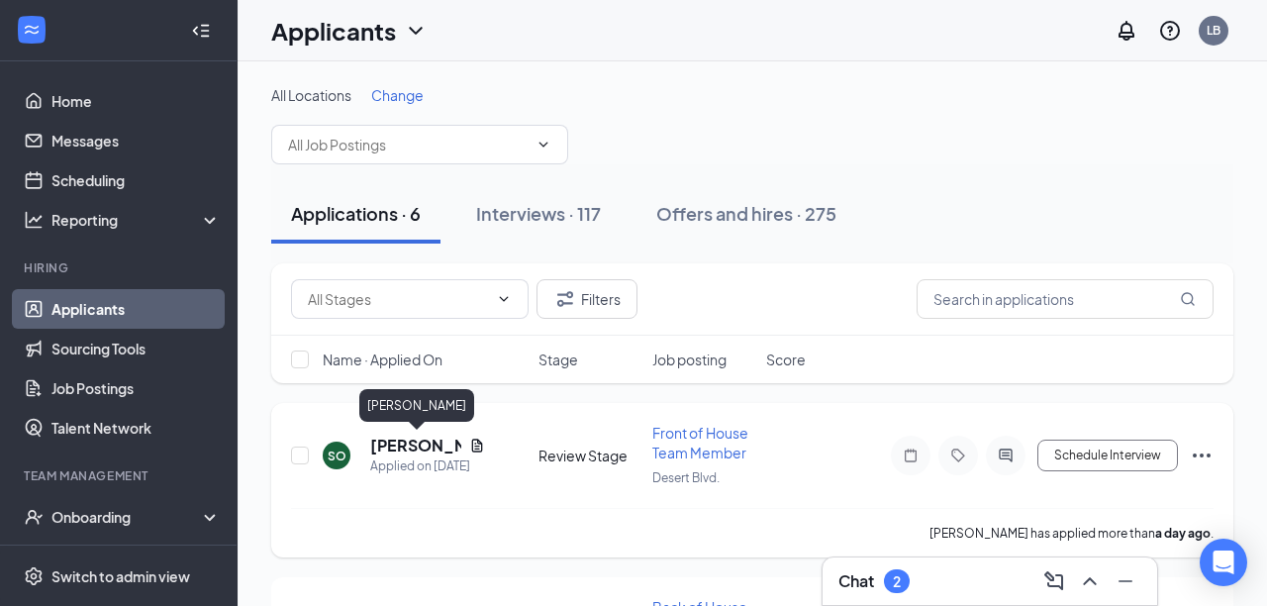
click at [384, 448] on h5 "Sophia Ontiveros" at bounding box center [415, 445] width 91 height 22
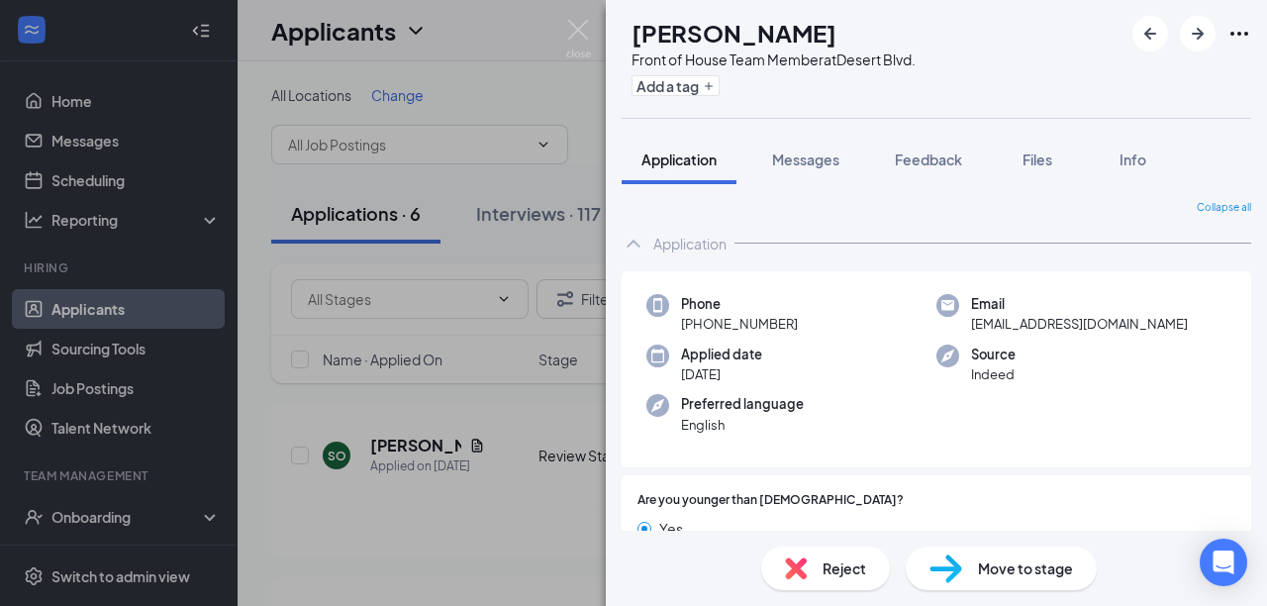
click at [1013, 569] on span "Move to stage" at bounding box center [1025, 568] width 95 height 22
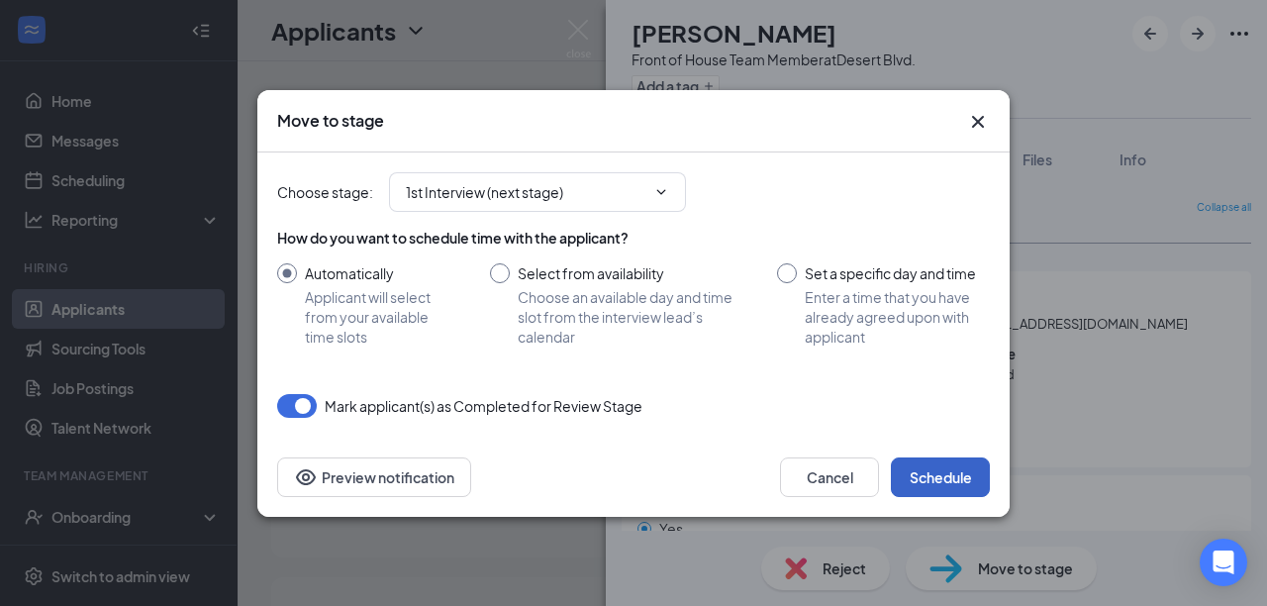
click at [941, 483] on button "Schedule" at bounding box center [940, 477] width 99 height 40
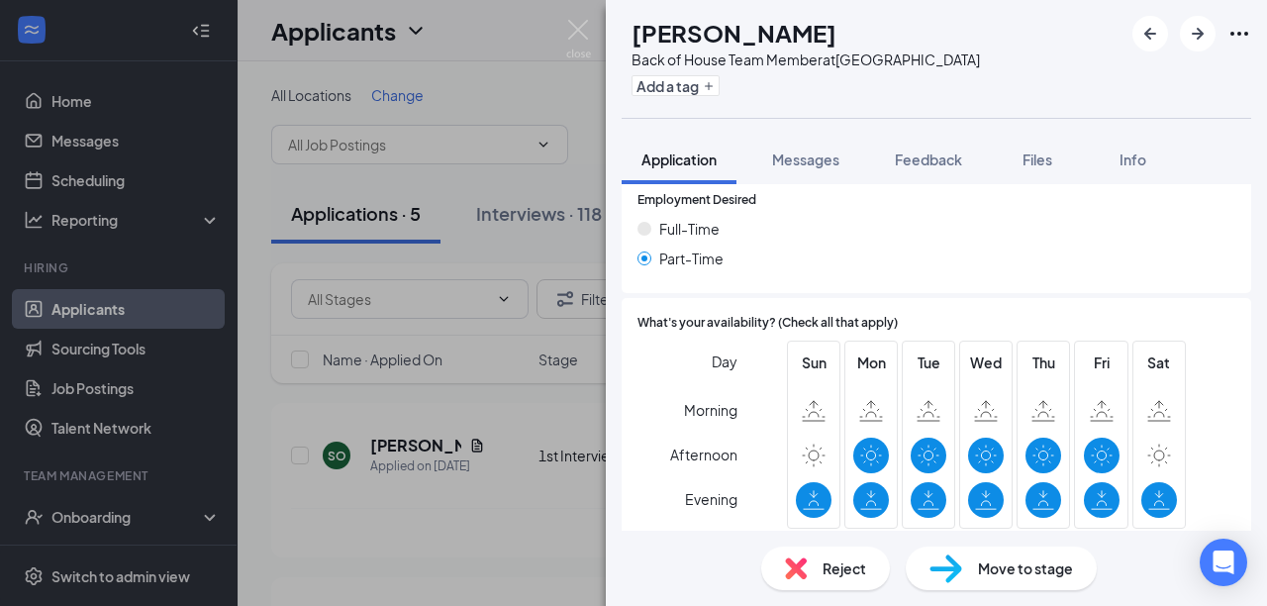
scroll to position [1400, 0]
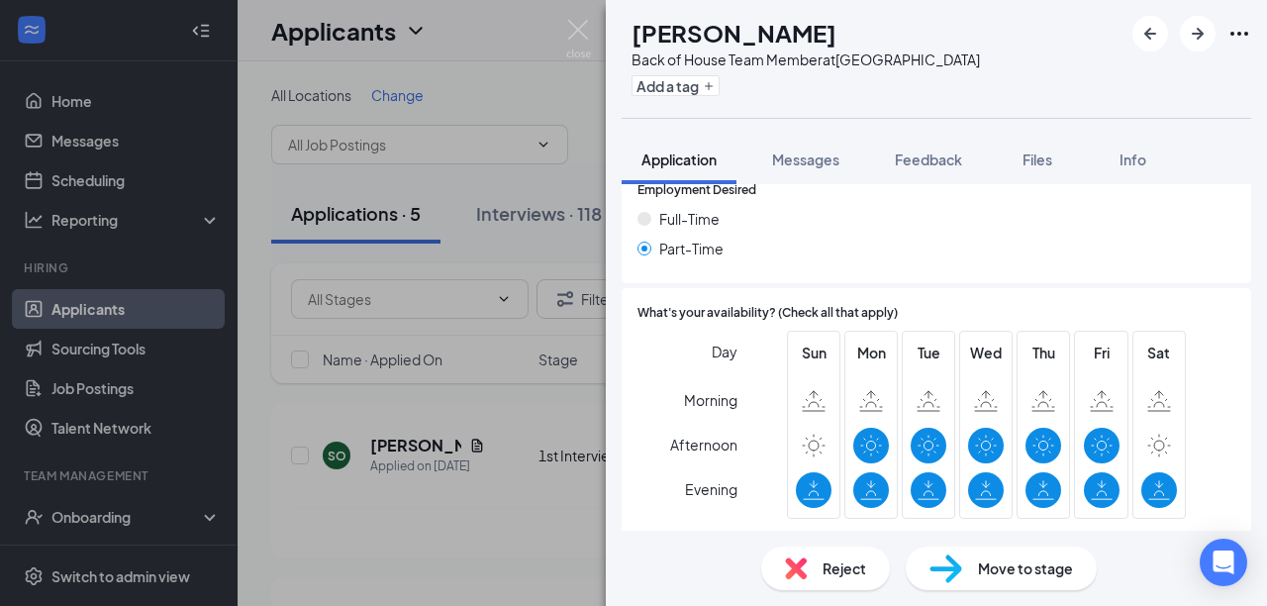
click at [1017, 561] on span "Move to stage" at bounding box center [1025, 568] width 95 height 22
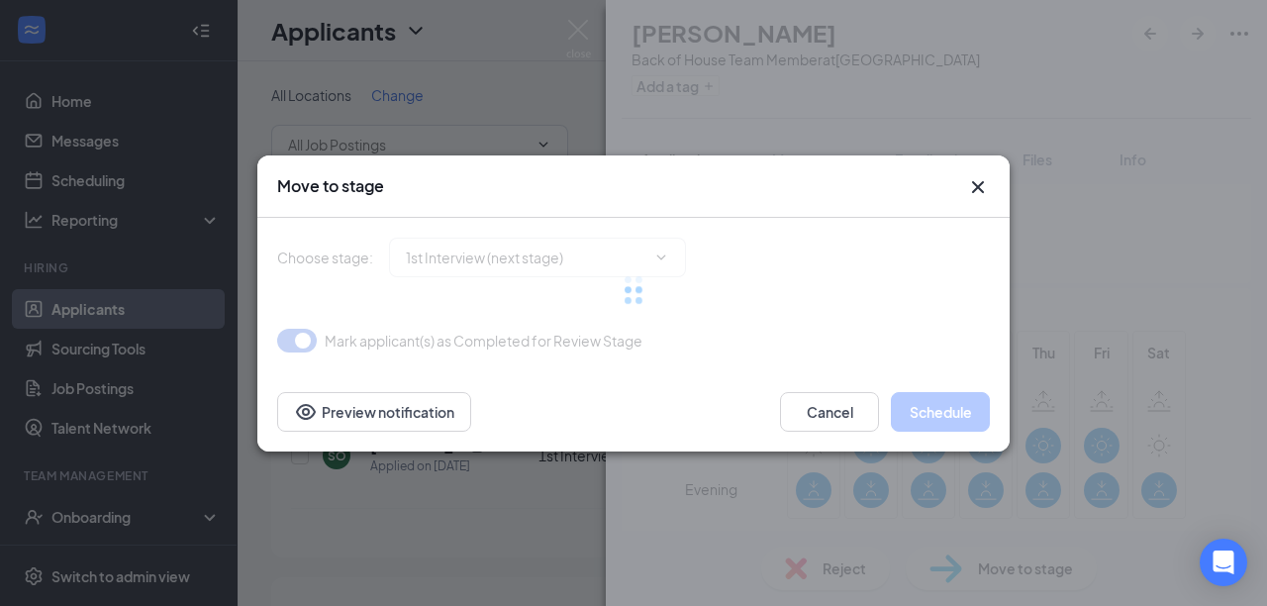
type input "1st Interview (next stage)"
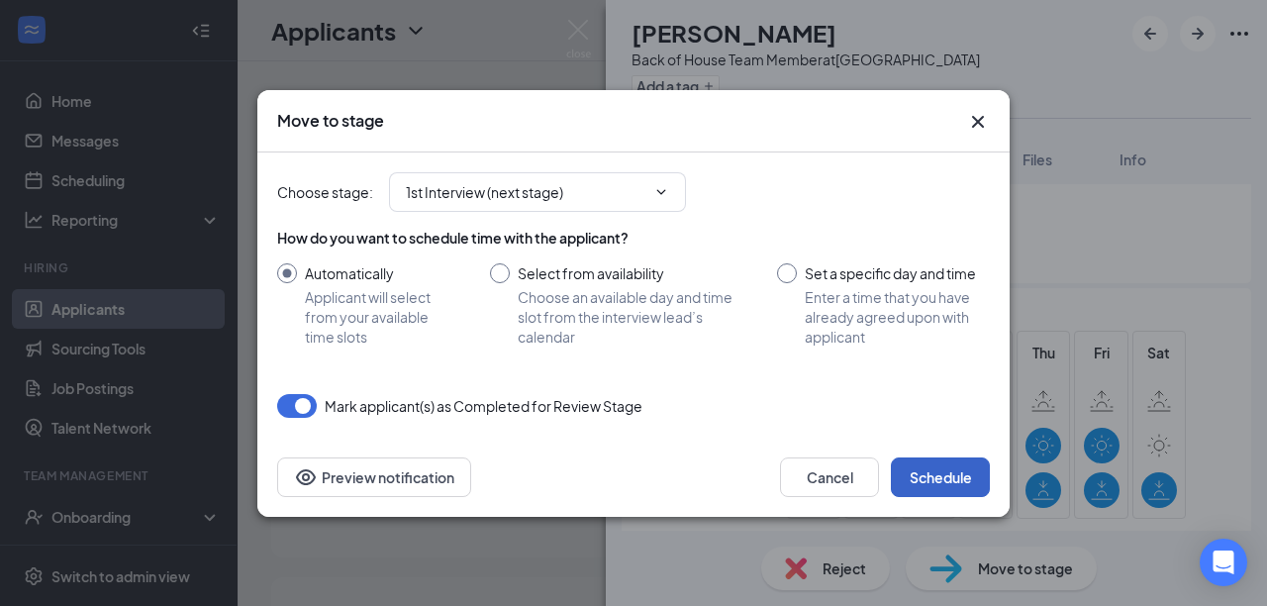
click at [924, 479] on button "Schedule" at bounding box center [940, 477] width 99 height 40
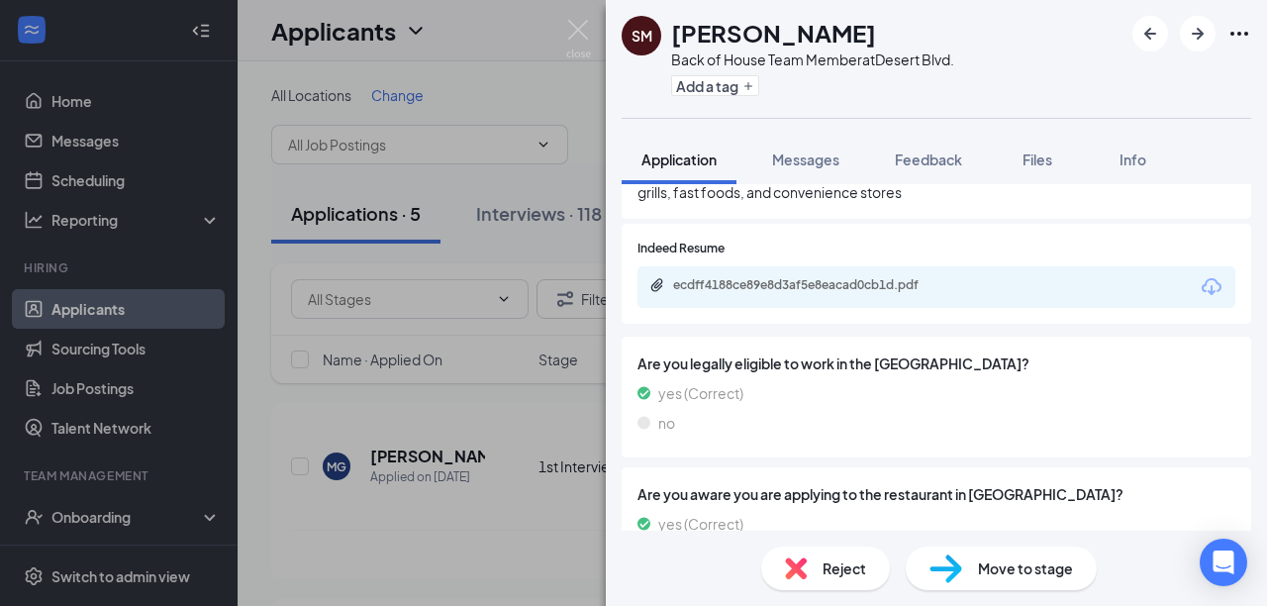
scroll to position [916, 0]
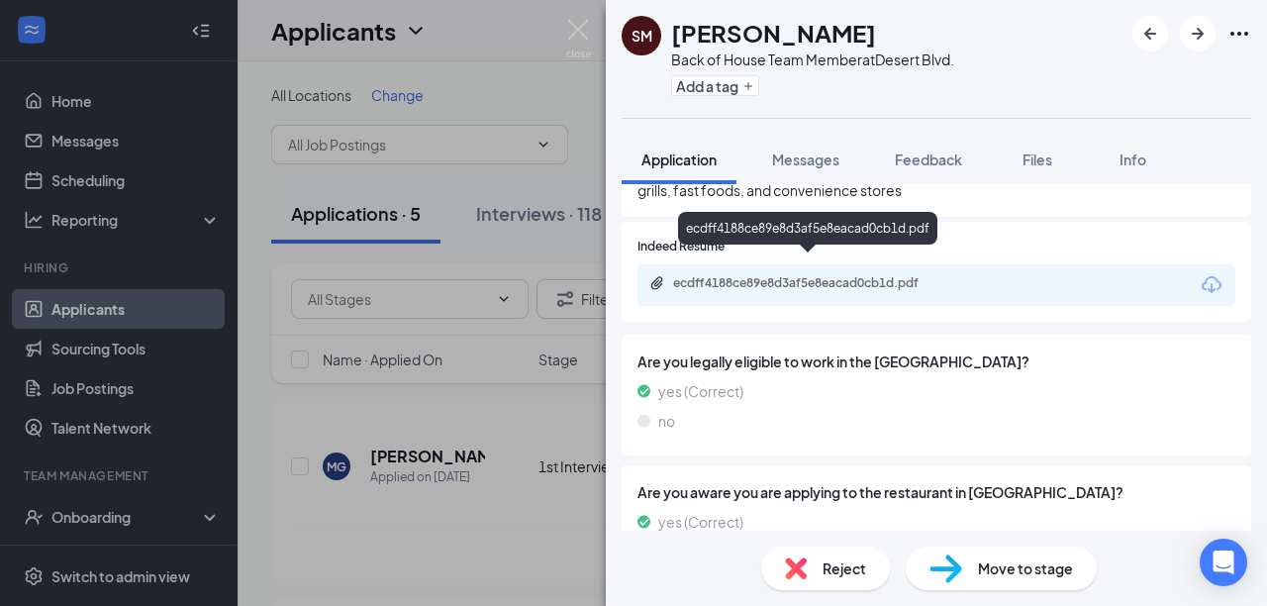
click at [658, 275] on icon "Paperclip" at bounding box center [657, 283] width 16 height 16
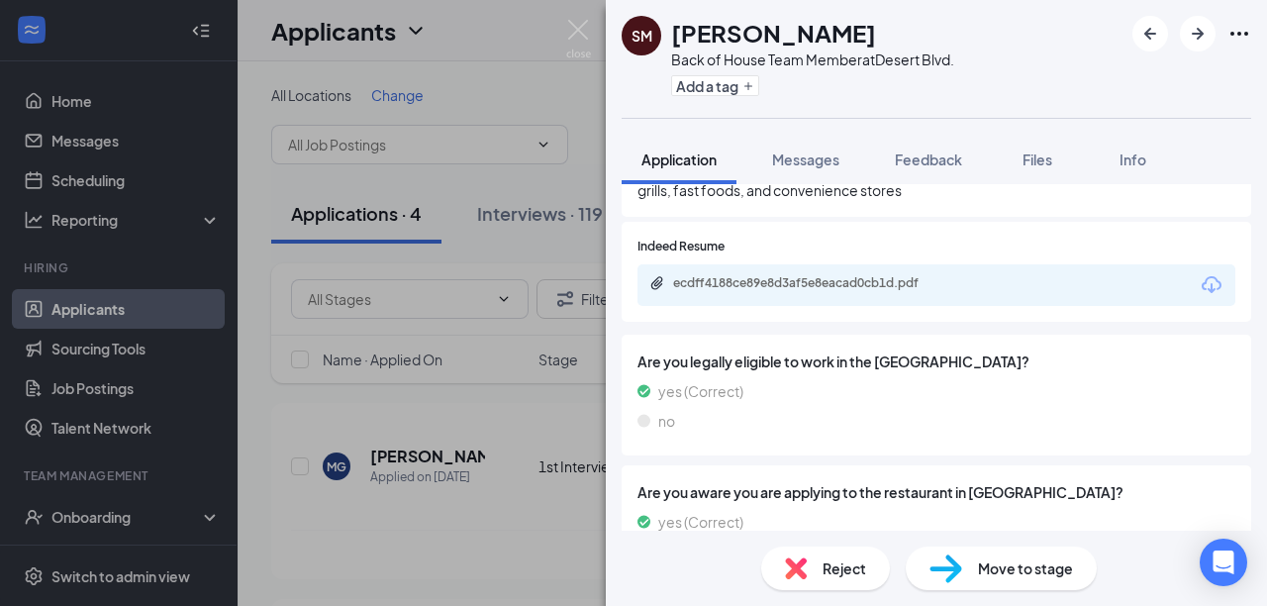
click at [1002, 568] on span "Move to stage" at bounding box center [1025, 568] width 95 height 22
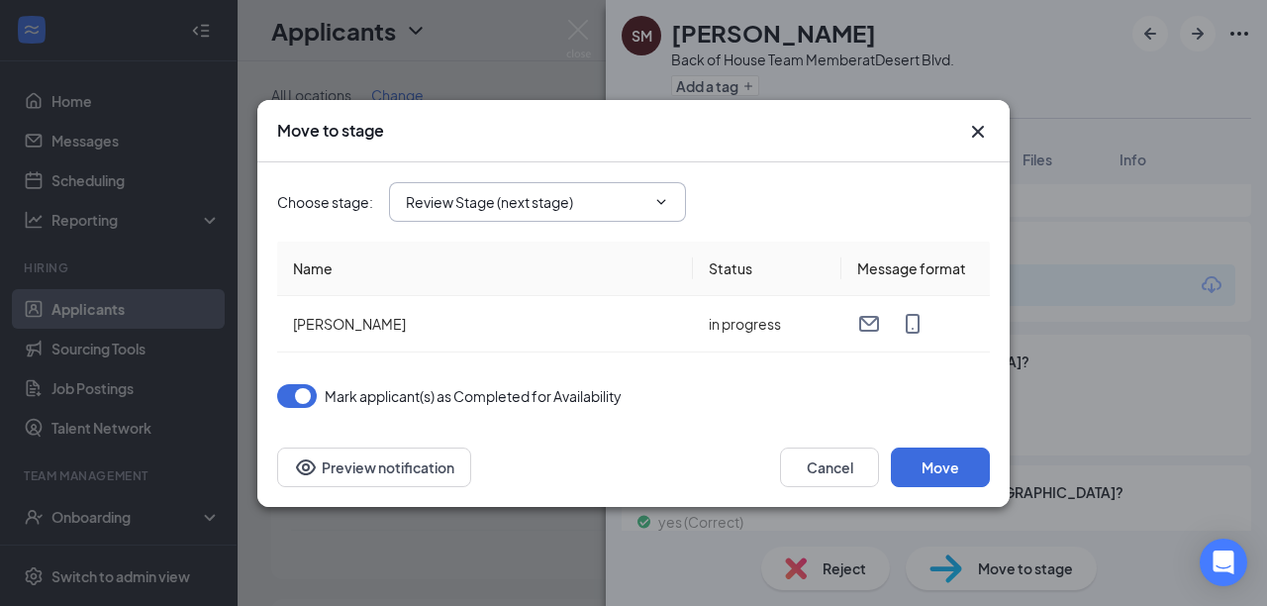
click at [478, 199] on input "Review Stage (next stage)" at bounding box center [525, 202] width 239 height 22
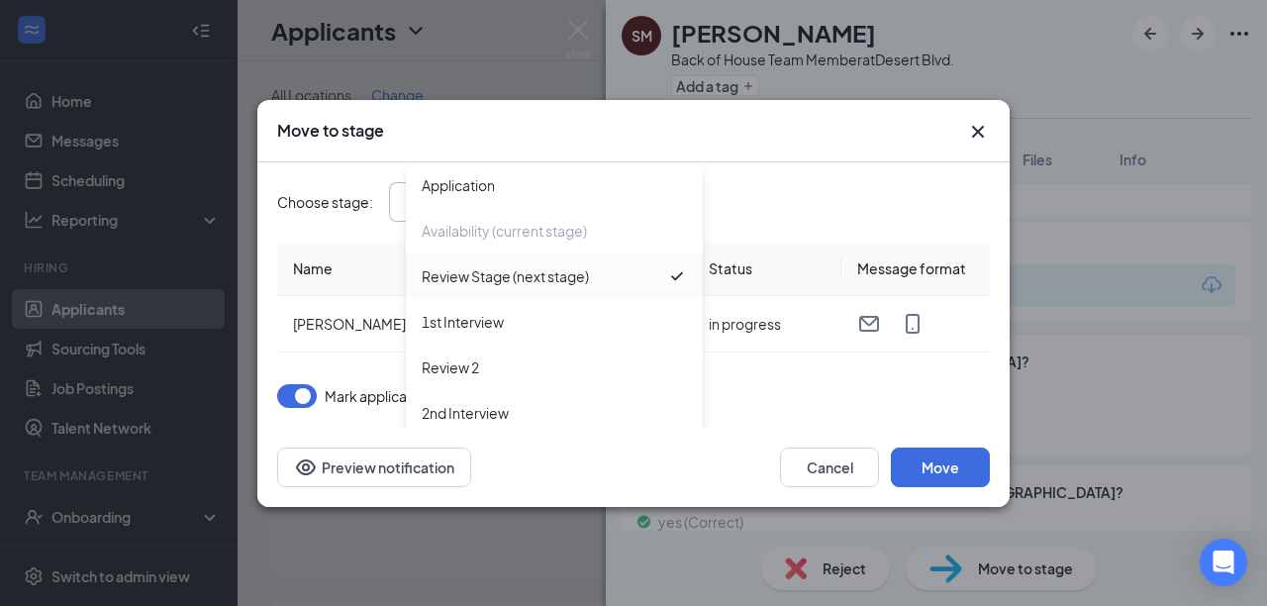
click at [481, 316] on div "1st Interview" at bounding box center [463, 322] width 82 height 22
type input "1st Interview"
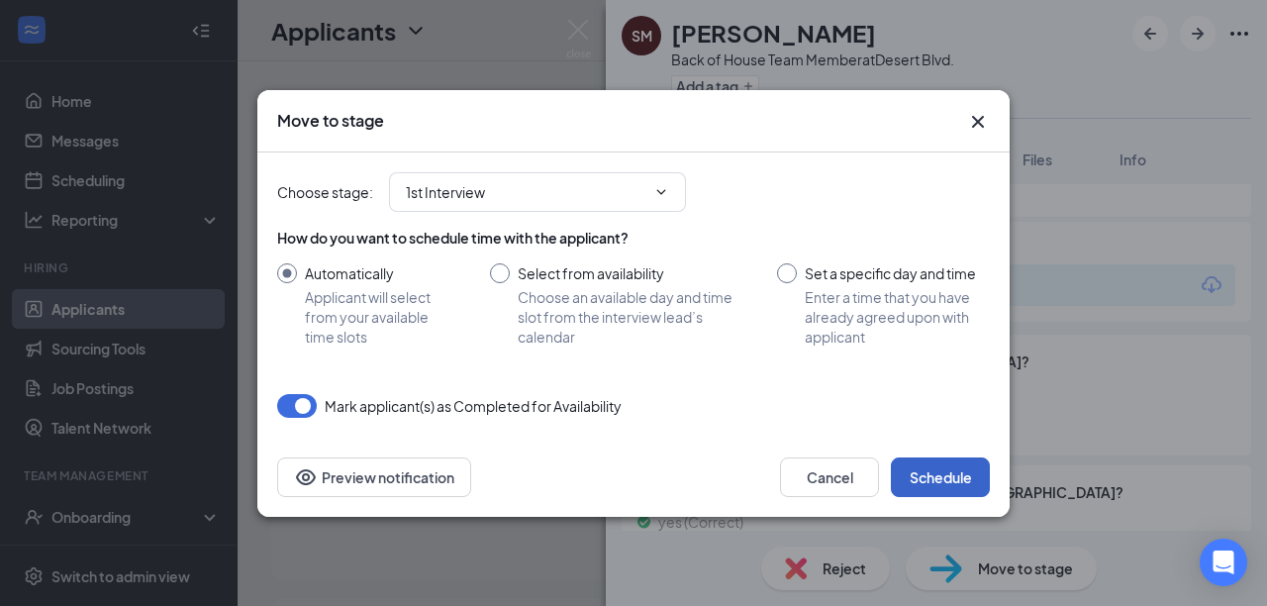
click at [922, 466] on button "Schedule" at bounding box center [940, 477] width 99 height 40
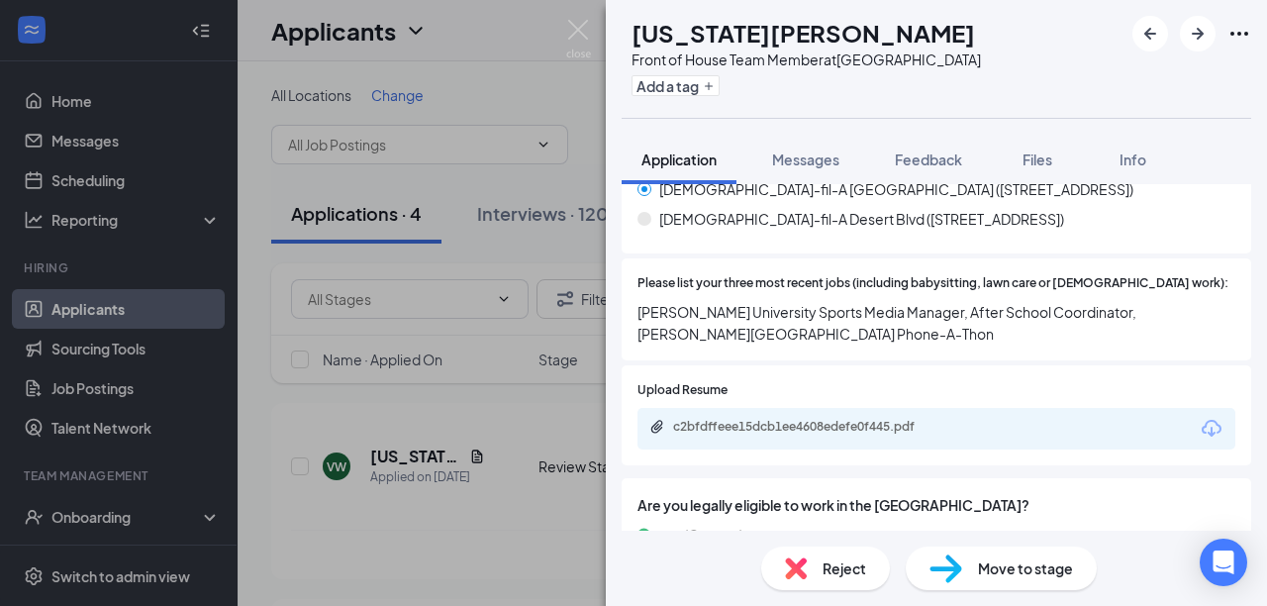
scroll to position [780, 0]
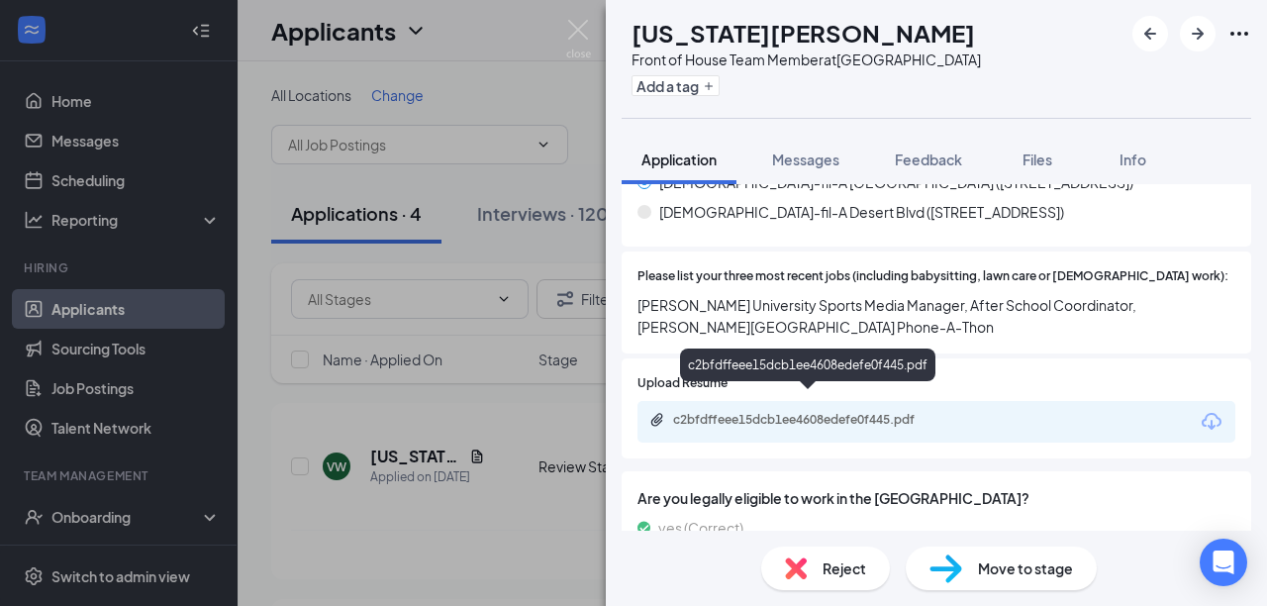
click at [662, 412] on icon "Paperclip" at bounding box center [657, 420] width 16 height 16
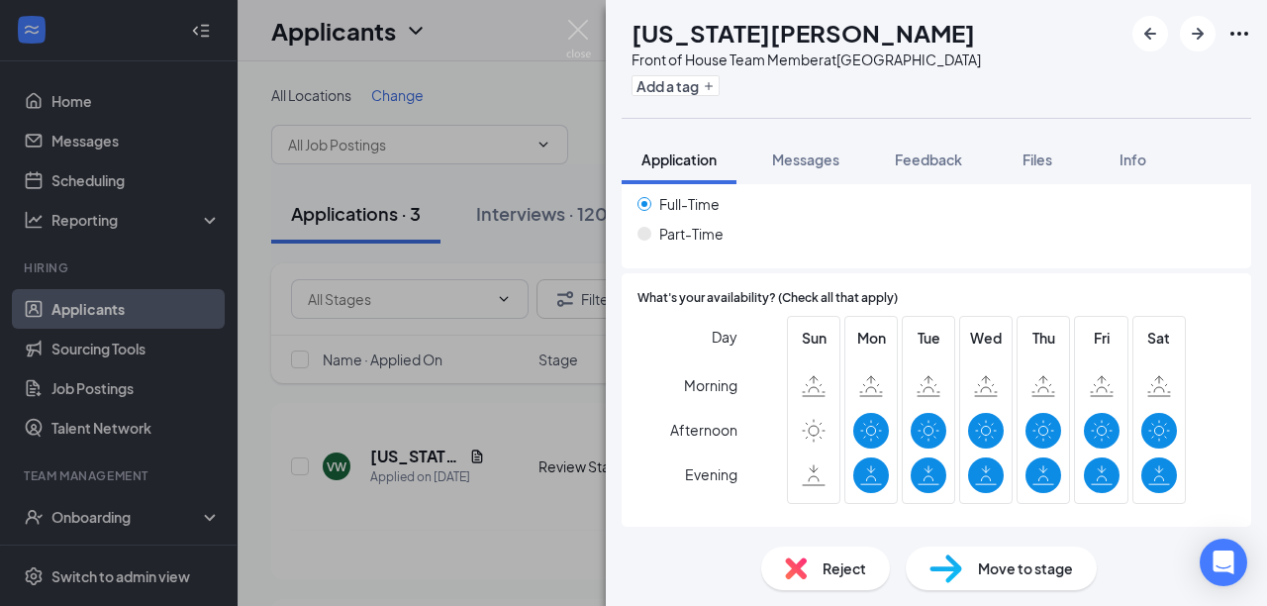
scroll to position [1692, 0]
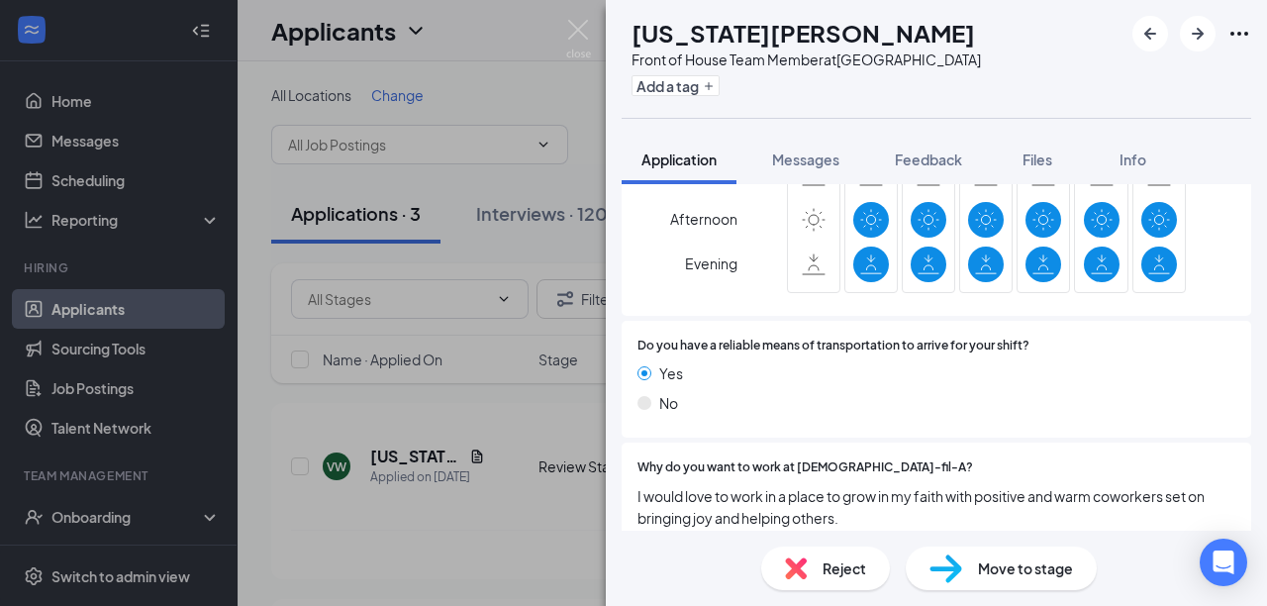
click at [985, 560] on span "Move to stage" at bounding box center [1025, 568] width 95 height 22
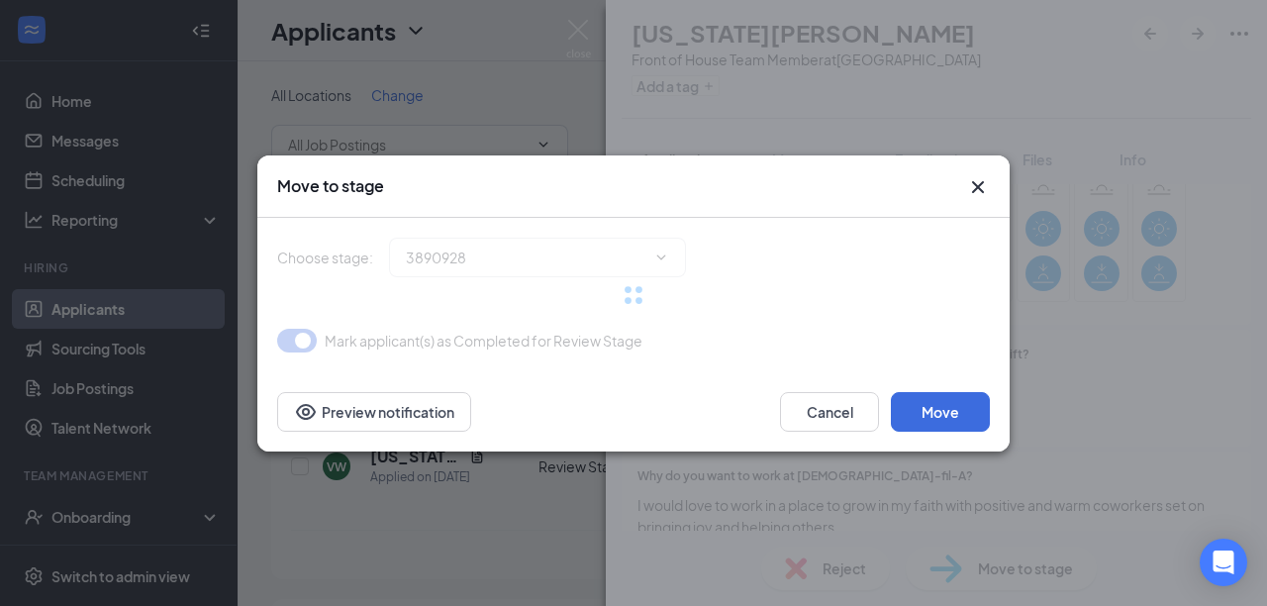
type input "1st Interview (next stage)"
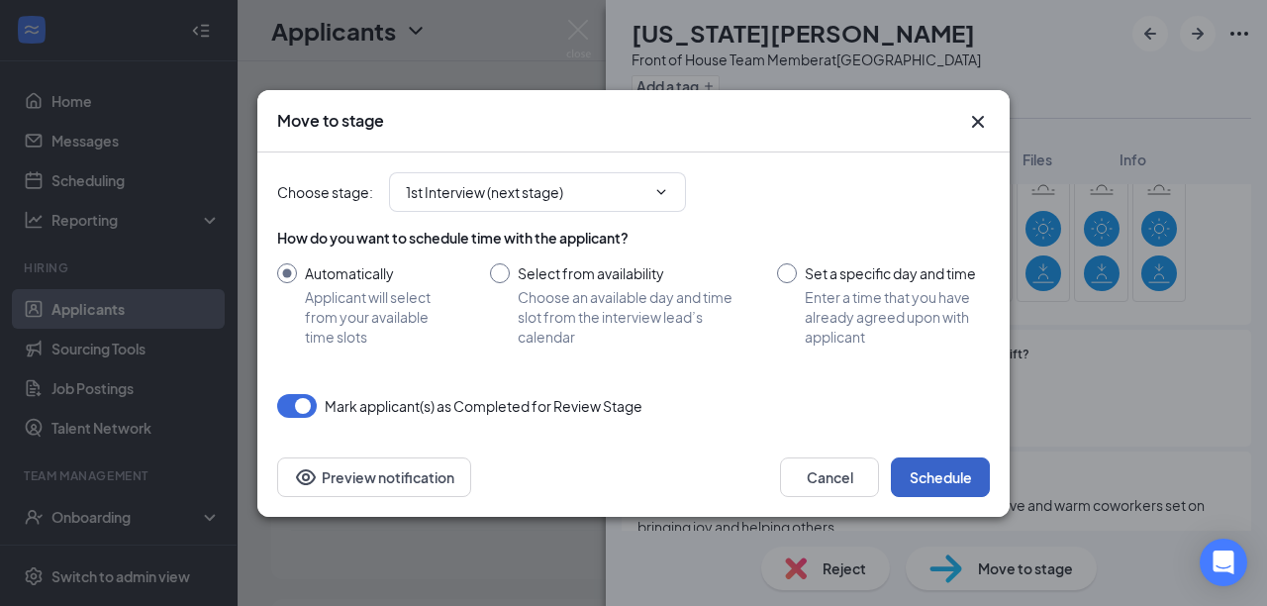
click at [920, 476] on button "Schedule" at bounding box center [940, 477] width 99 height 40
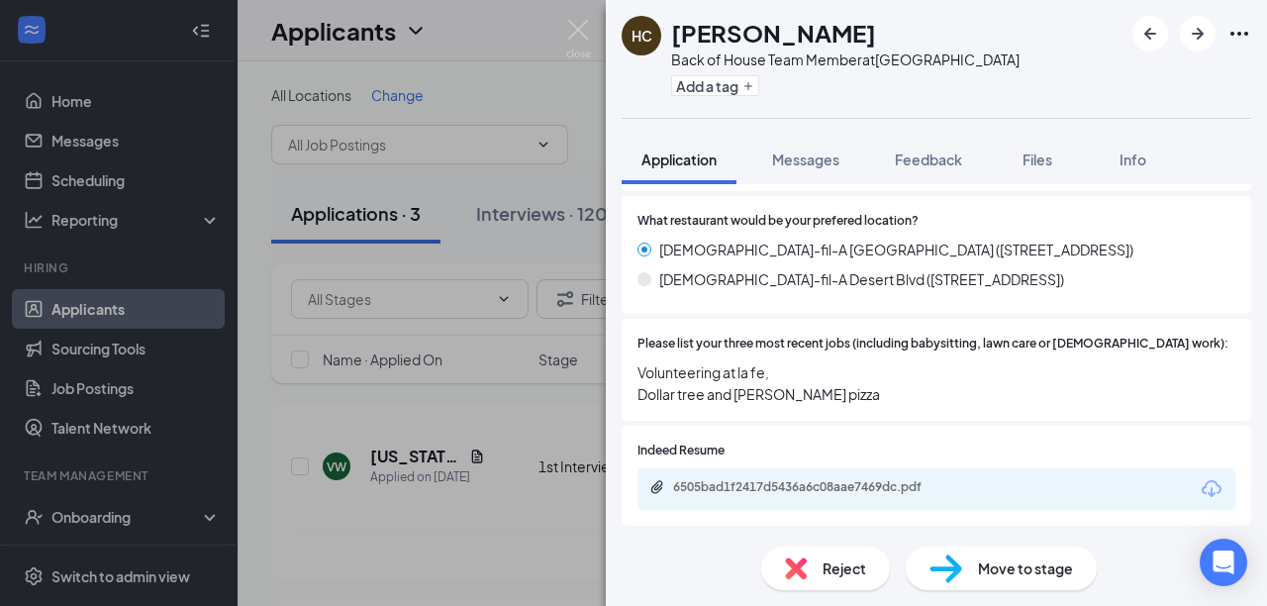
scroll to position [741, 0]
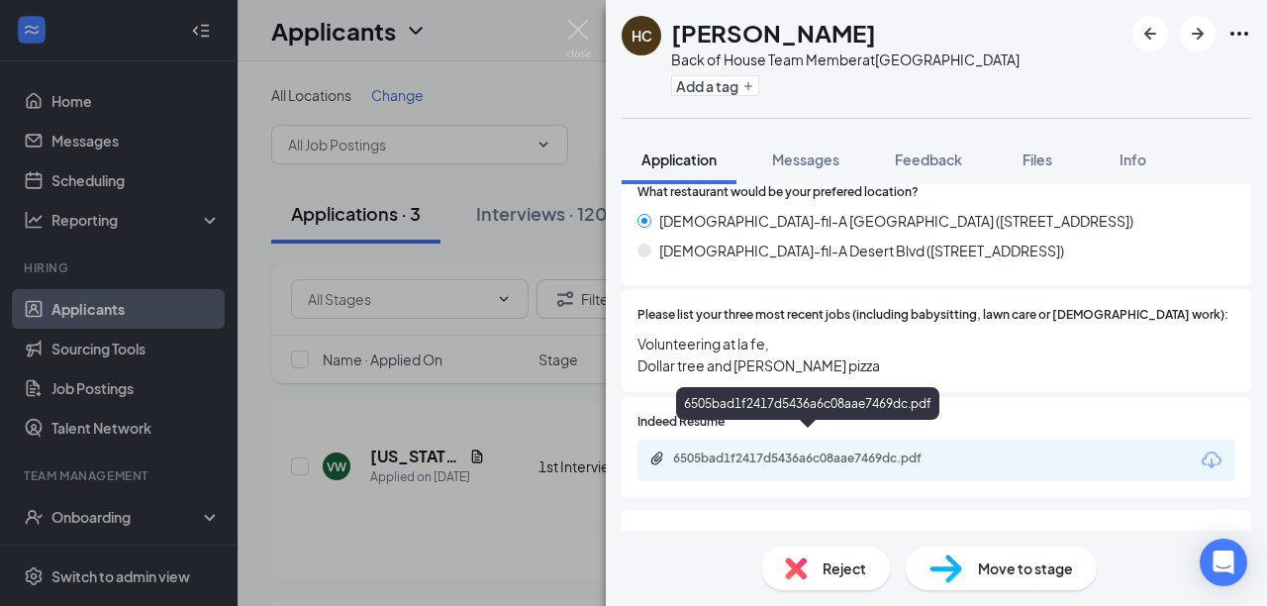
click at [656, 452] on icon "Paperclip" at bounding box center [657, 458] width 12 height 13
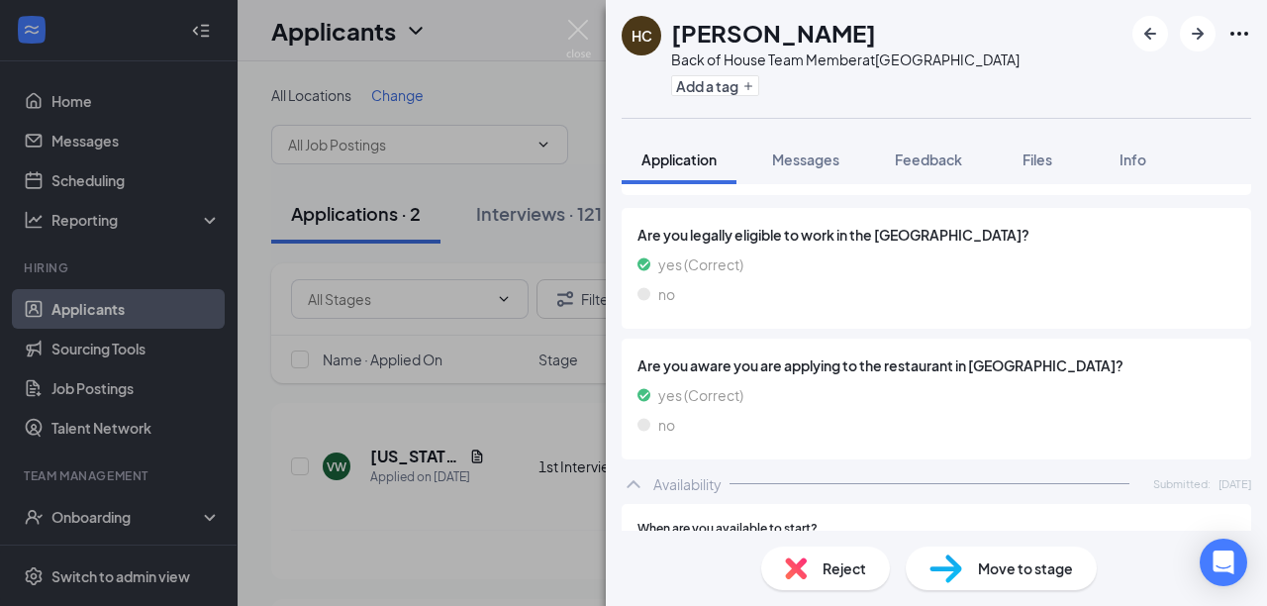
scroll to position [1057, 0]
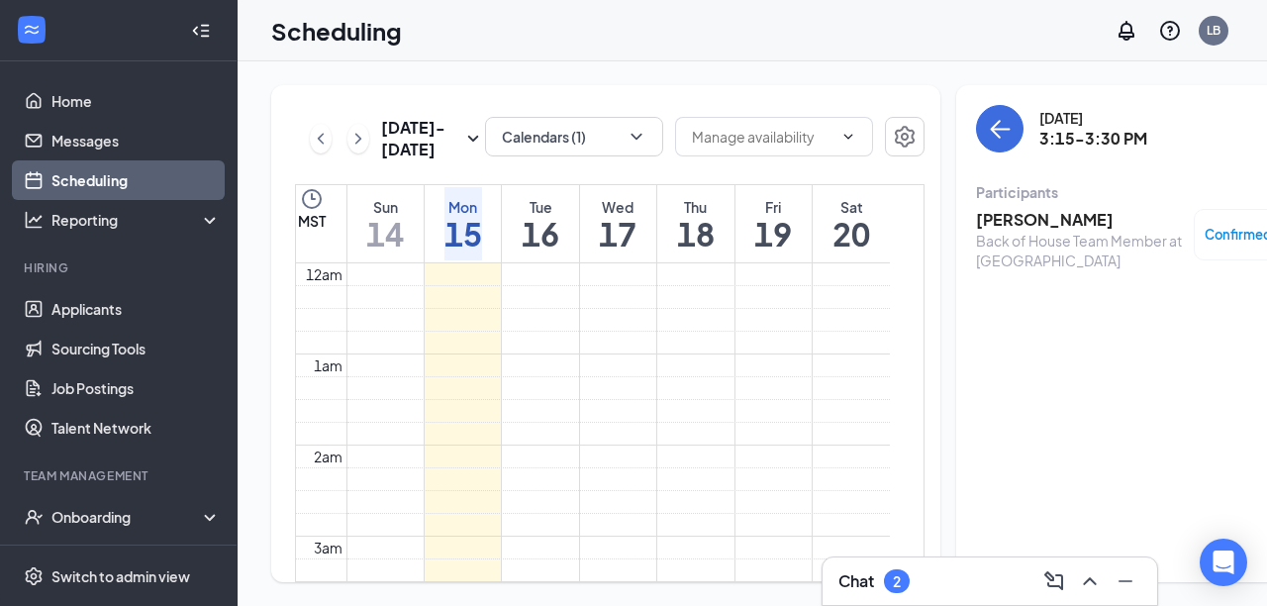
scroll to position [973, 0]
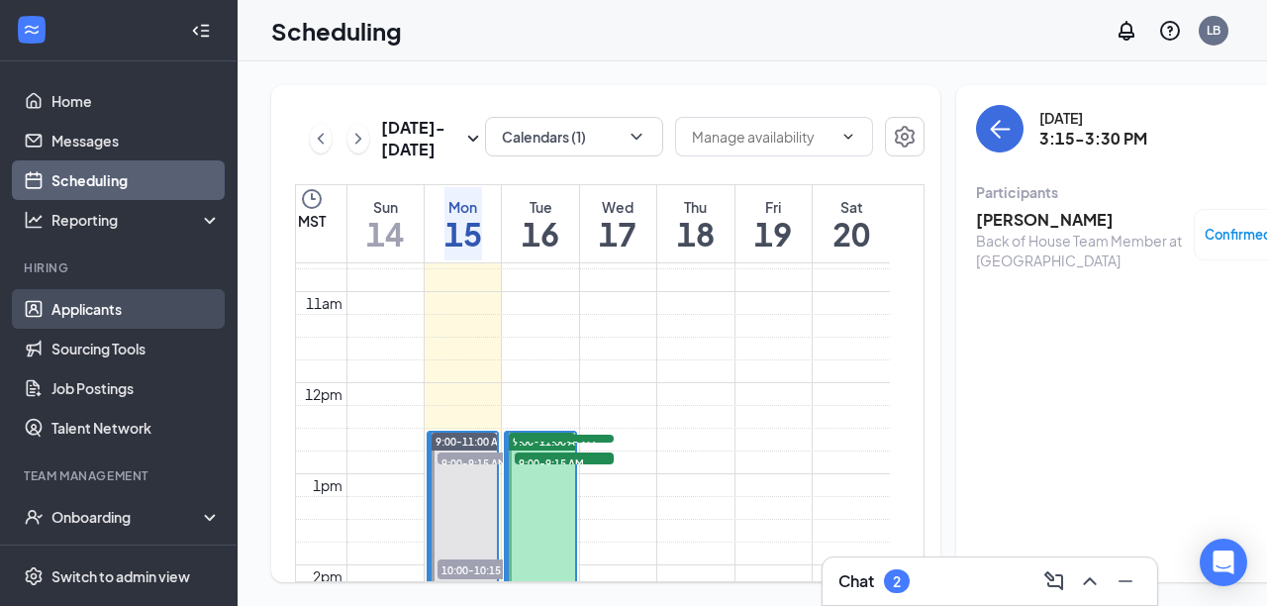
click at [133, 309] on link "Applicants" at bounding box center [135, 309] width 169 height 40
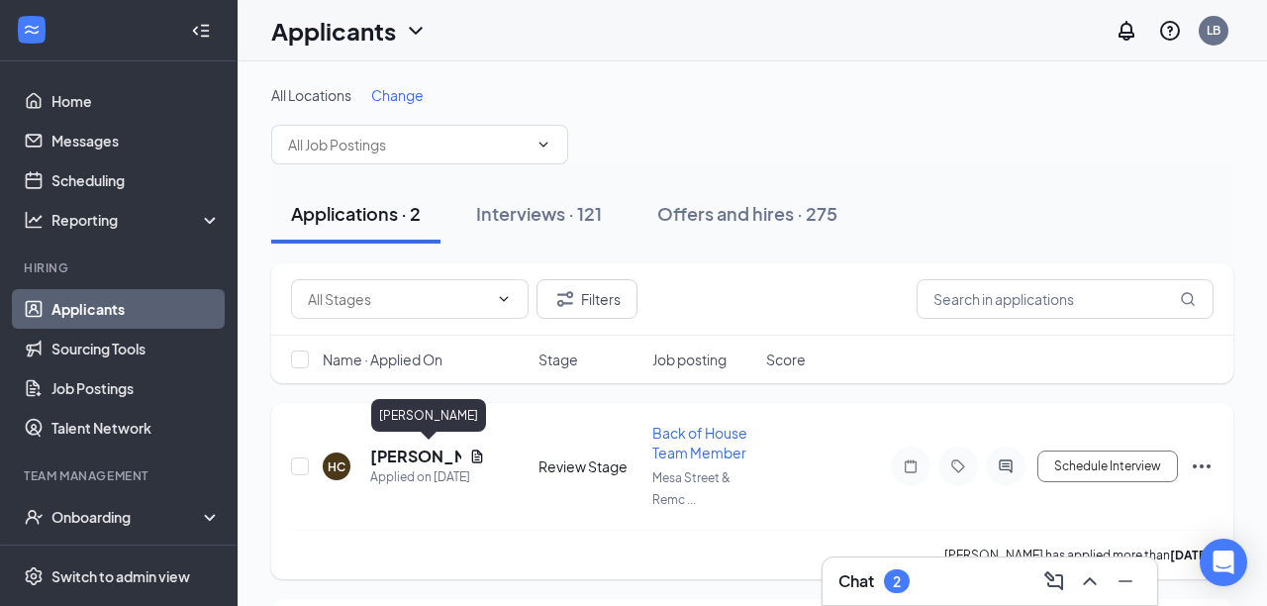
click at [394, 450] on h5 "Hazitri carrillo" at bounding box center [415, 456] width 91 height 22
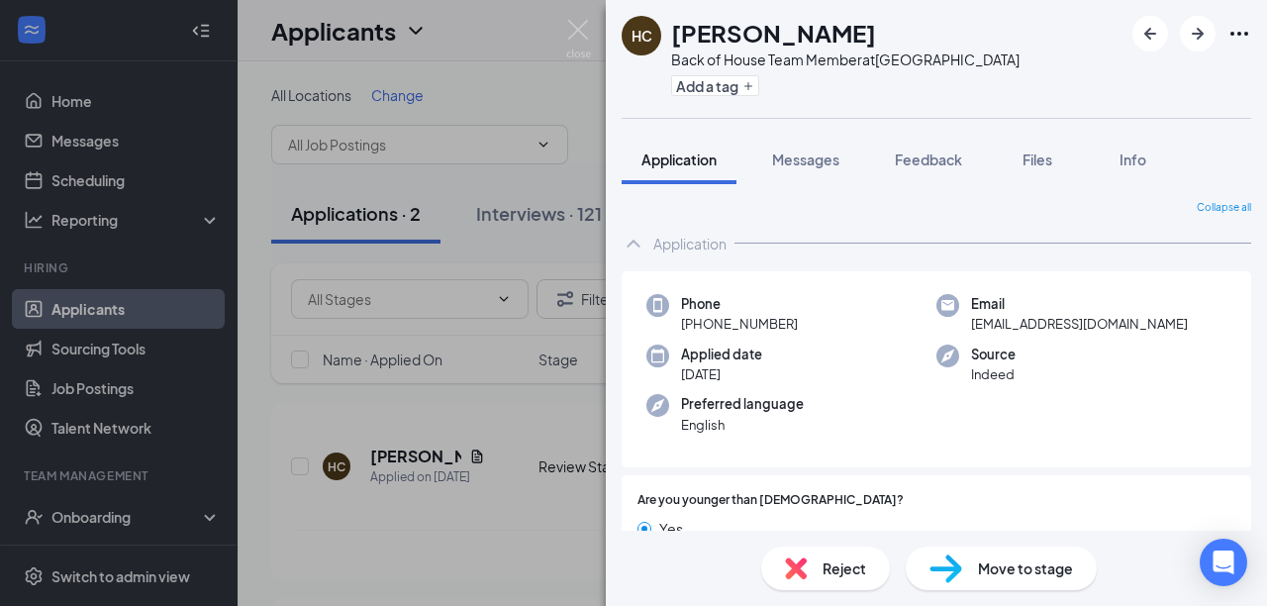
click at [996, 563] on span "Move to stage" at bounding box center [1025, 568] width 95 height 22
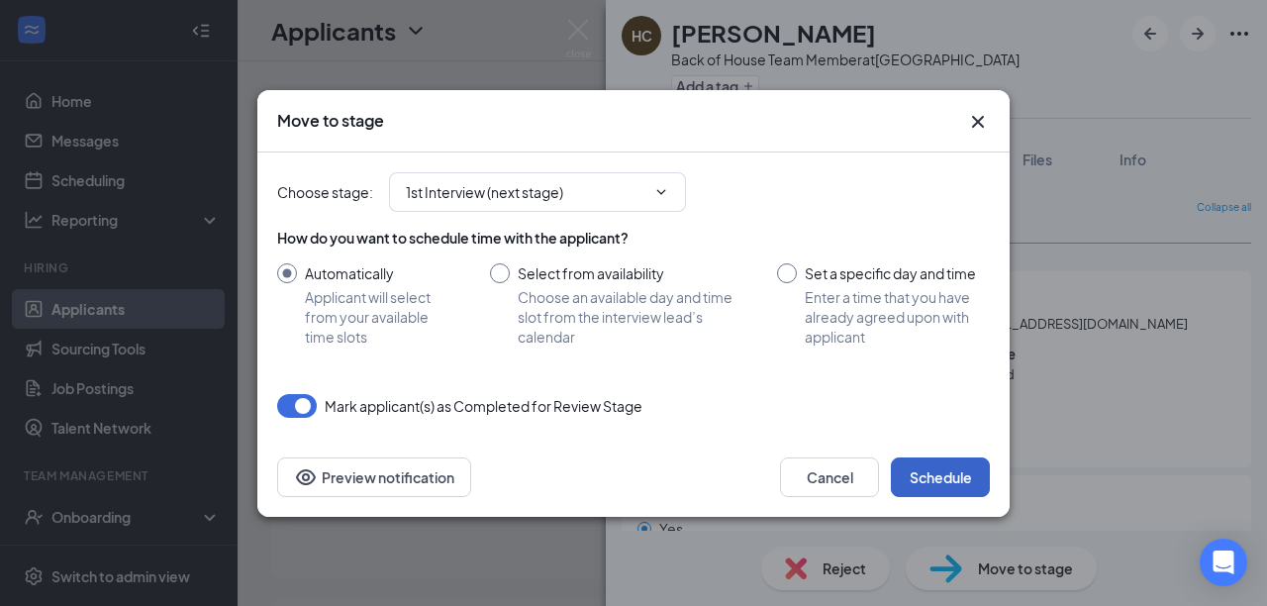
click at [927, 473] on button "Schedule" at bounding box center [940, 477] width 99 height 40
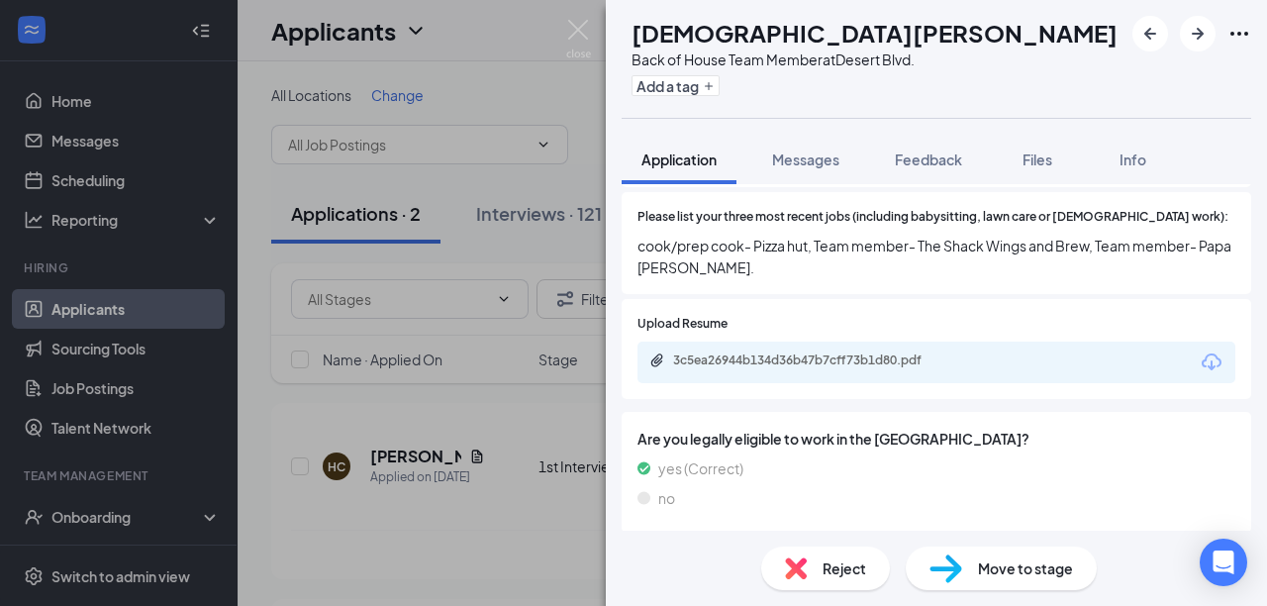
scroll to position [832, 0]
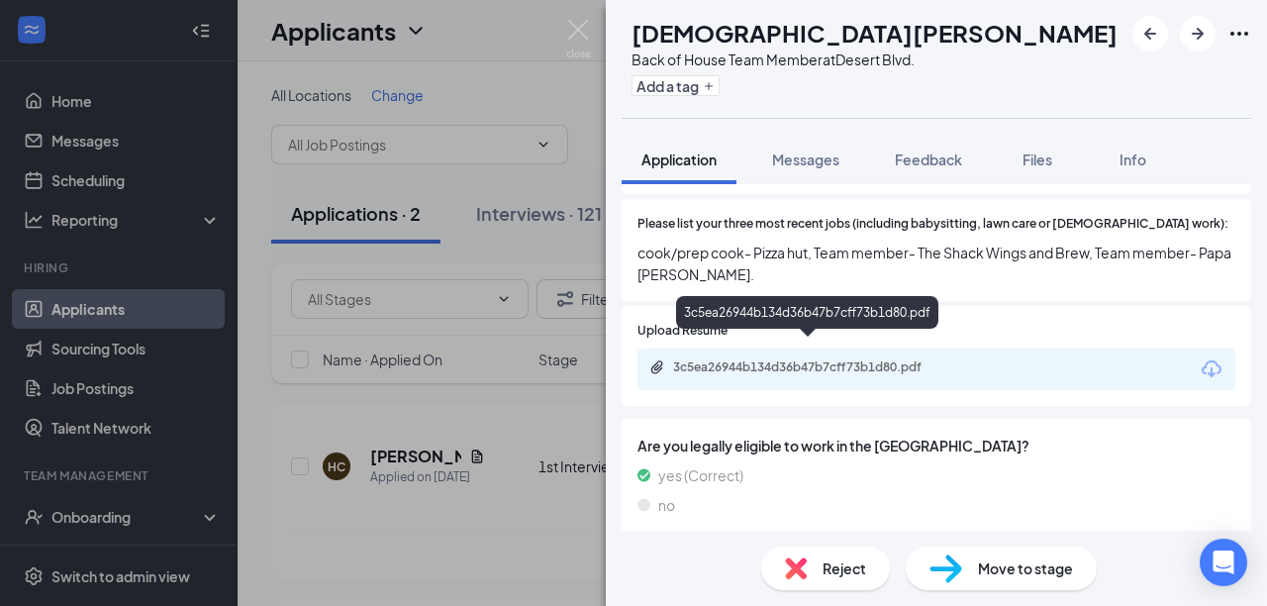
click at [651, 361] on icon "Paperclip" at bounding box center [657, 367] width 12 height 13
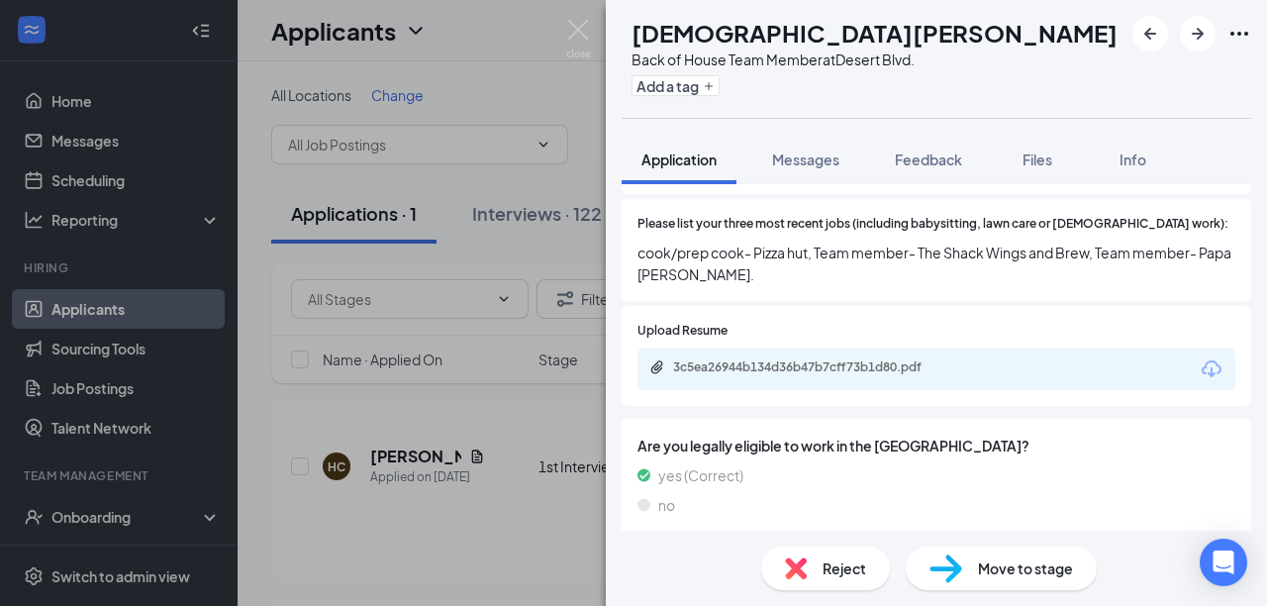
click at [1012, 572] on span "Move to stage" at bounding box center [1025, 568] width 95 height 22
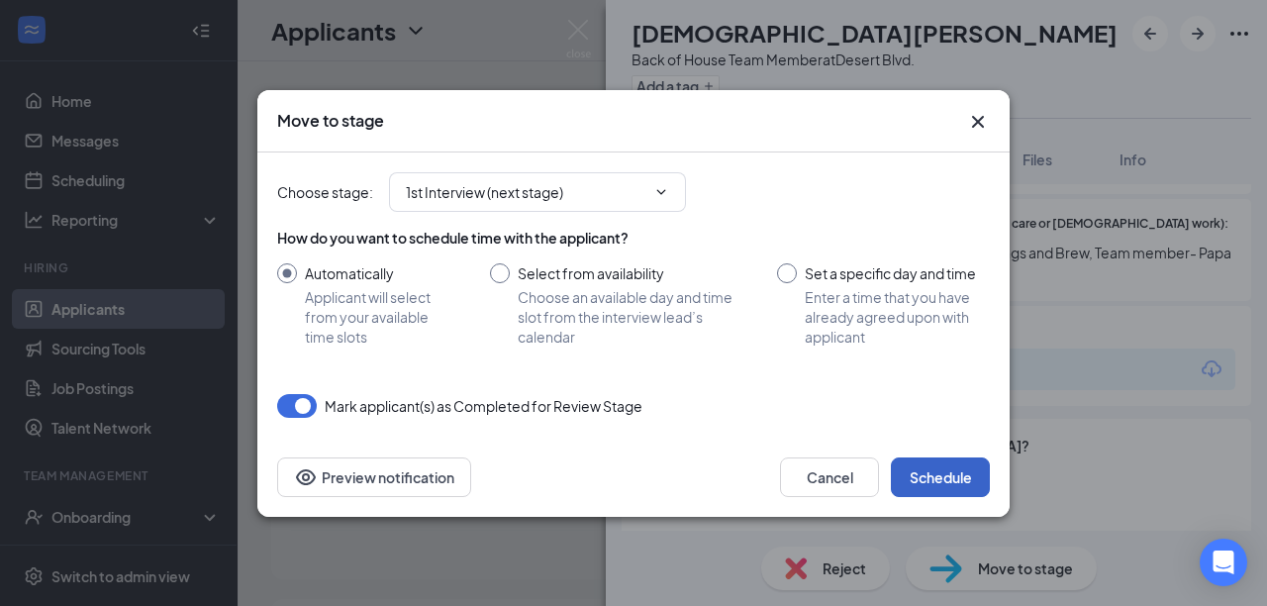
click at [926, 477] on button "Schedule" at bounding box center [940, 477] width 99 height 40
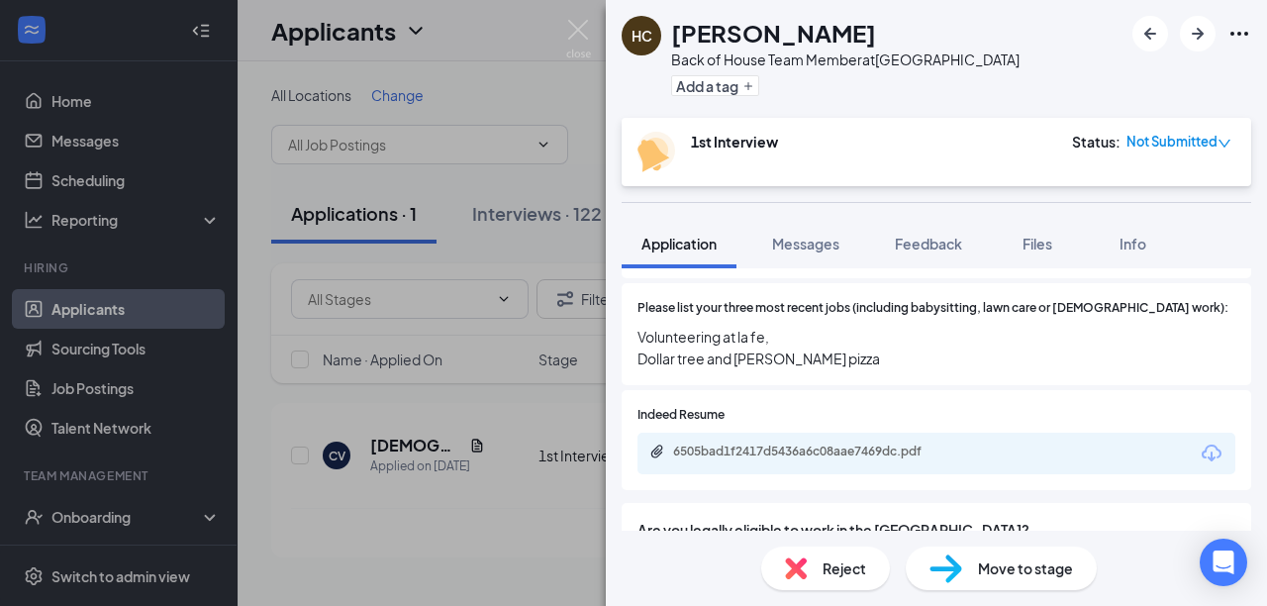
click at [550, 536] on div "HC Hazitri carrillo Back of House Team Member at Mesa Street & Remcon Circle Ad…" at bounding box center [633, 303] width 1267 height 606
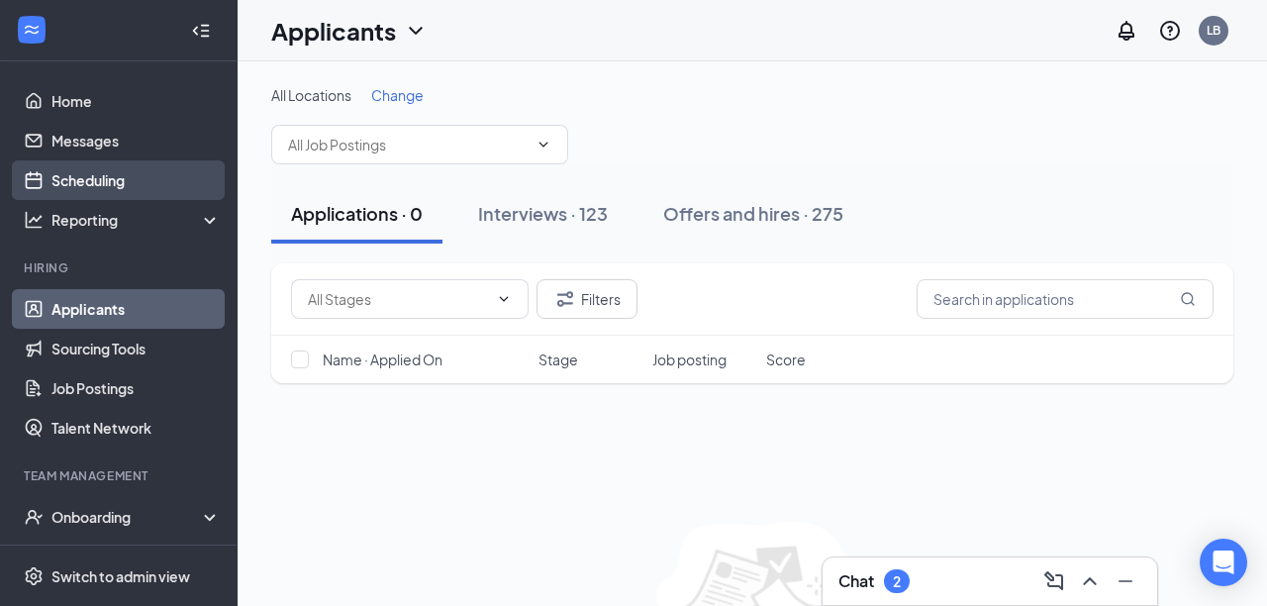
click at [98, 182] on link "Scheduling" at bounding box center [135, 180] width 169 height 40
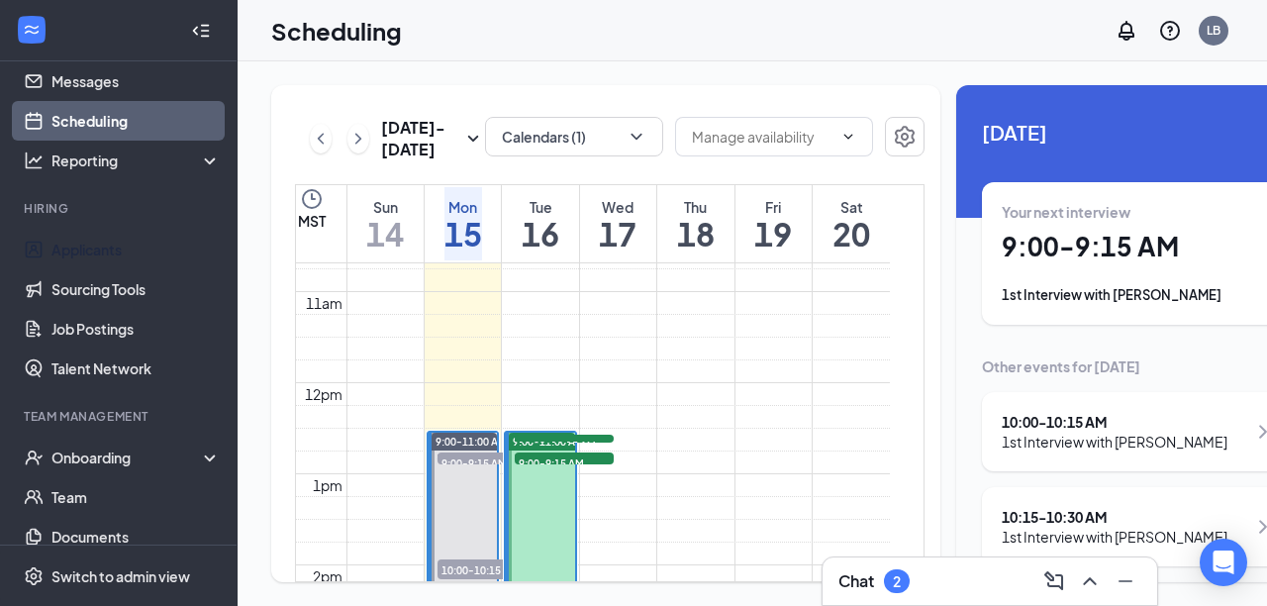
scroll to position [119, 0]
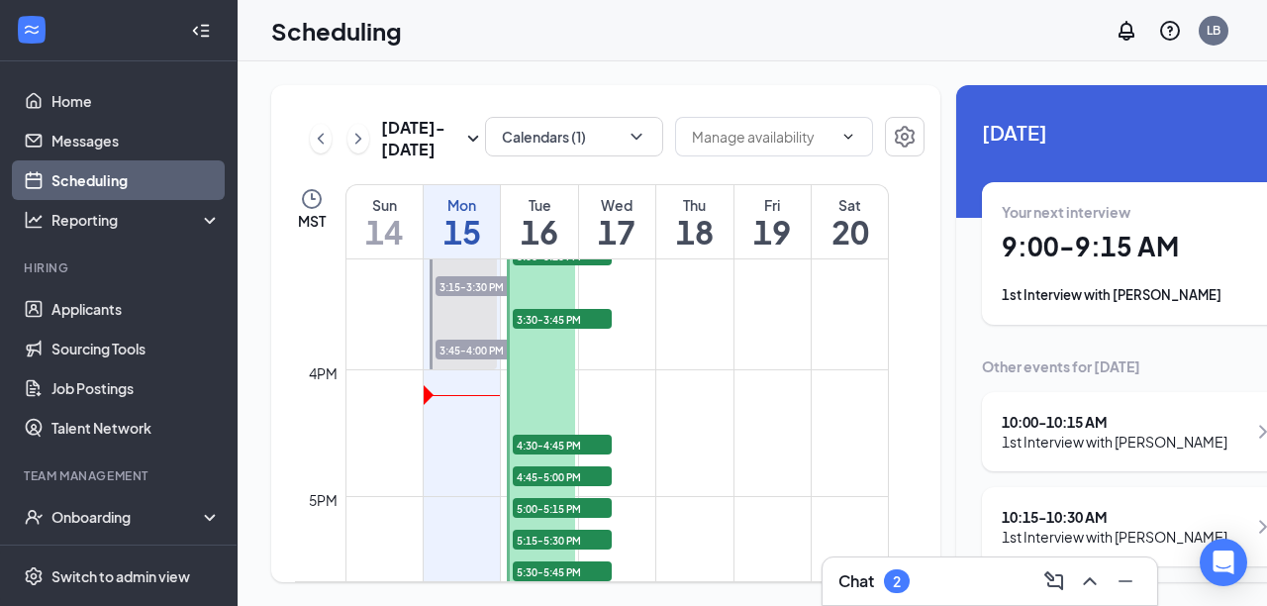
scroll to position [1887, 0]
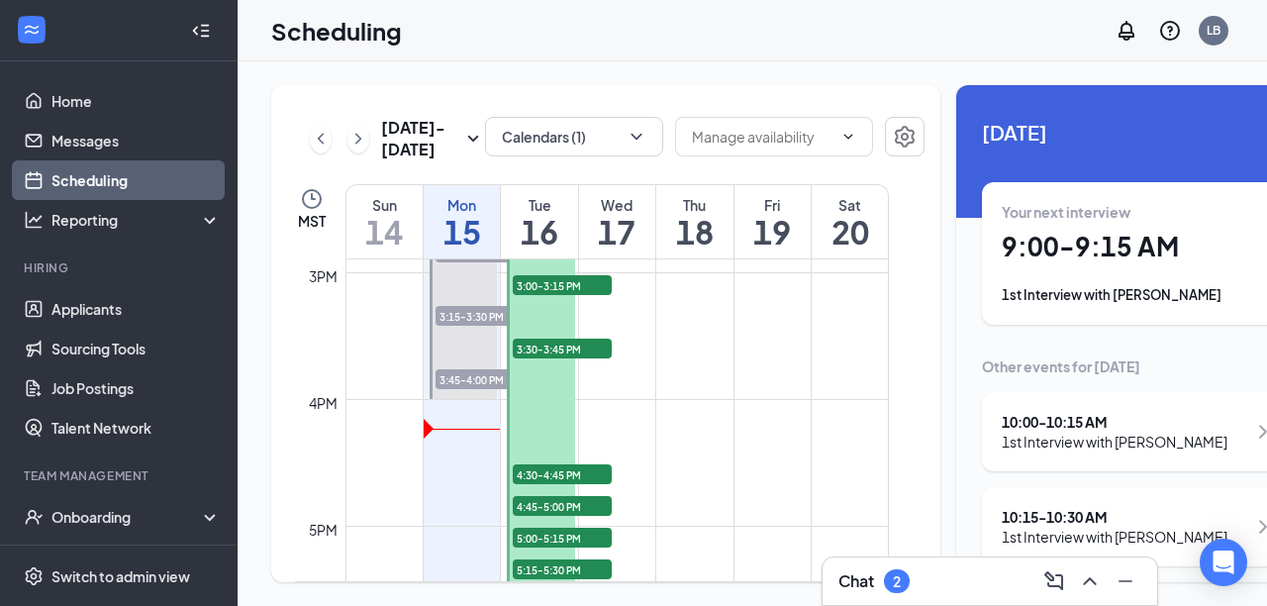
click at [832, 462] on td at bounding box center [616, 446] width 543 height 32
click at [899, 582] on div "2" at bounding box center [897, 581] width 8 height 17
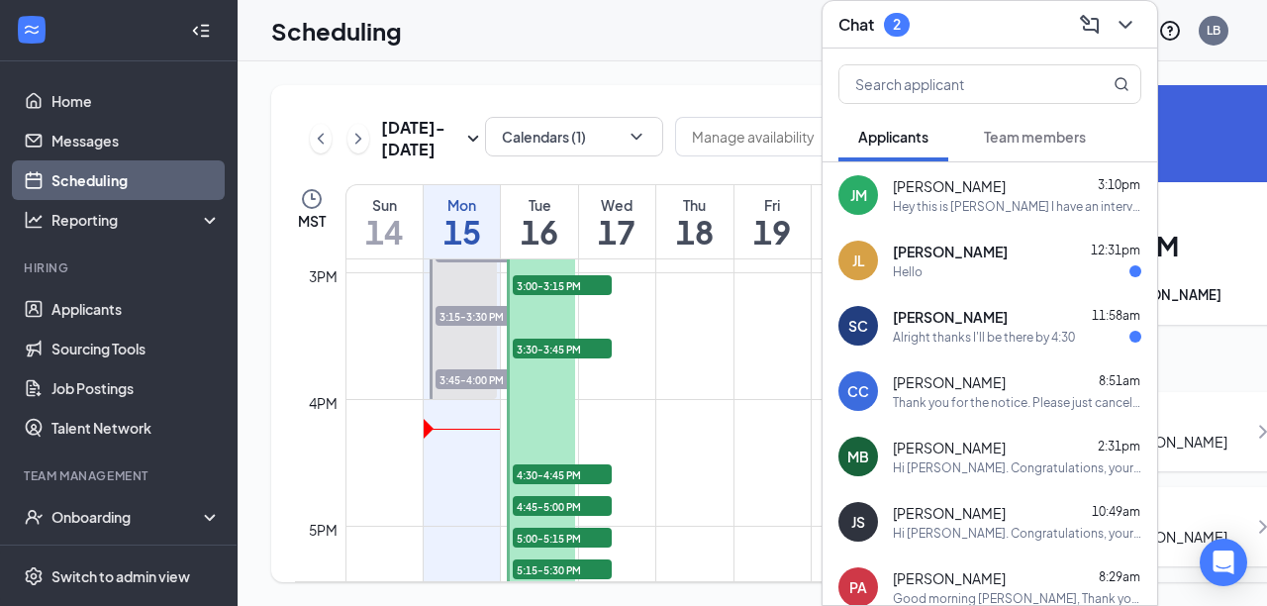
click at [927, 247] on span "[PERSON_NAME]" at bounding box center [950, 251] width 115 height 20
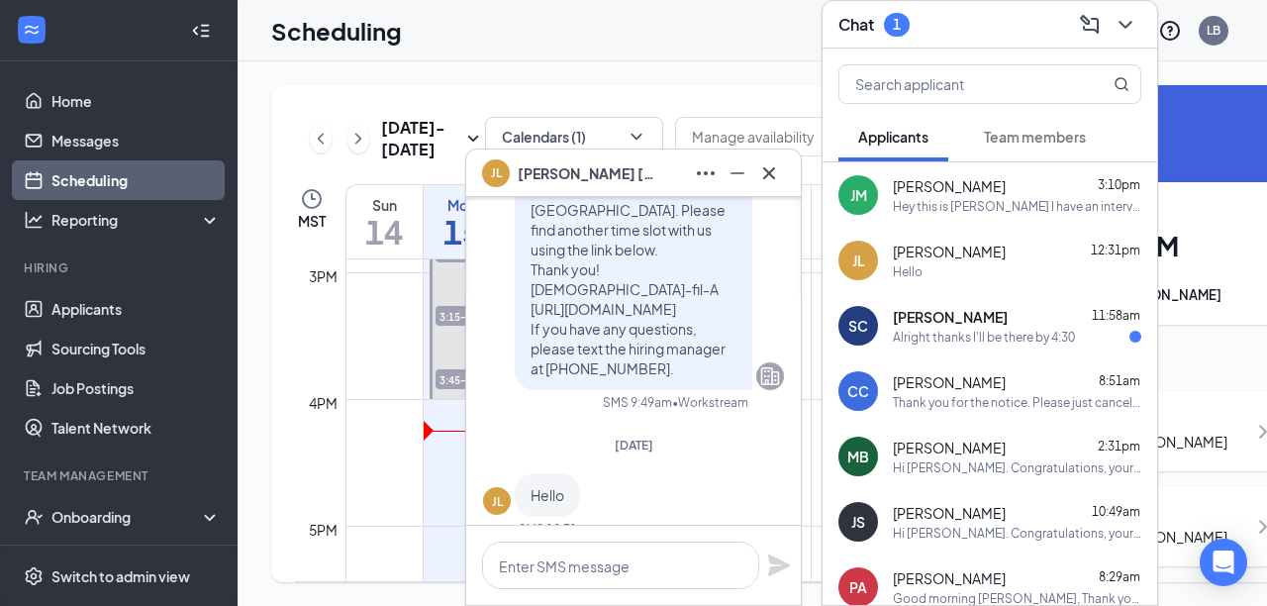
scroll to position [0, 0]
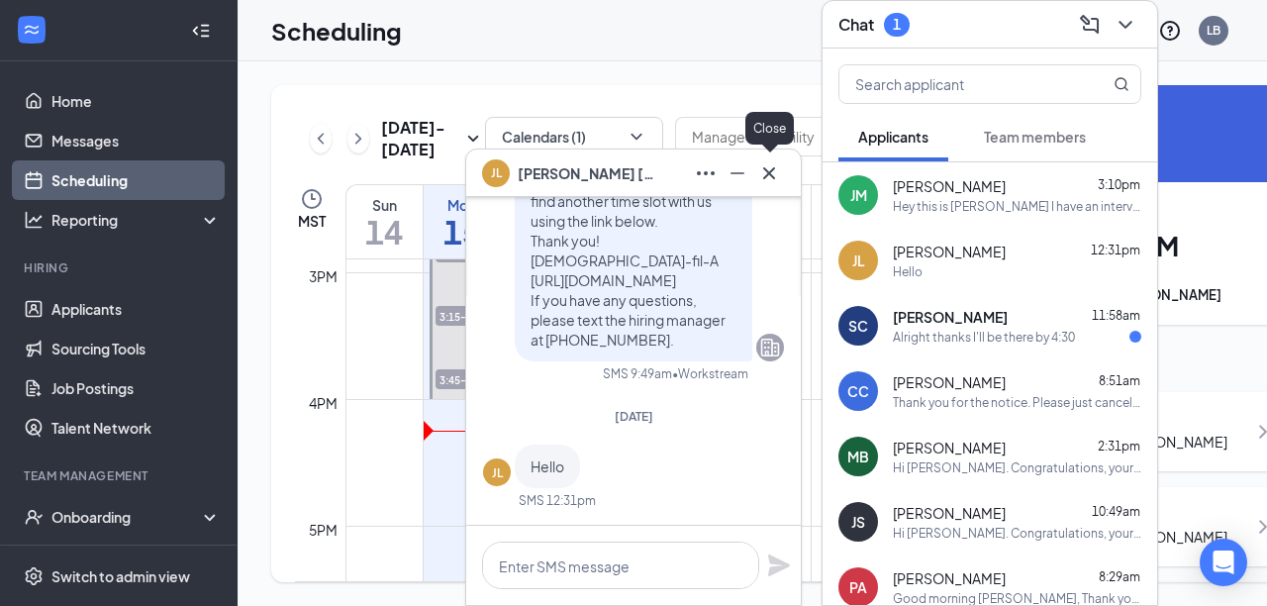
click at [765, 168] on icon "Cross" at bounding box center [769, 172] width 12 height 12
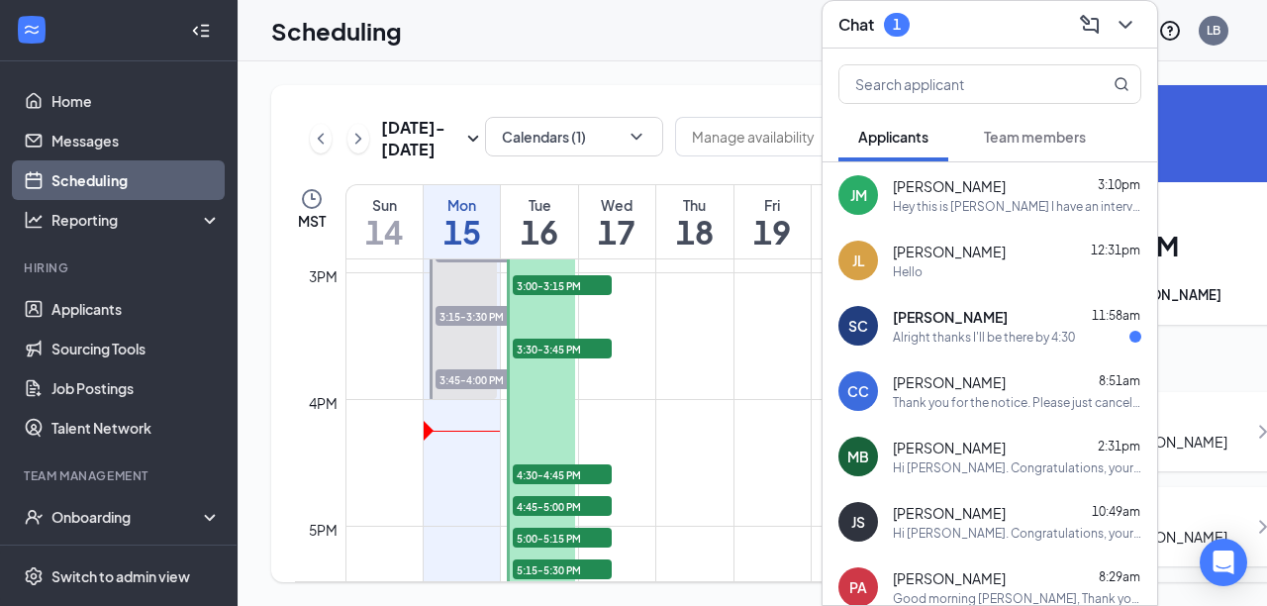
click at [896, 332] on div "Alright thanks I'll be there by 4:30" at bounding box center [984, 337] width 182 height 17
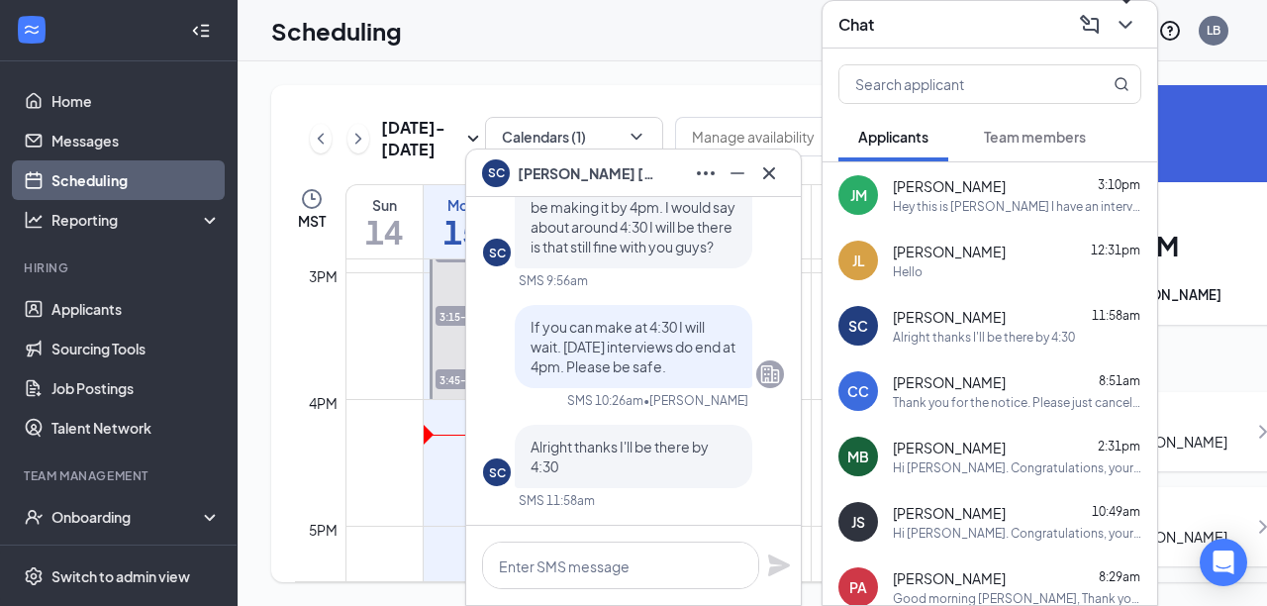
click at [1121, 31] on icon "ChevronDown" at bounding box center [1125, 25] width 24 height 24
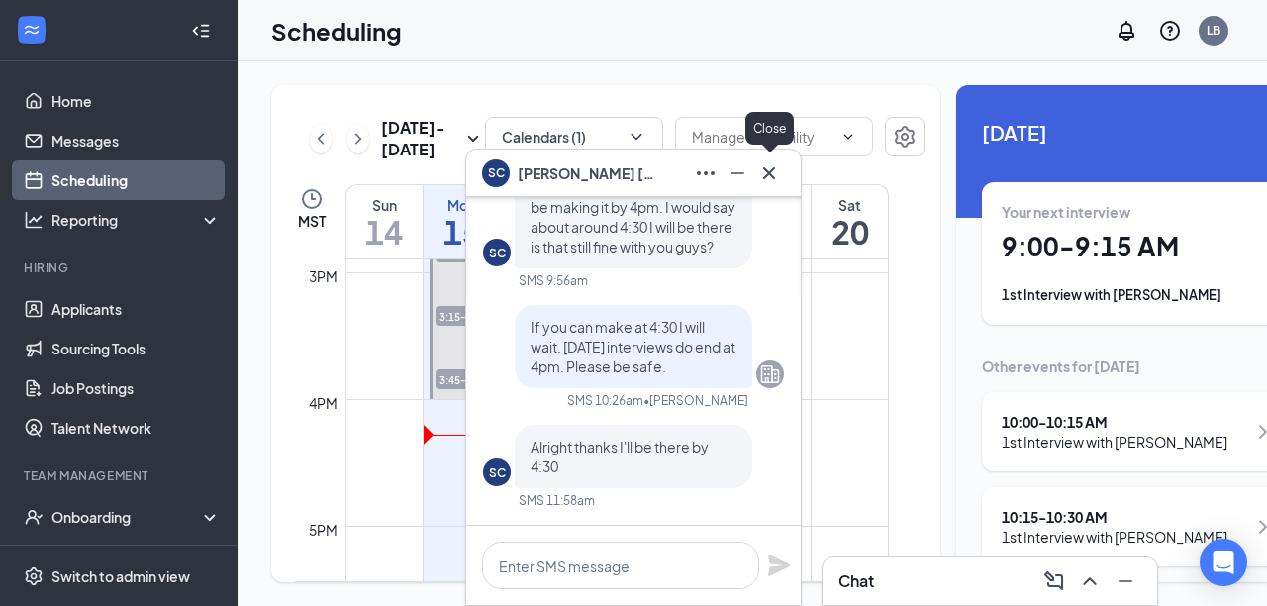
click at [777, 174] on icon "Cross" at bounding box center [769, 173] width 24 height 24
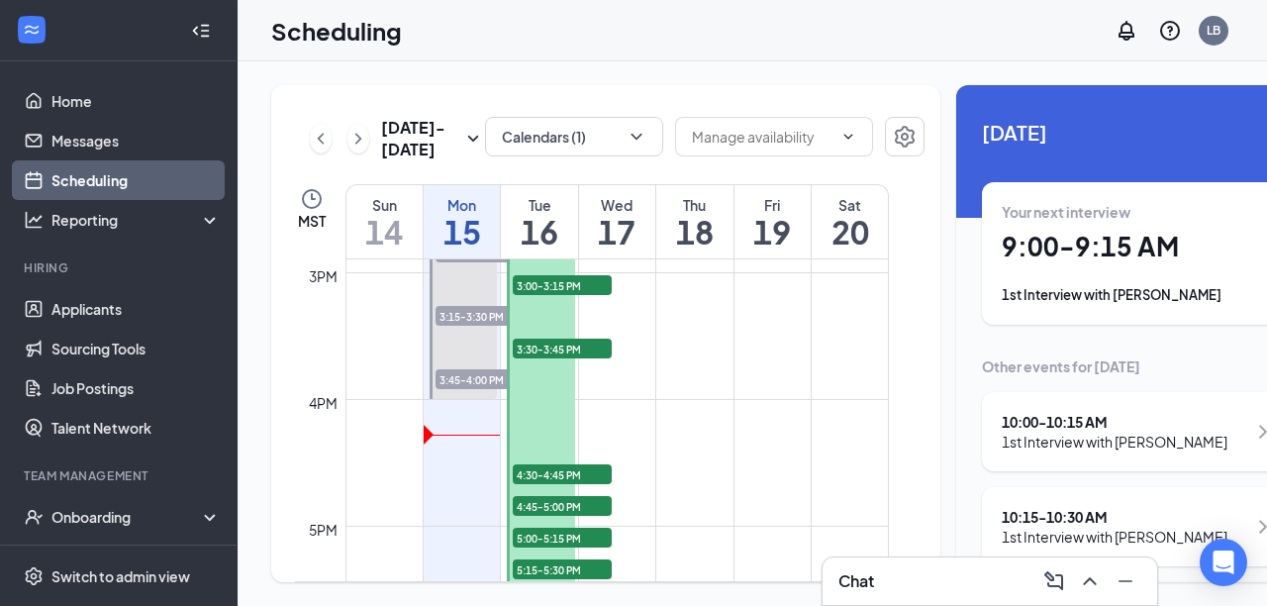
click at [477, 389] on span "3:45-4:00 PM" at bounding box center [484, 379] width 99 height 20
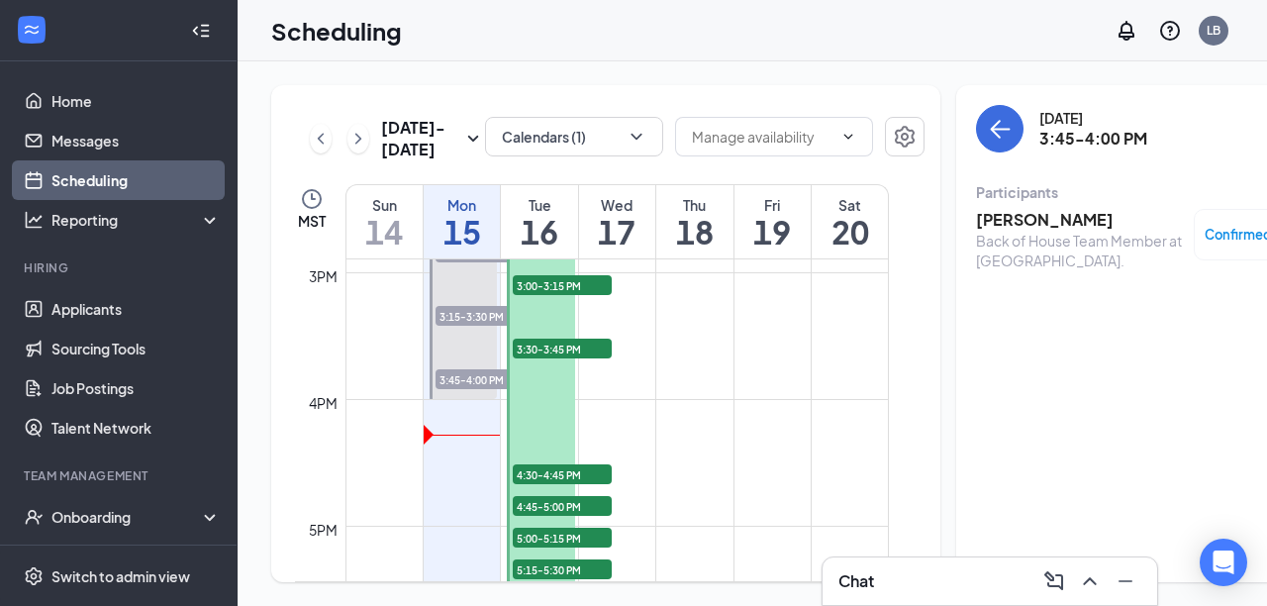
click at [477, 389] on span "3:45-4:00 PM" at bounding box center [484, 379] width 99 height 20
click at [1004, 216] on h3 "[PERSON_NAME]" at bounding box center [1080, 220] width 208 height 22
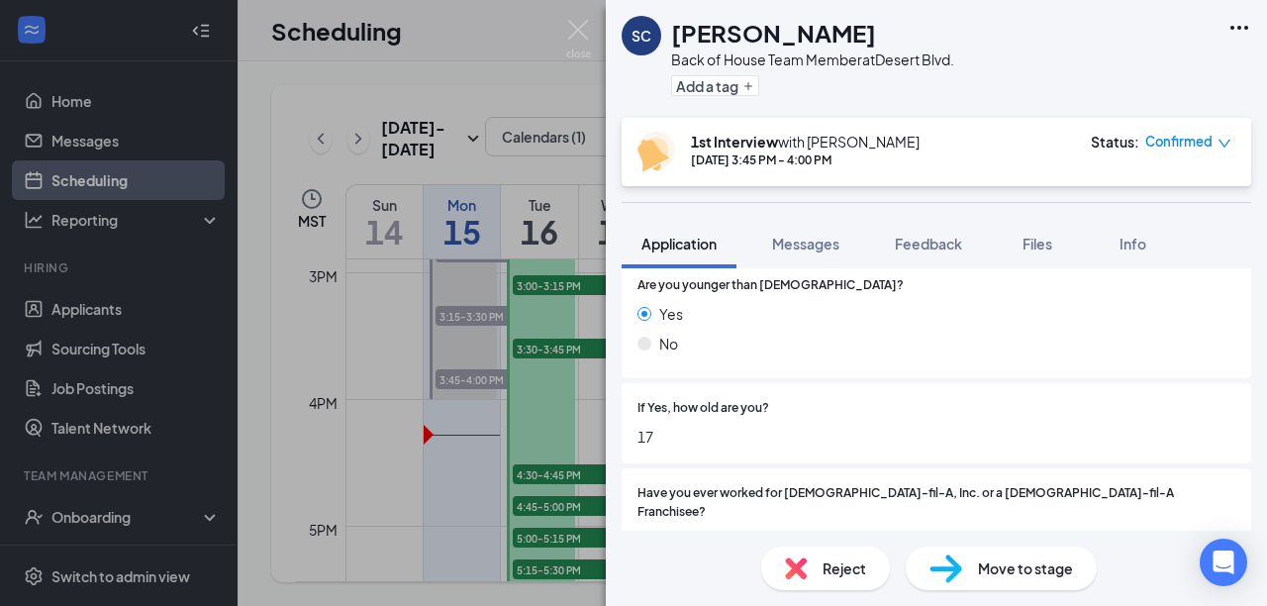
scroll to position [302, 0]
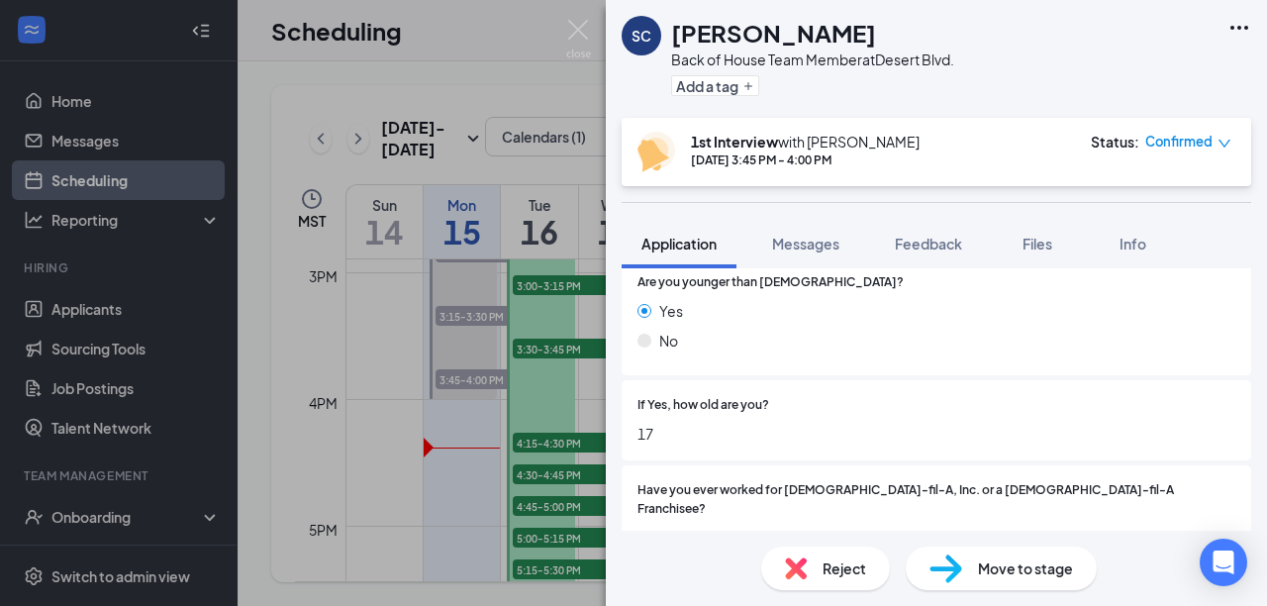
click at [573, 440] on div "SC [PERSON_NAME] Back of House Team Member at [GEOGRAPHIC_DATA]. Add a tag 1st …" at bounding box center [633, 303] width 1267 height 606
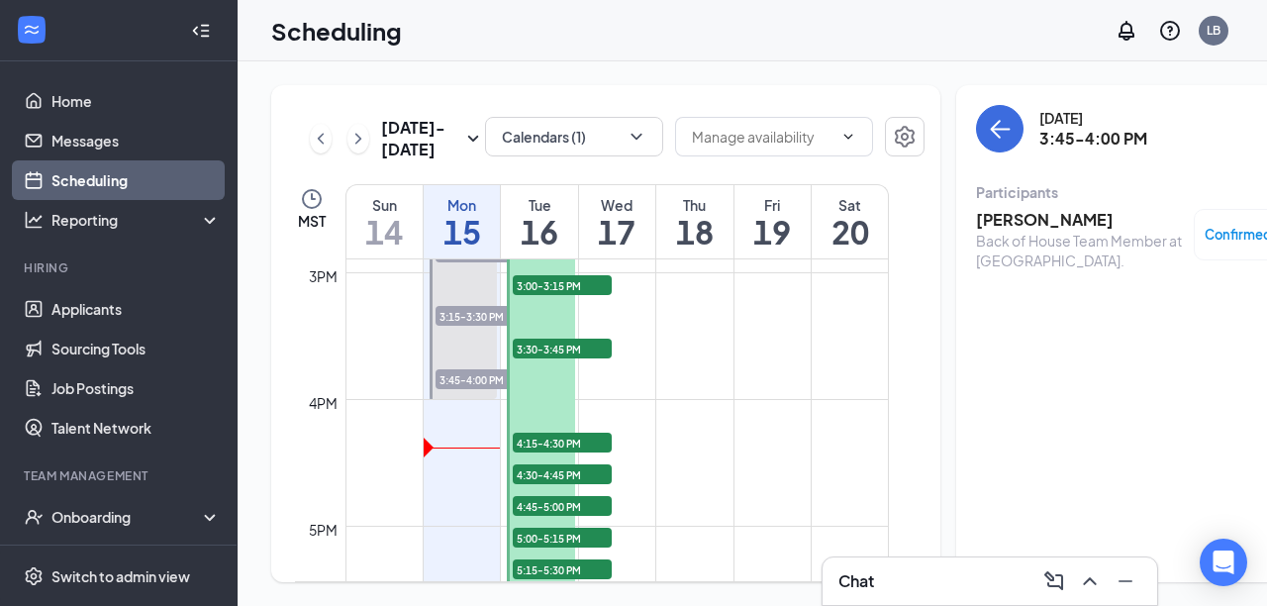
click at [864, 587] on h3 "Chat" at bounding box center [856, 581] width 36 height 22
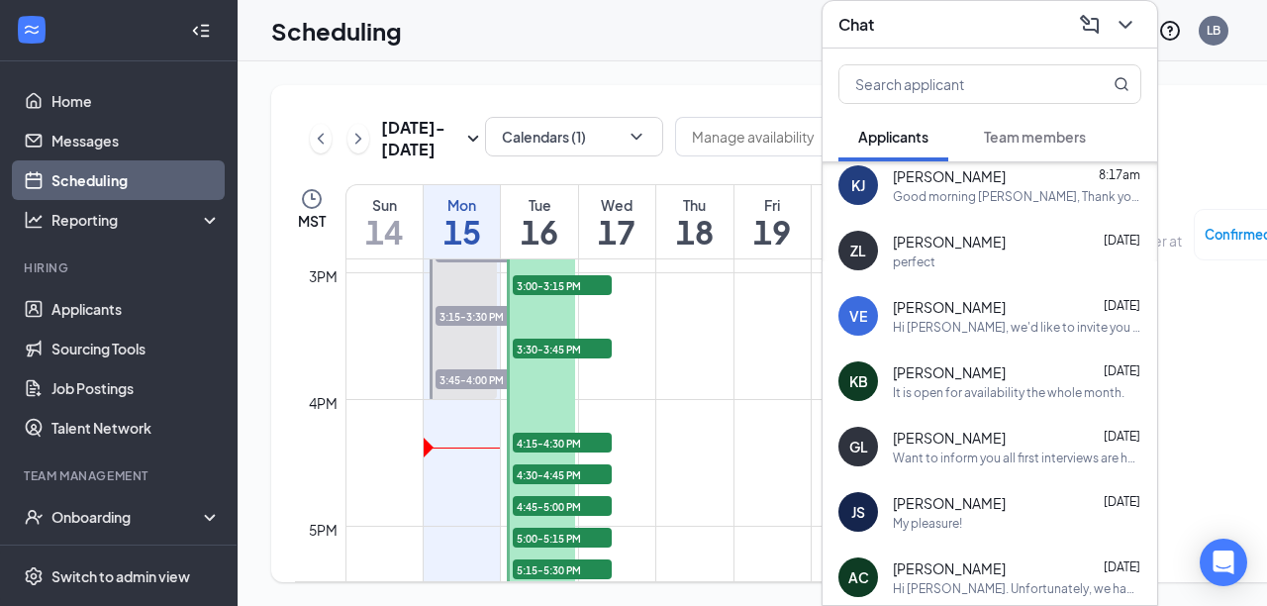
scroll to position [492, 0]
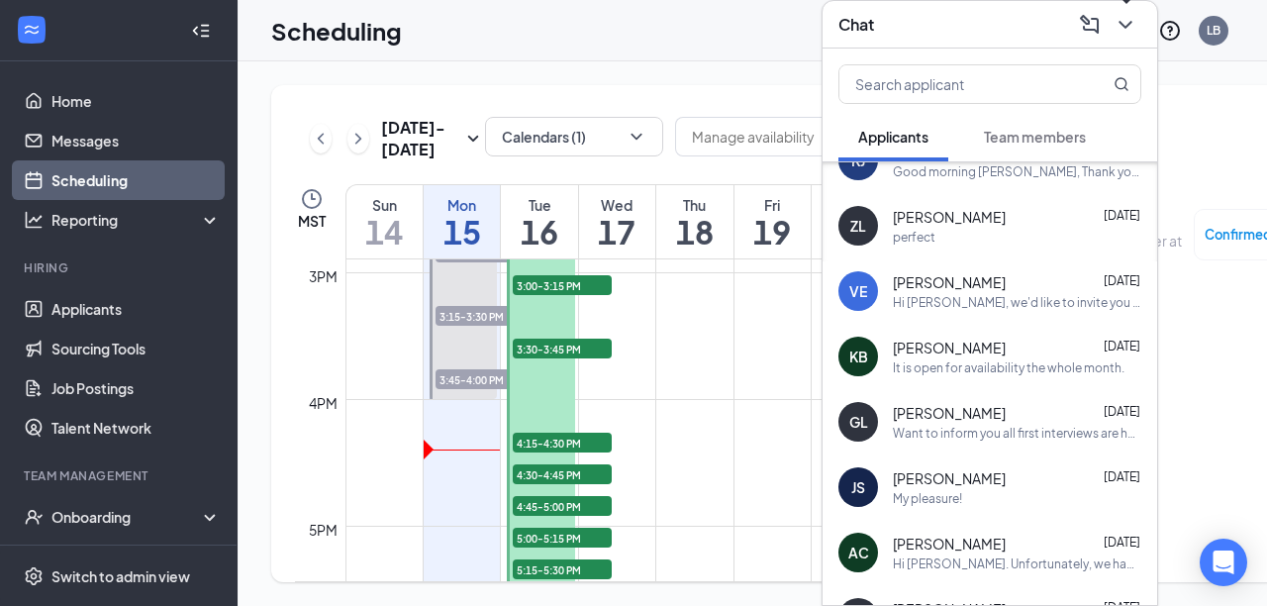
click at [1126, 16] on icon "ChevronDown" at bounding box center [1125, 25] width 24 height 24
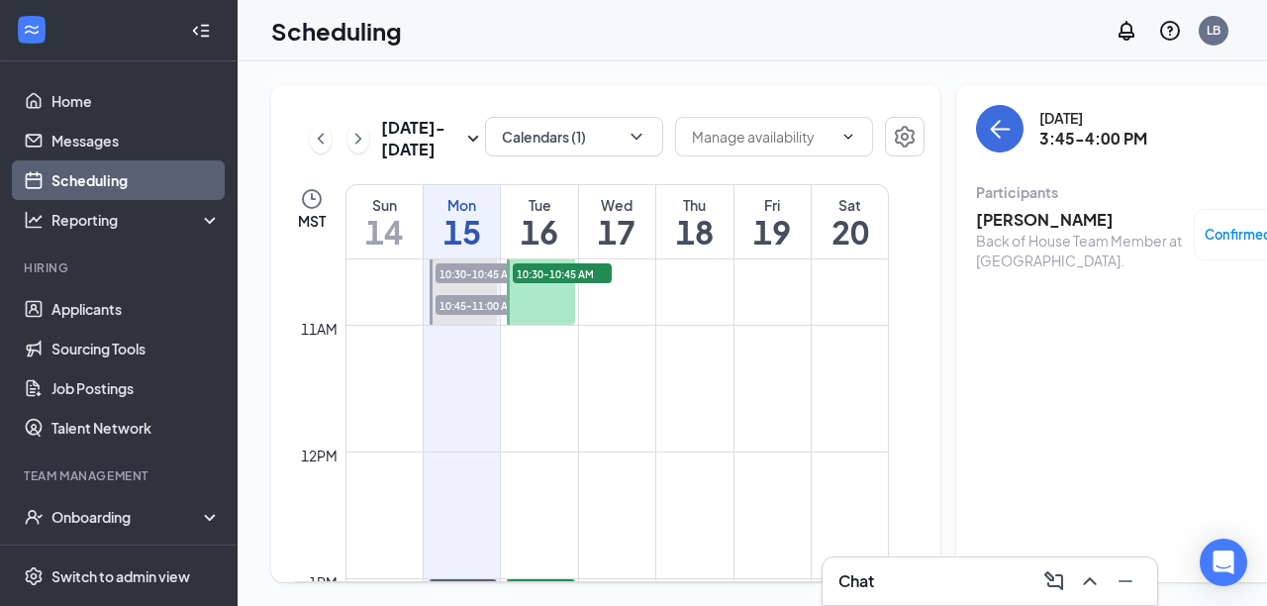
scroll to position [1329, 0]
click at [596, 387] on td at bounding box center [616, 371] width 543 height 32
click at [976, 226] on h3 "[PERSON_NAME]" at bounding box center [1080, 220] width 208 height 22
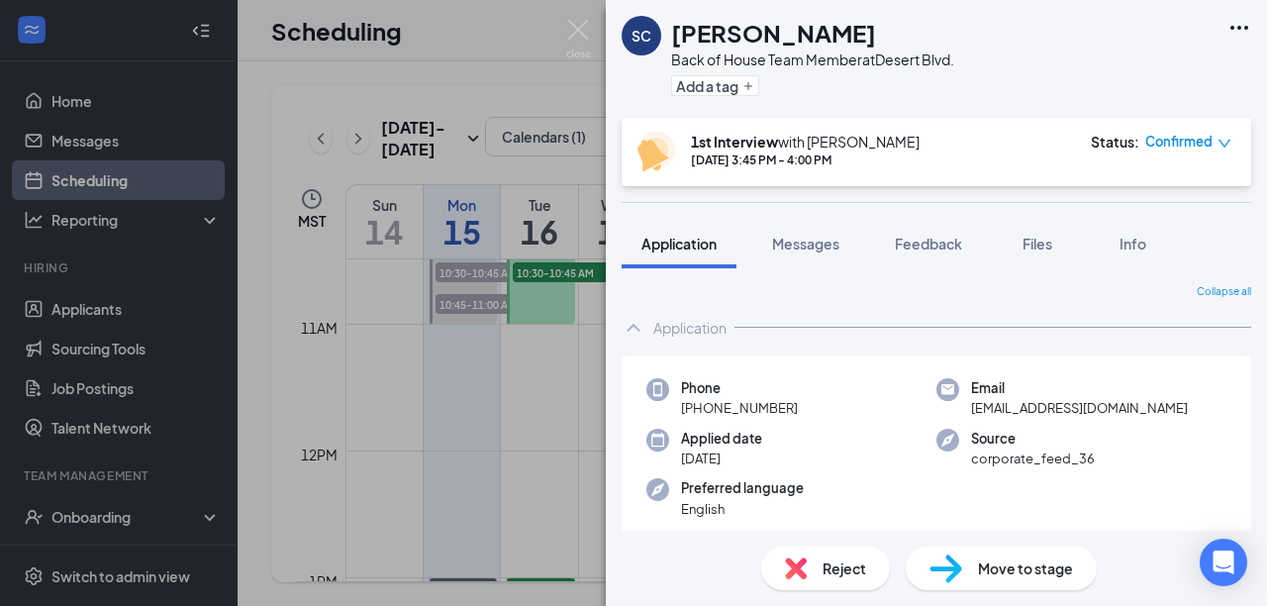
click at [555, 412] on div "SC [PERSON_NAME] Back of House Team Member at [GEOGRAPHIC_DATA]. Add a tag 1st …" at bounding box center [633, 303] width 1267 height 606
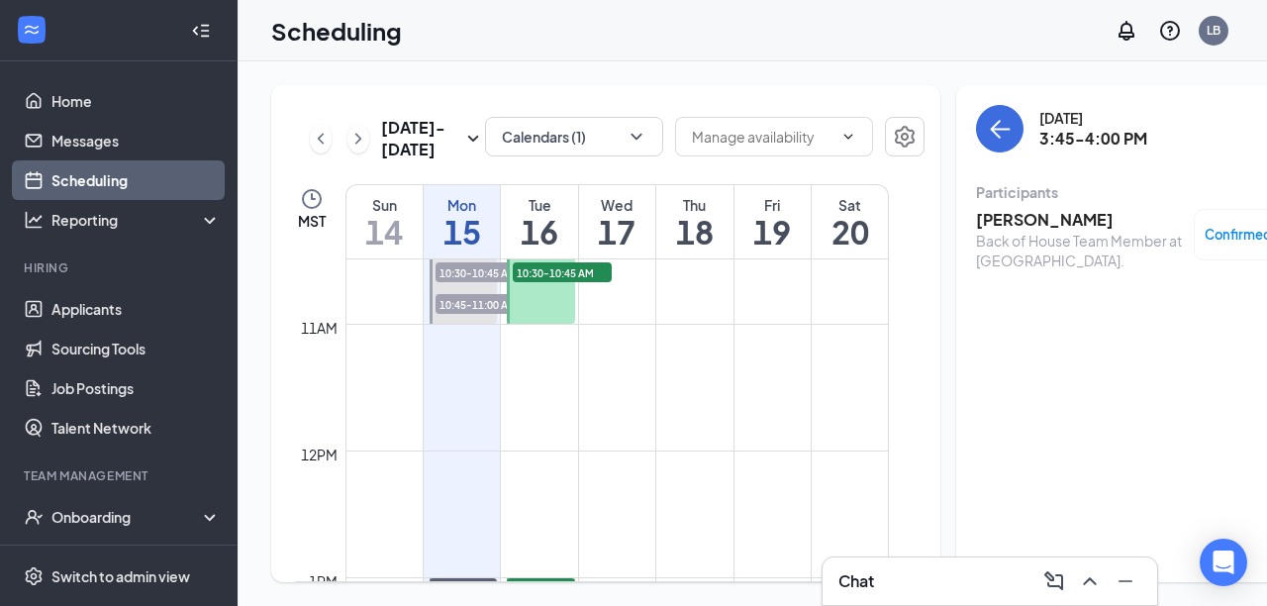
click at [1003, 219] on h3 "[PERSON_NAME]" at bounding box center [1080, 220] width 208 height 22
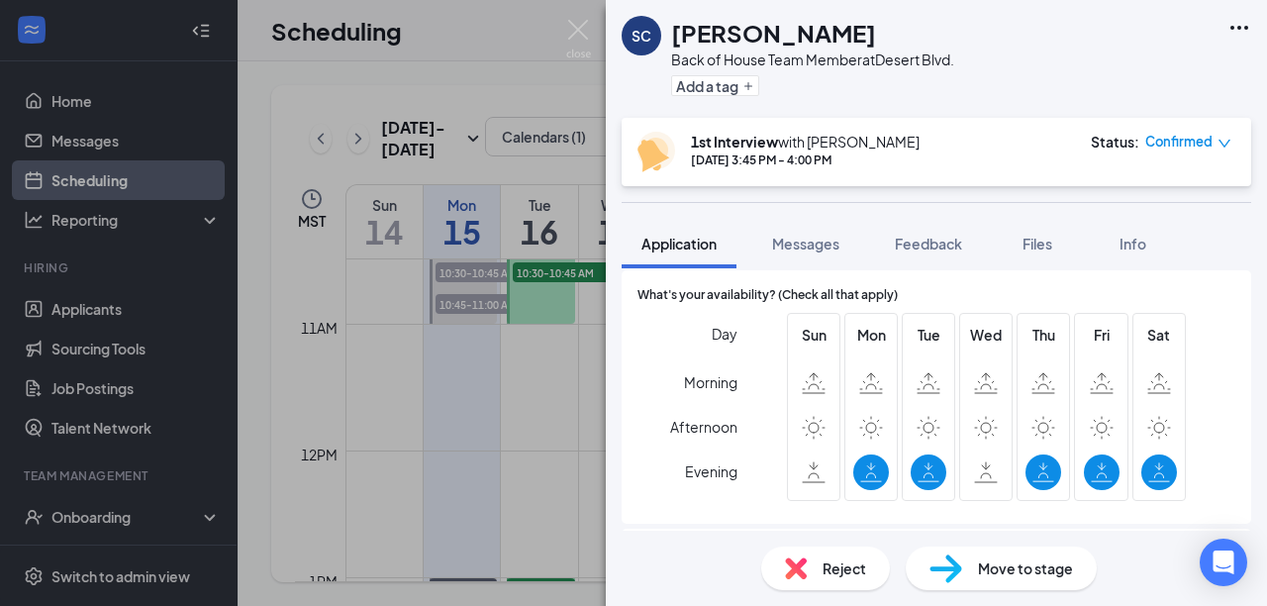
scroll to position [1440, 0]
click at [560, 444] on div "SC [PERSON_NAME] Back of House Team Member at [GEOGRAPHIC_DATA]. Add a tag 1st …" at bounding box center [633, 303] width 1267 height 606
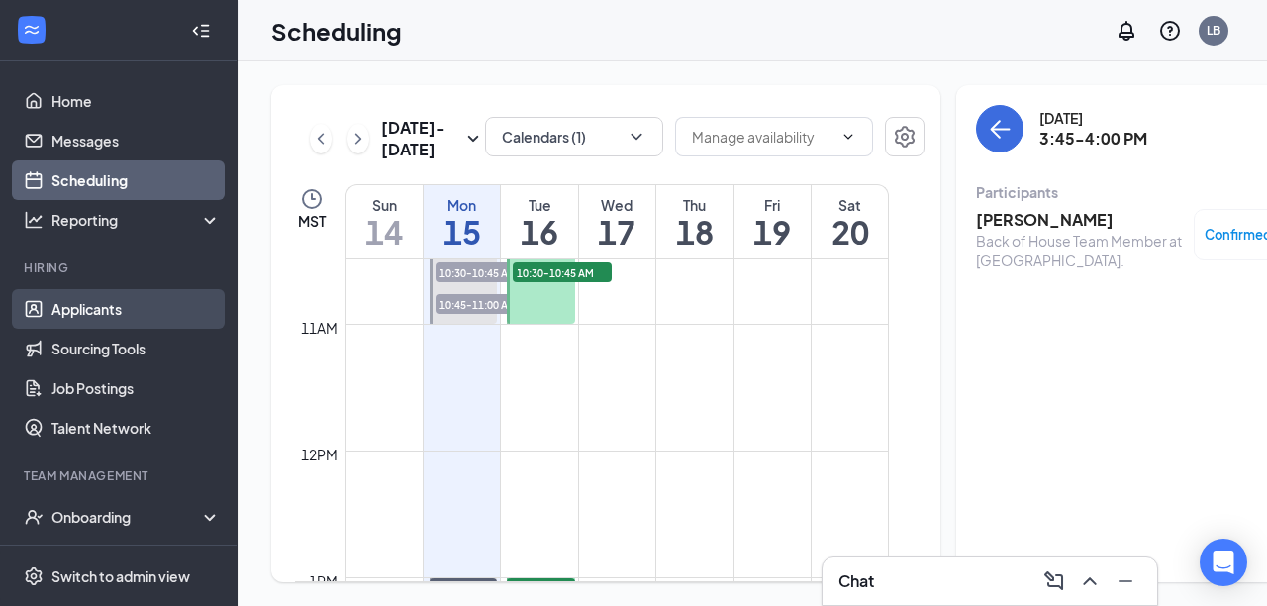
click at [116, 305] on link "Applicants" at bounding box center [135, 309] width 169 height 40
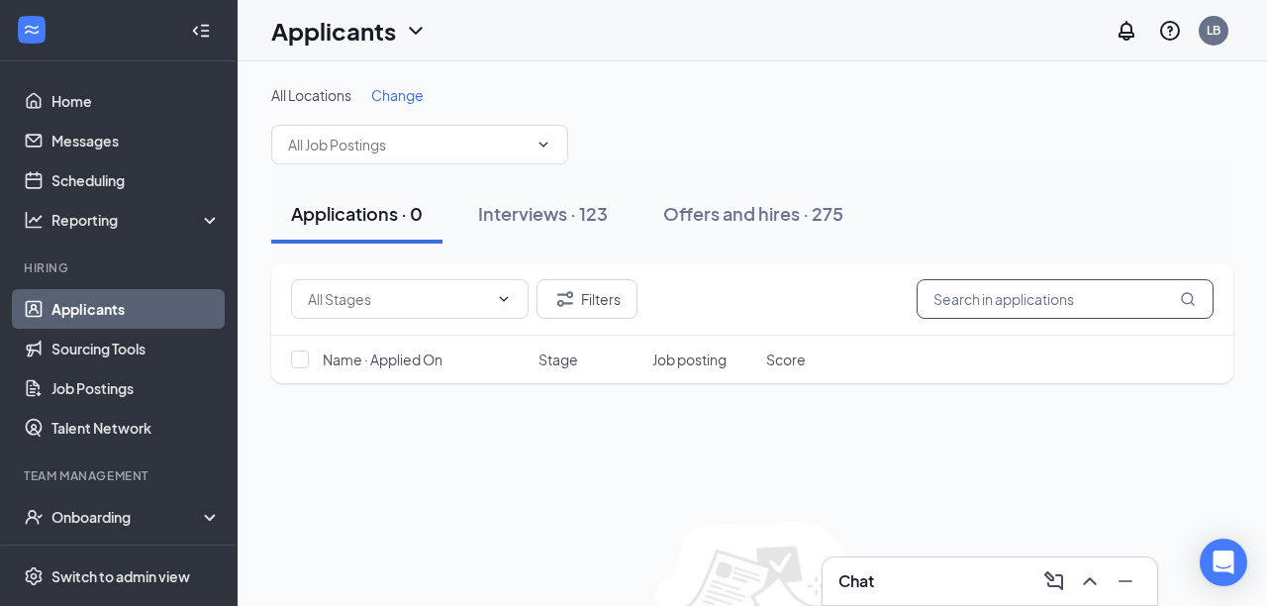
click at [935, 295] on input "text" at bounding box center [1064, 299] width 297 height 40
type input "jasmi"
click at [551, 217] on div "Interviews · 123" at bounding box center [543, 213] width 130 height 25
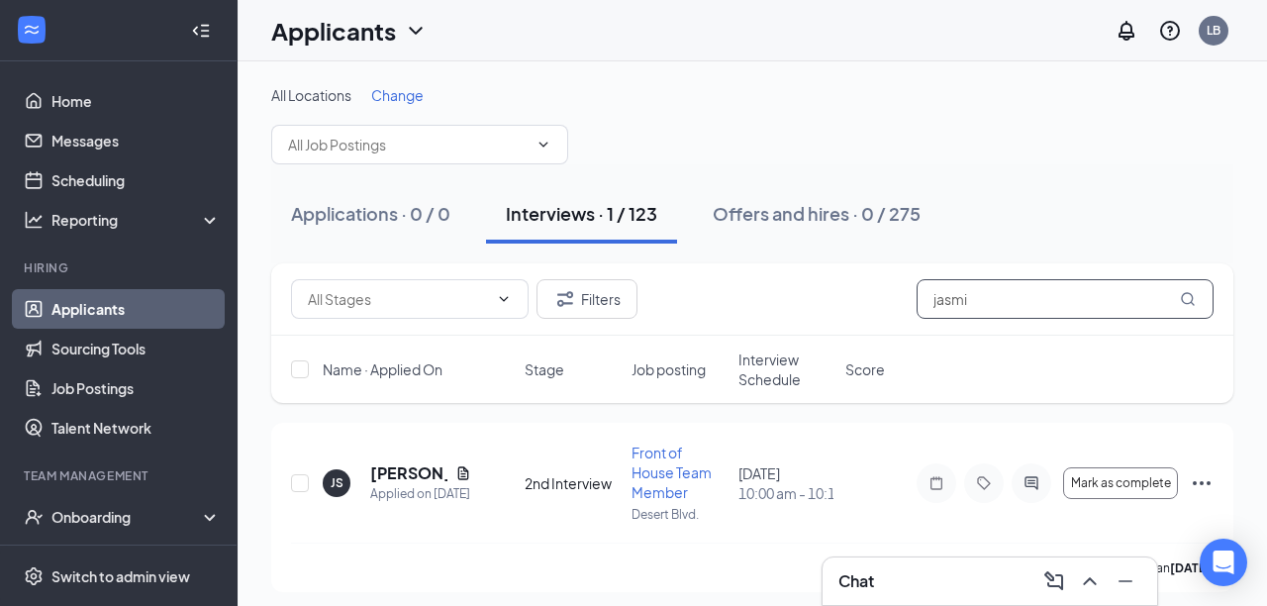
click at [980, 298] on input "jasmi" at bounding box center [1064, 299] width 297 height 40
type input "j"
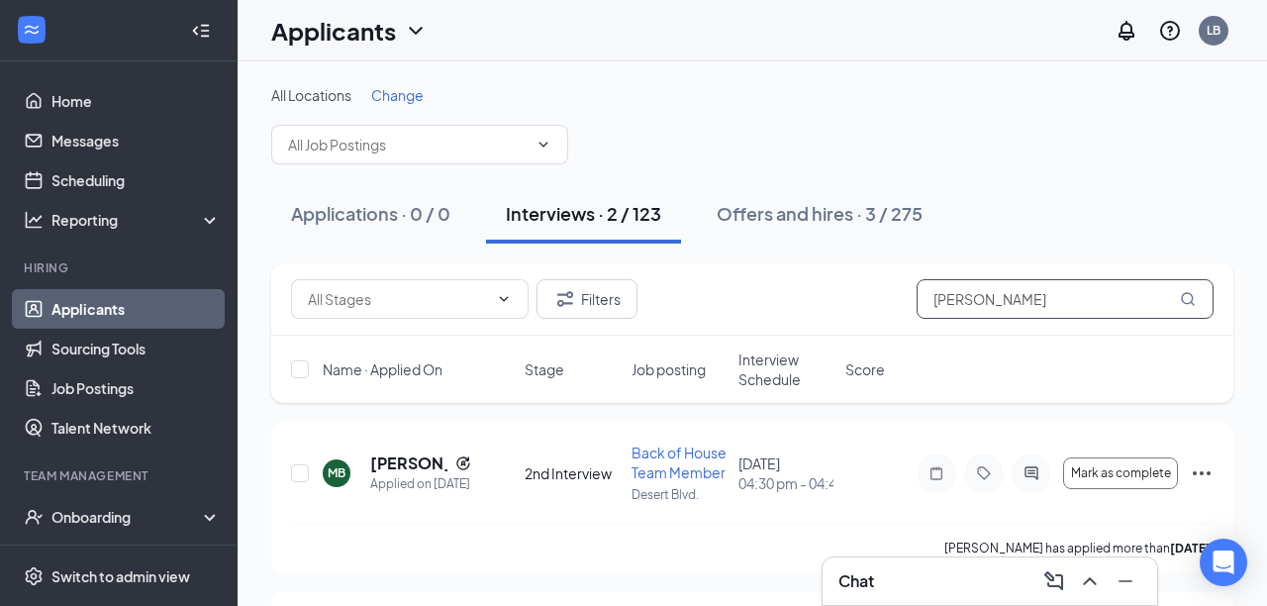
click at [980, 310] on input "[PERSON_NAME]" at bounding box center [1064, 299] width 297 height 40
type input "m"
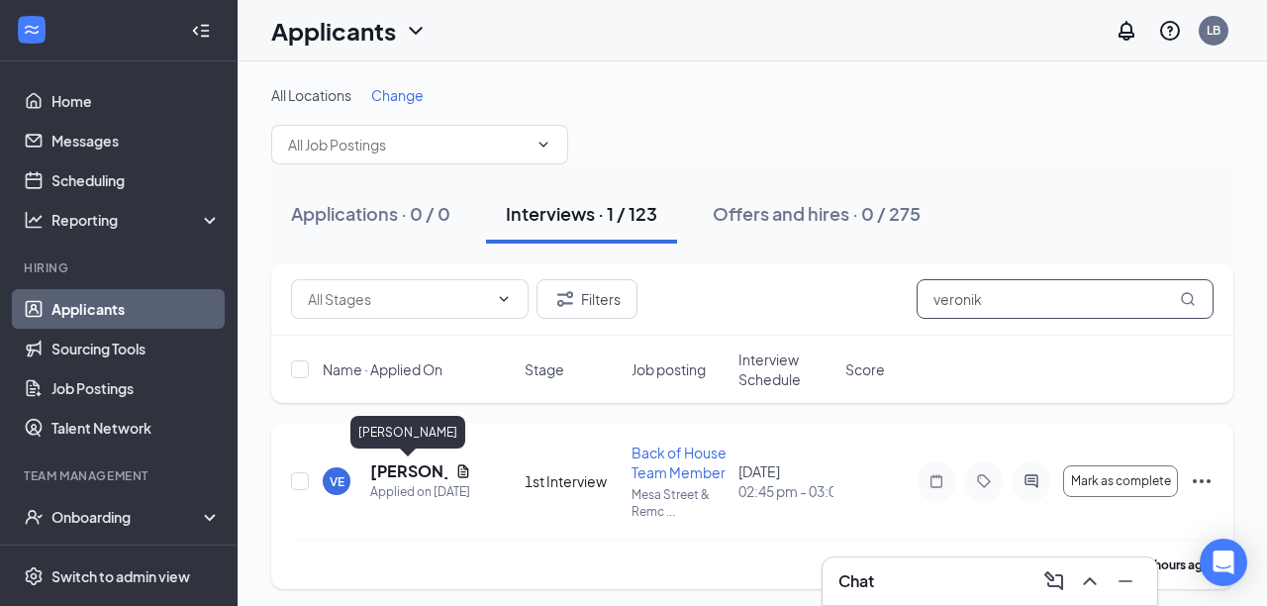
type input "veronik"
click at [397, 470] on h5 "[PERSON_NAME]" at bounding box center [408, 471] width 77 height 22
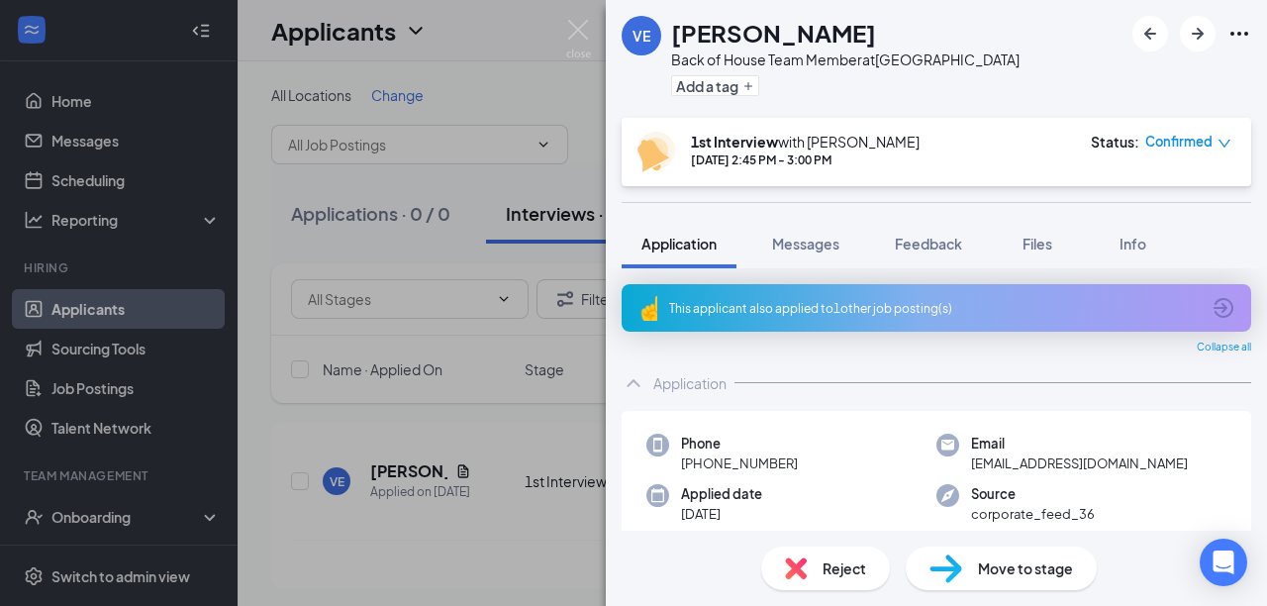
click at [1012, 566] on span "Move to stage" at bounding box center [1025, 568] width 95 height 22
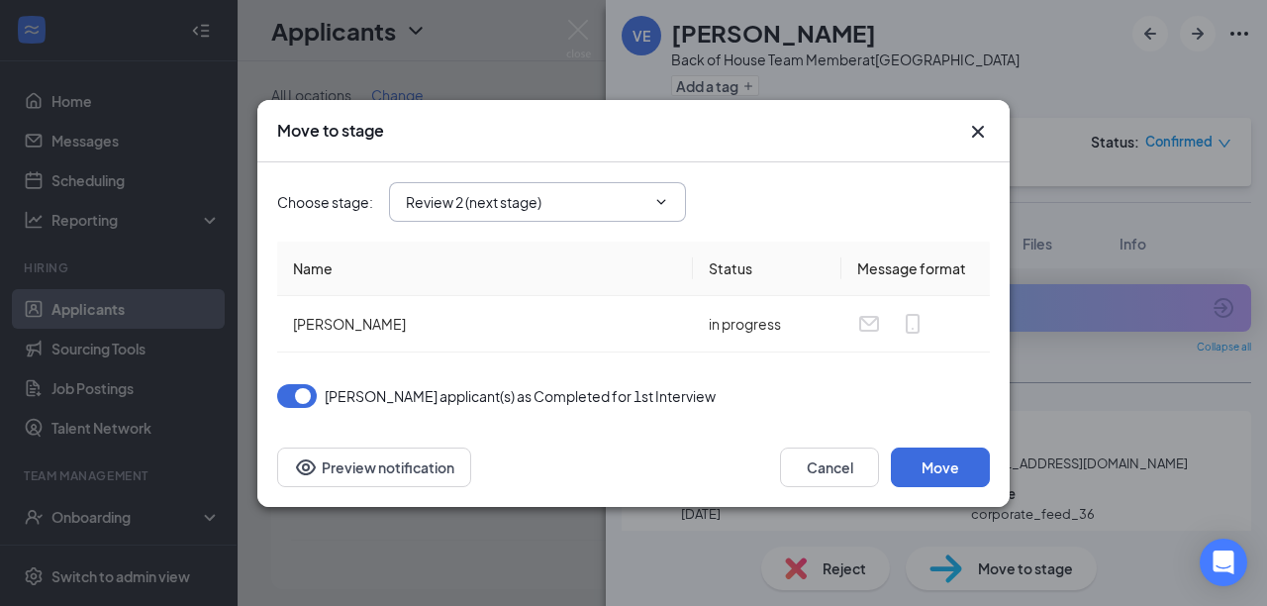
click at [483, 202] on input "Review 2 (next stage)" at bounding box center [525, 202] width 239 height 22
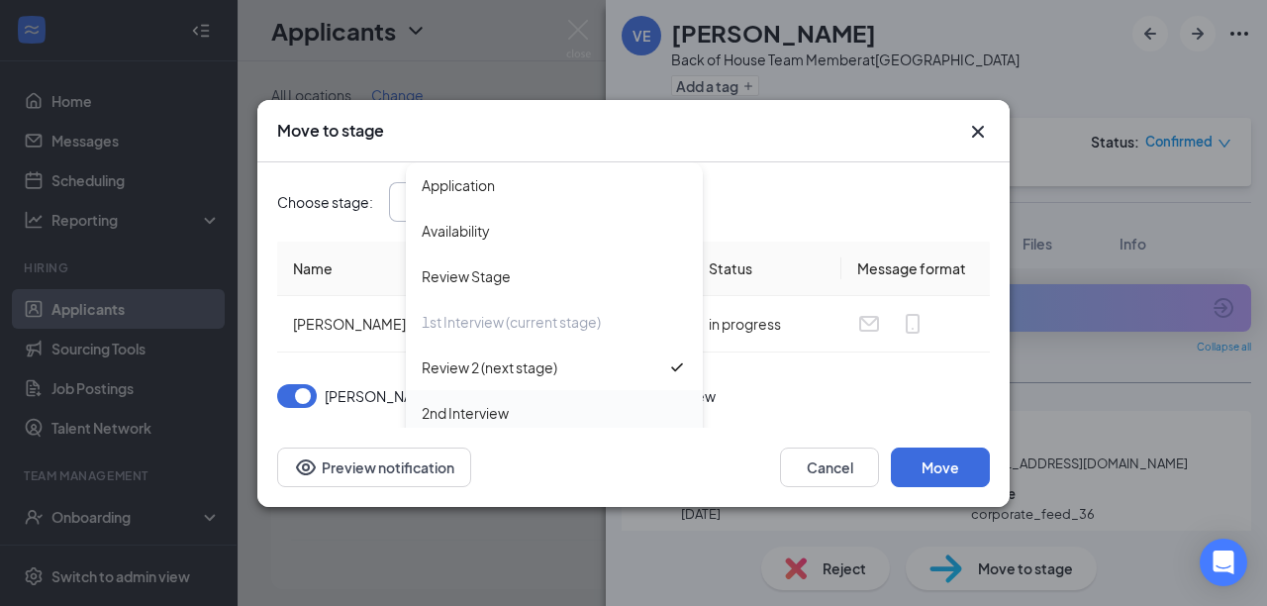
click at [475, 411] on div "2nd Interview" at bounding box center [465, 413] width 87 height 22
type input "2nd Interview"
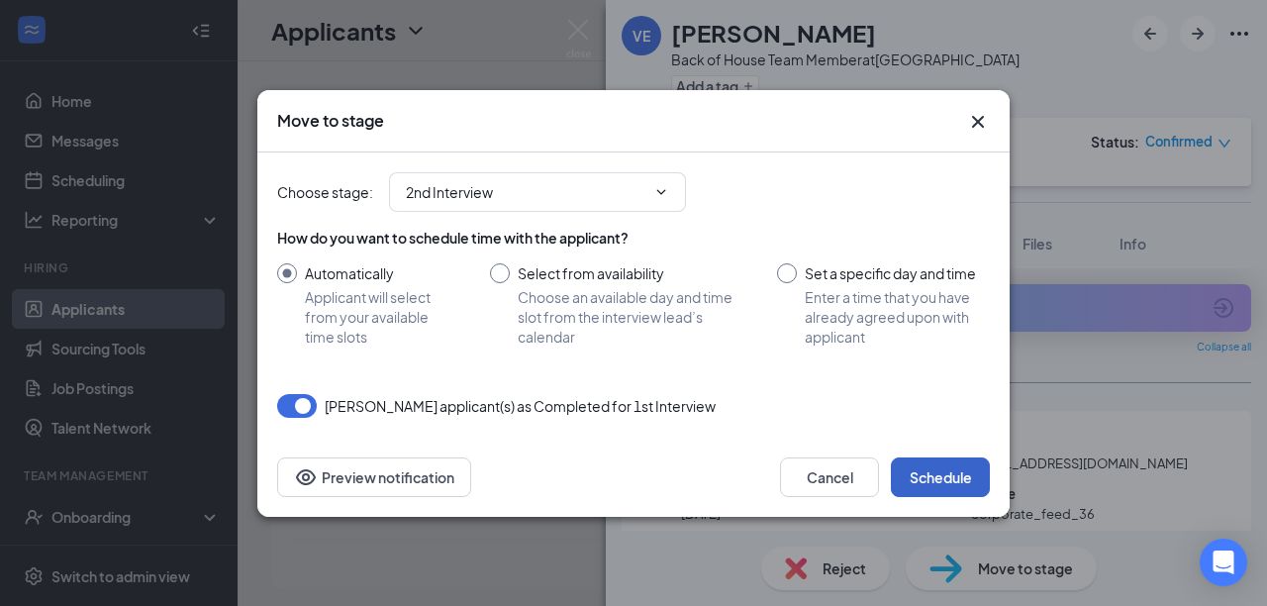
click at [951, 478] on button "Schedule" at bounding box center [940, 477] width 99 height 40
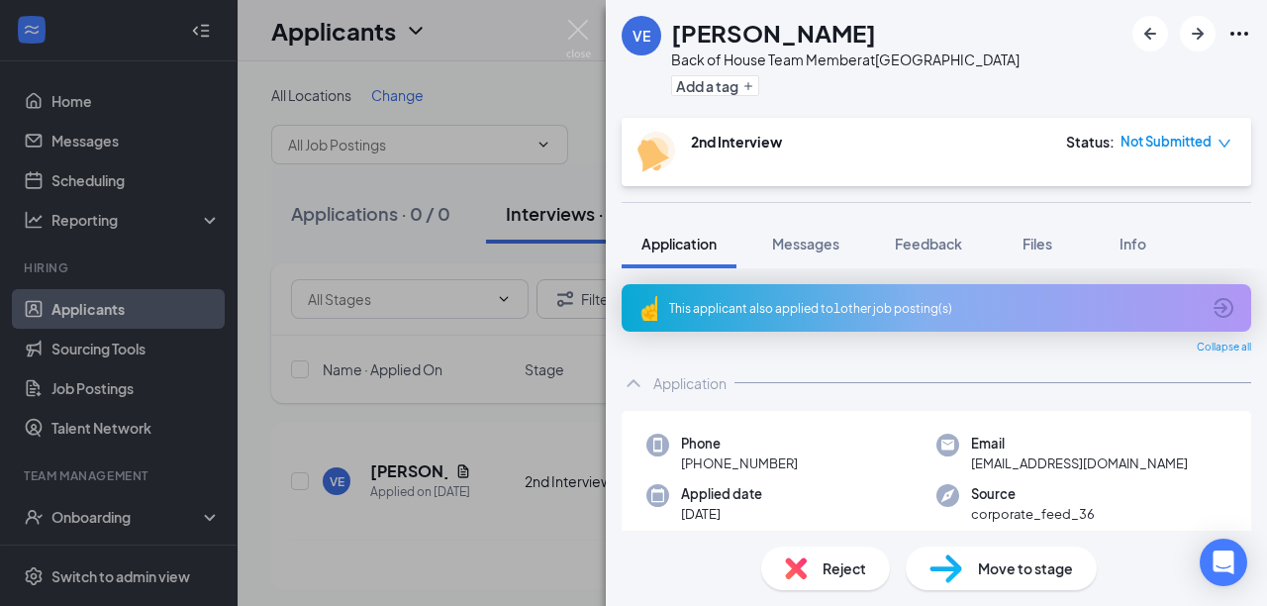
click at [103, 181] on div "VE Veronika Espinoza Back of House Team Member at Mesa Street & Remcon Circle A…" at bounding box center [633, 303] width 1267 height 606
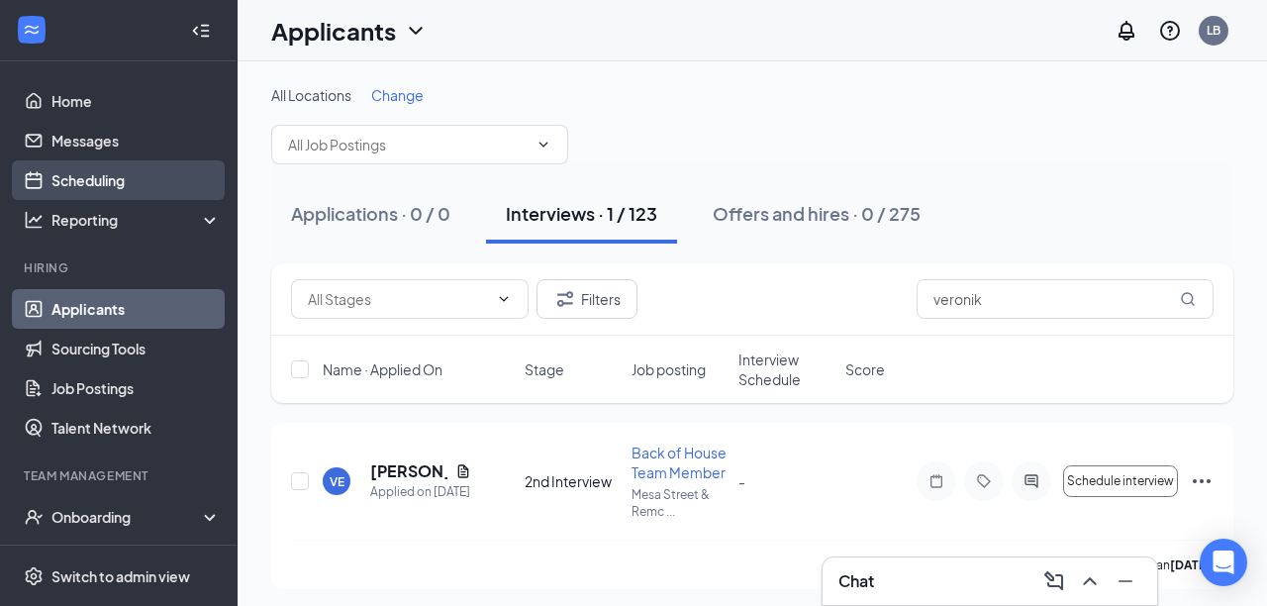
click at [107, 184] on link "Scheduling" at bounding box center [135, 180] width 169 height 40
